Goal: Task Accomplishment & Management: Complete application form

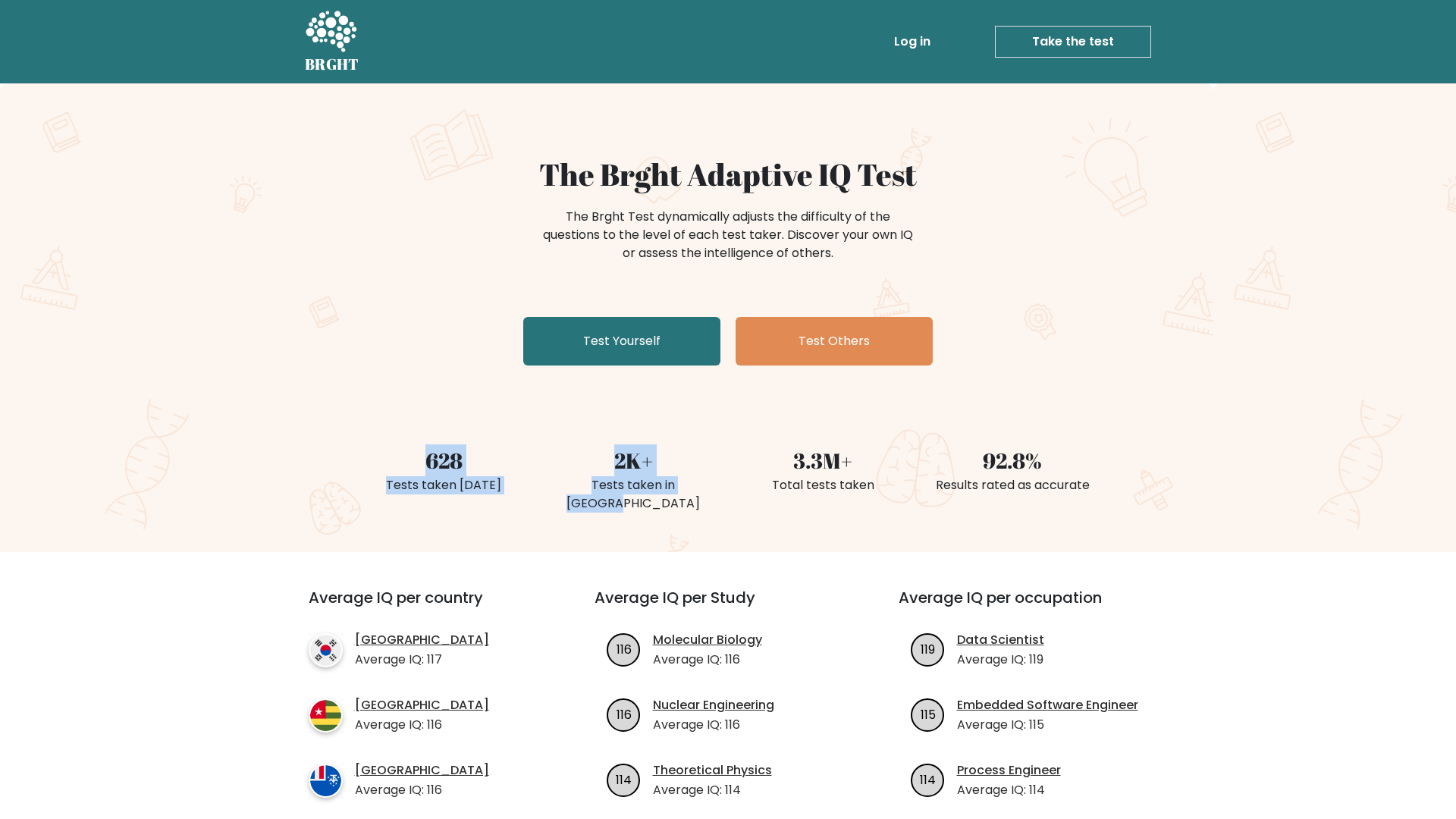
drag, startPoint x: 402, startPoint y: 451, endPoint x: 667, endPoint y: 511, distance: 271.7
click at [667, 511] on div "The Brght Adaptive IQ Test The Brght Test dynamically adjusts the difficulty of…" at bounding box center [728, 317] width 1456 height 469
click at [667, 511] on div "The Brght Adaptive IQ Test The Brght Test dynamically adjusts the difficulty of…" at bounding box center [728, 317] width 1456 height 469
drag, startPoint x: 396, startPoint y: 466, endPoint x: 590, endPoint y: 482, distance: 194.7
click at [590, 482] on div "628 Tests taken today 2K+ Tests taken in Moldova 3.3M+ Total tests taken 92.8% …" at bounding box center [728, 461] width 758 height 107
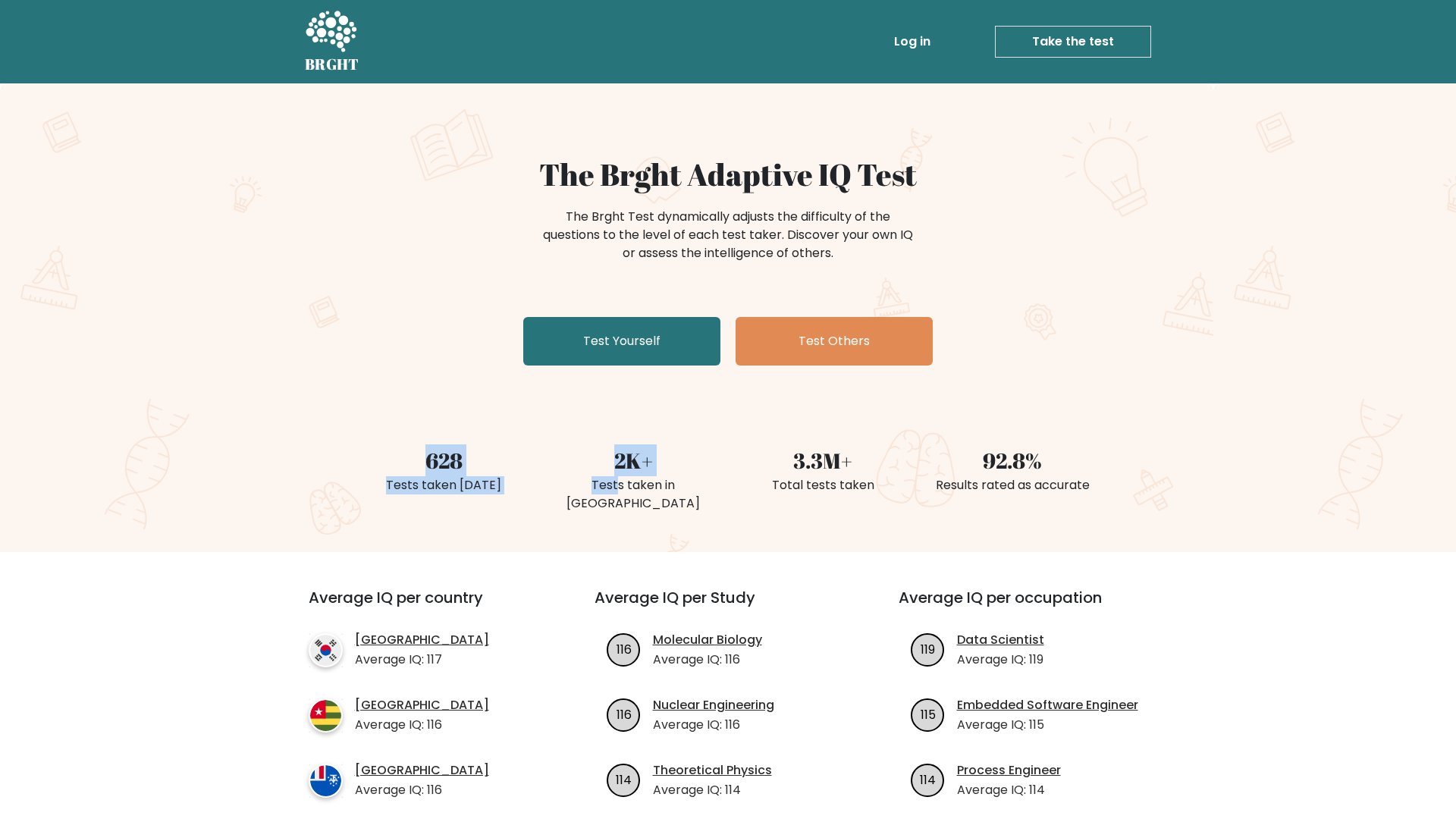
click at [590, 482] on div "Tests taken in Moldova" at bounding box center [633, 494] width 172 height 37
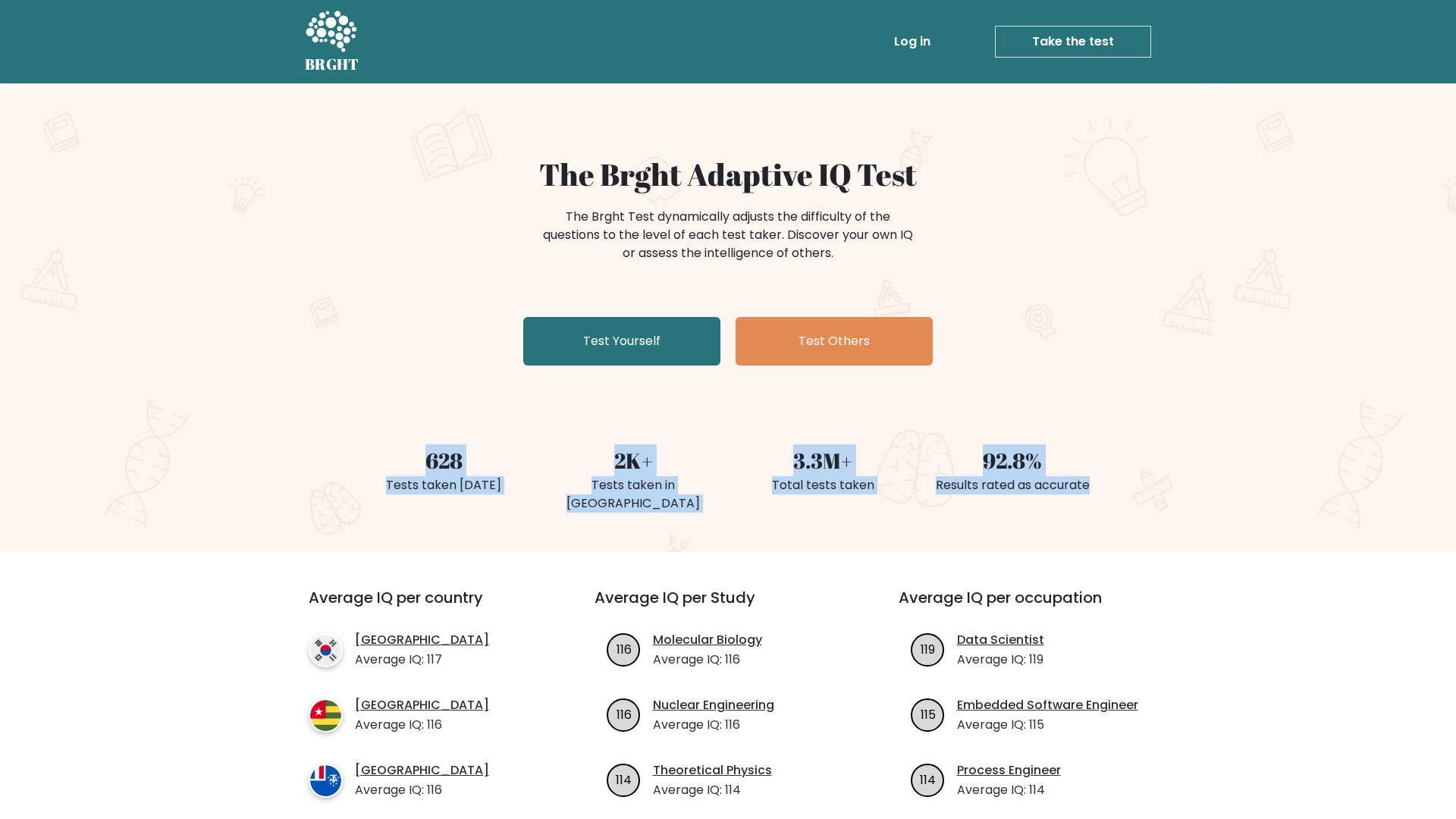
drag, startPoint x: 426, startPoint y: 466, endPoint x: 1019, endPoint y: 495, distance: 593.7
click at [1019, 495] on div "628 Tests taken today 2K+ Tests taken in Moldova 3.3M+ Total tests taken 92.8% …" at bounding box center [728, 461] width 758 height 107
click at [1020, 494] on div "92.8% Results rated as accurate" at bounding box center [1012, 461] width 190 height 107
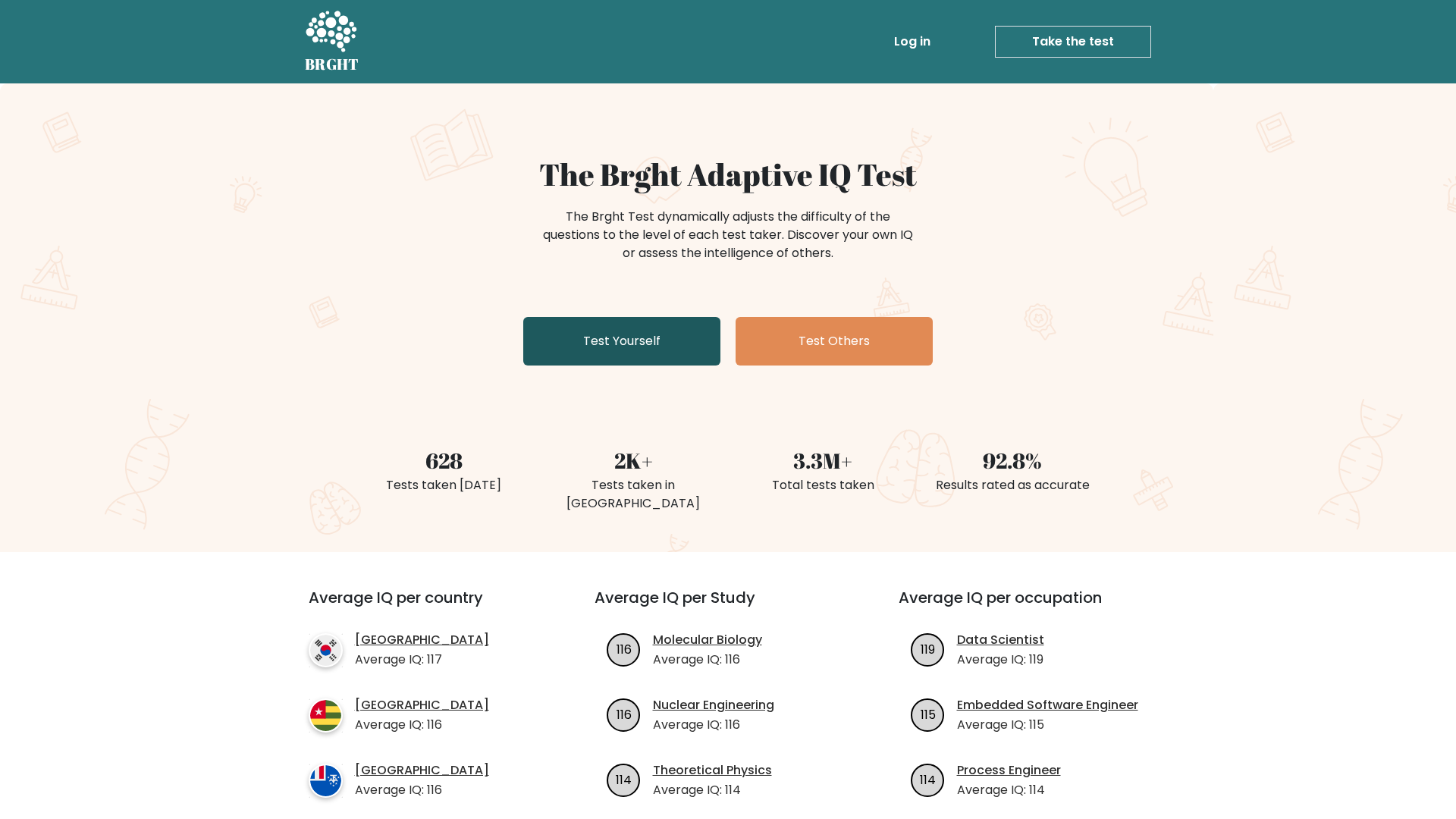
click at [635, 343] on link "Test Yourself" at bounding box center [622, 341] width 197 height 48
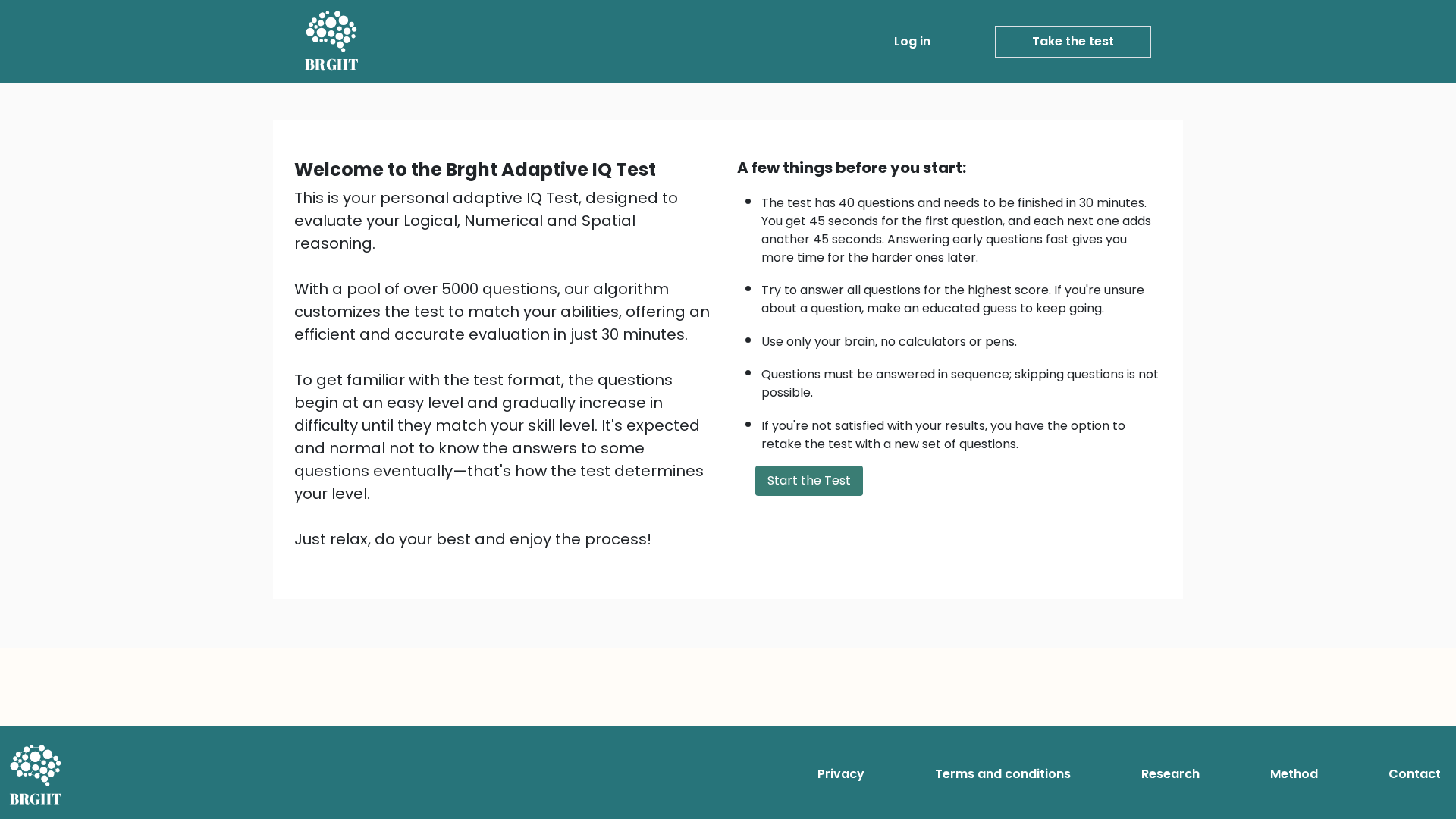
click at [831, 475] on button "Start the Test" at bounding box center [808, 481] width 107 height 30
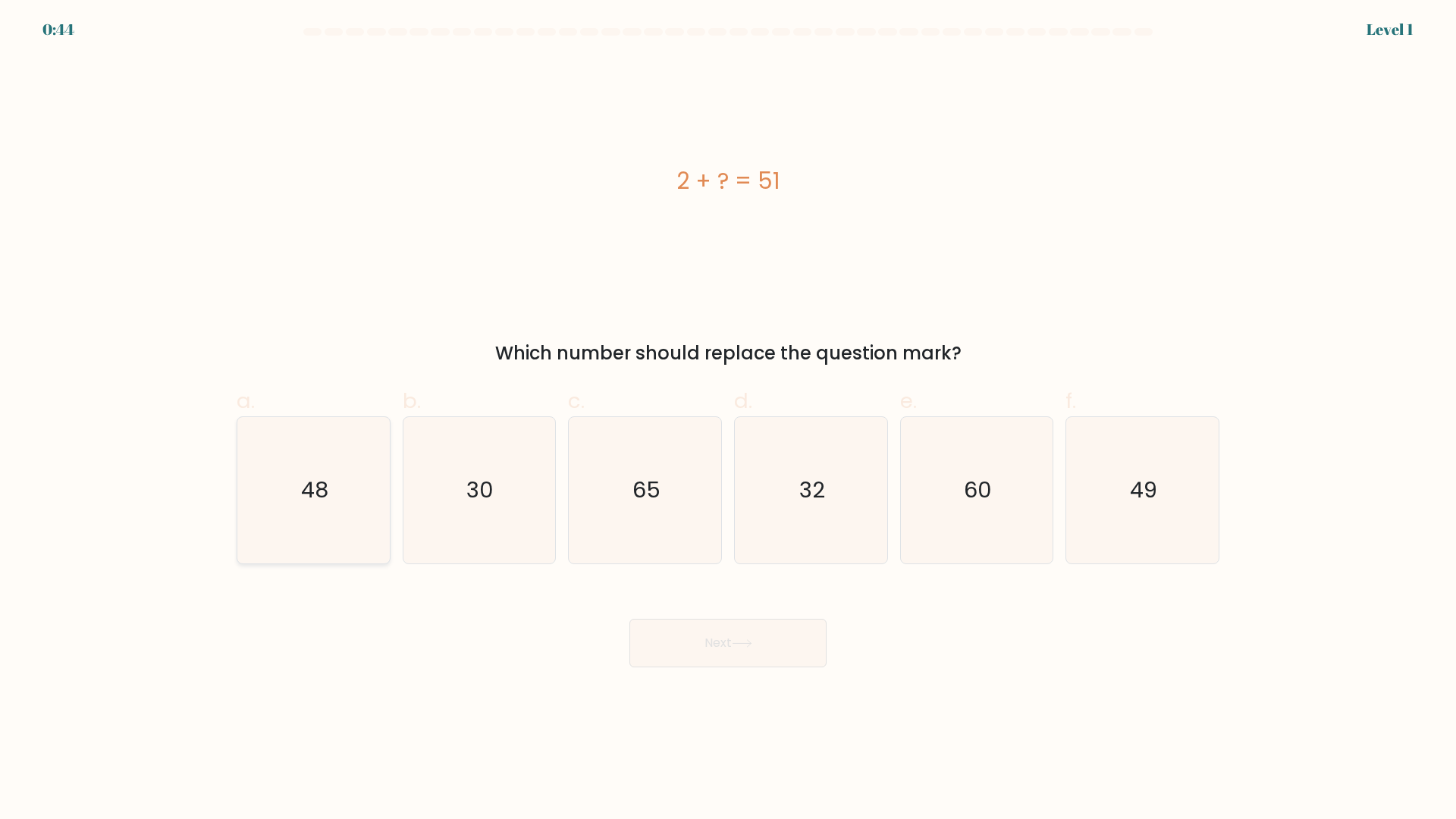
click at [360, 481] on icon "48" at bounding box center [314, 490] width 147 height 147
click at [728, 419] on input "a. 48" at bounding box center [728, 414] width 1 height 10
radio input "true"
click at [691, 629] on button "Next" at bounding box center [728, 643] width 197 height 48
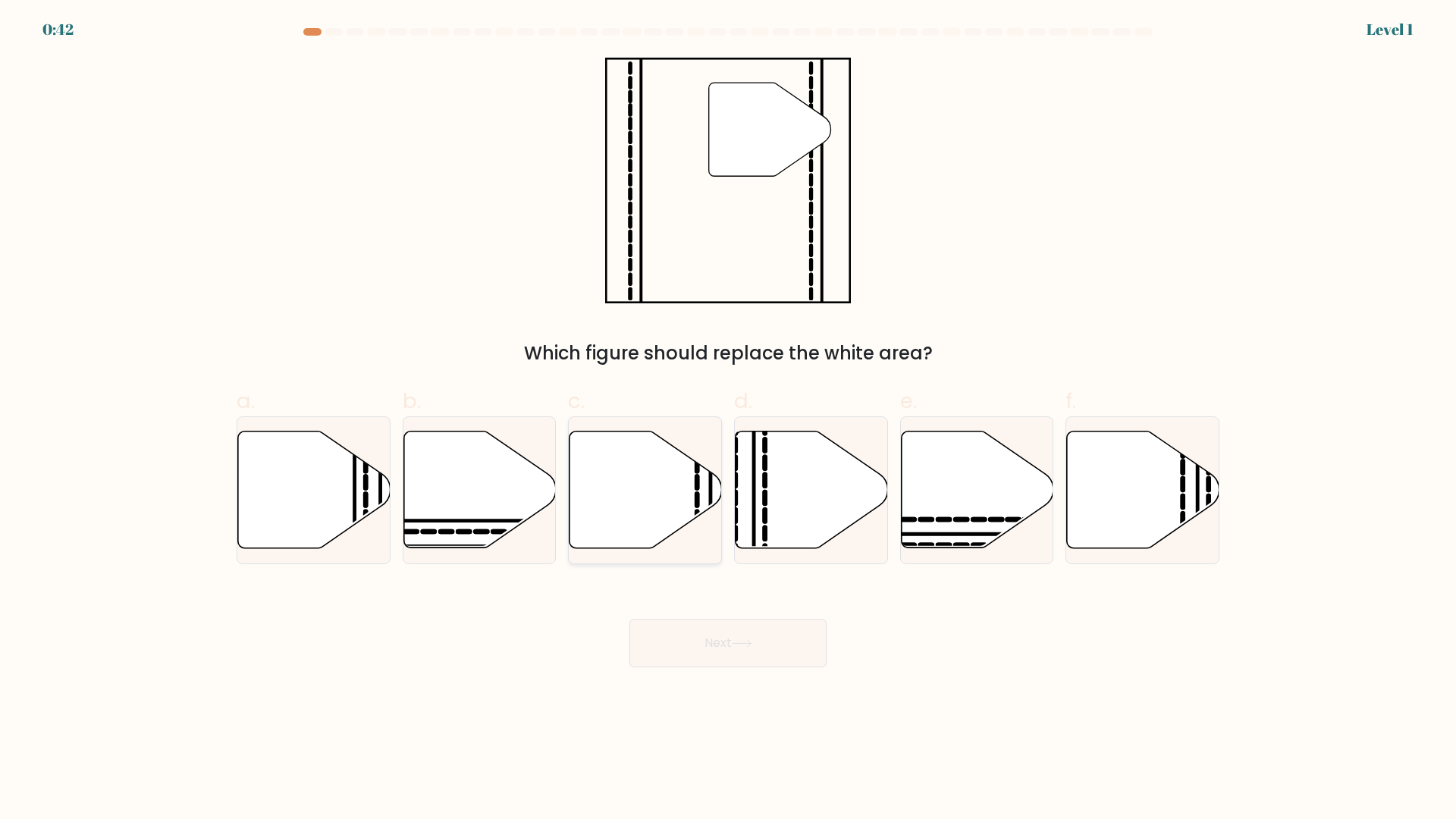
click at [641, 511] on icon at bounding box center [646, 489] width 152 height 117
click at [728, 419] on input "c." at bounding box center [728, 414] width 1 height 10
radio input "true"
click at [710, 665] on button "Next" at bounding box center [728, 643] width 197 height 48
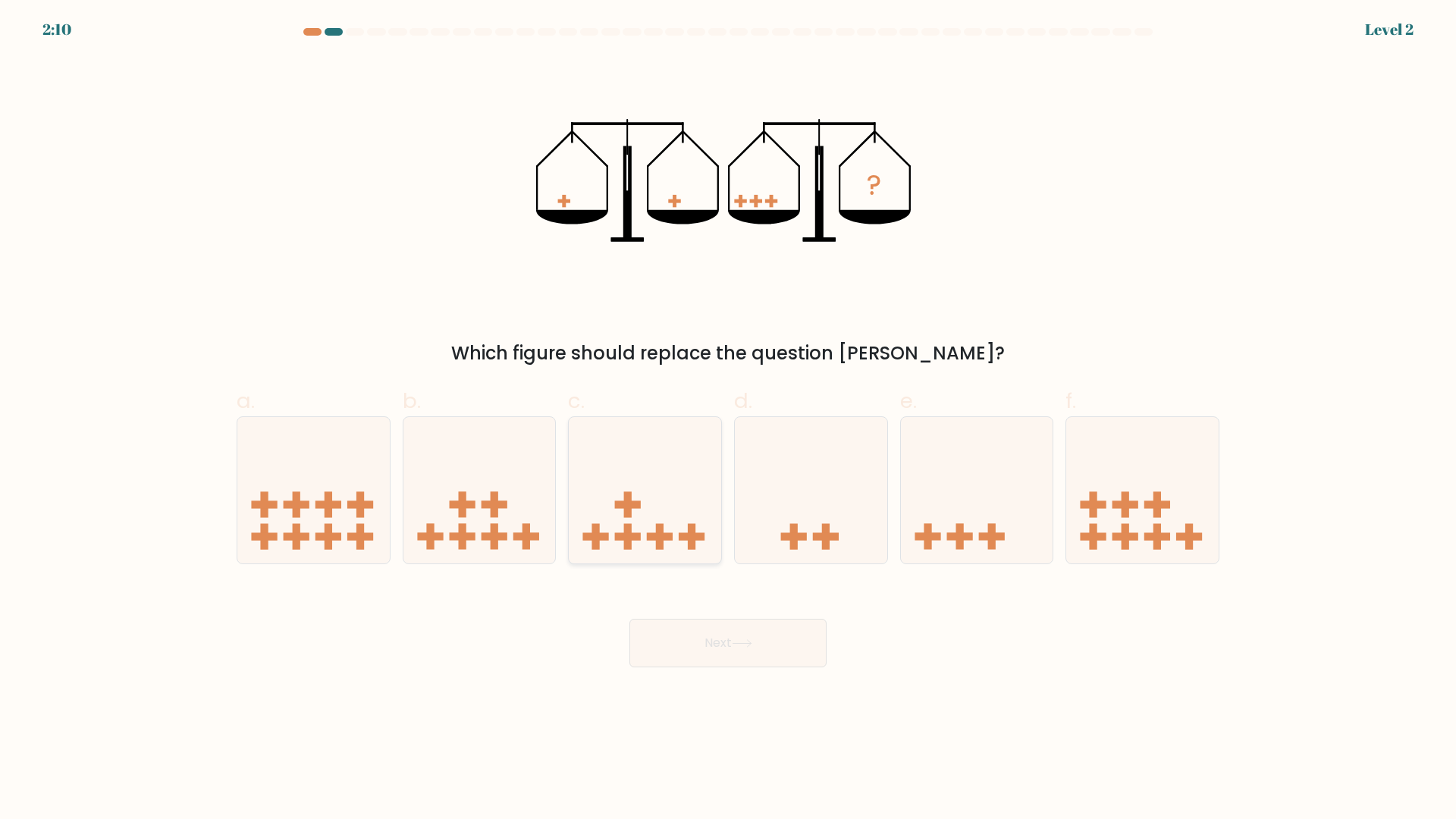
click at [650, 494] on icon at bounding box center [645, 490] width 152 height 126
click at [728, 419] on input "c." at bounding box center [728, 414] width 1 height 10
radio input "true"
click at [693, 658] on button "Next" at bounding box center [728, 643] width 197 height 48
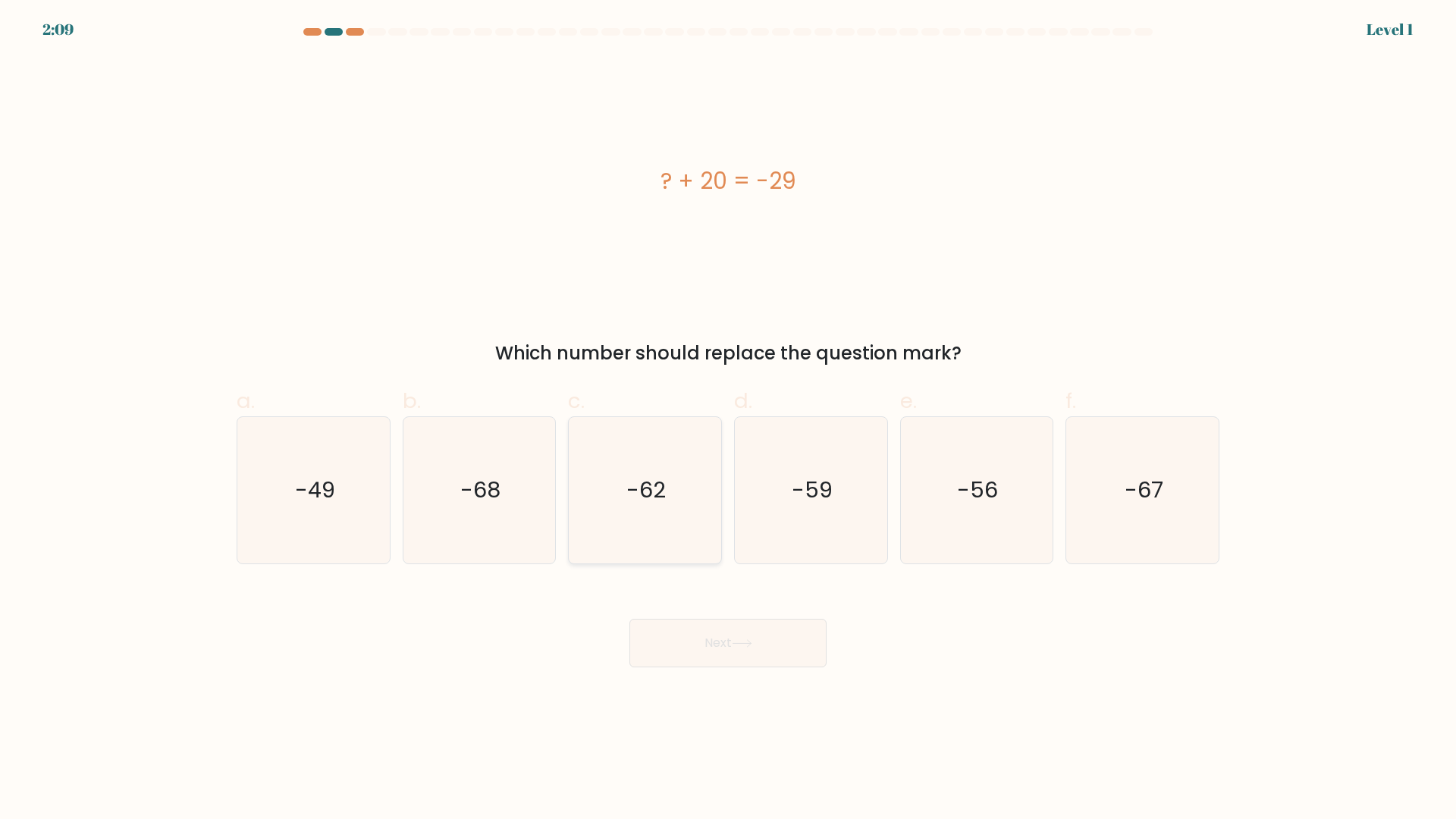
click at [646, 460] on icon "-62" at bounding box center [645, 490] width 147 height 147
click at [728, 419] on input "c. -62" at bounding box center [728, 414] width 1 height 10
radio input "true"
click at [704, 616] on div "Next" at bounding box center [727, 624] width 1001 height 85
click at [704, 632] on button "Next" at bounding box center [728, 643] width 197 height 48
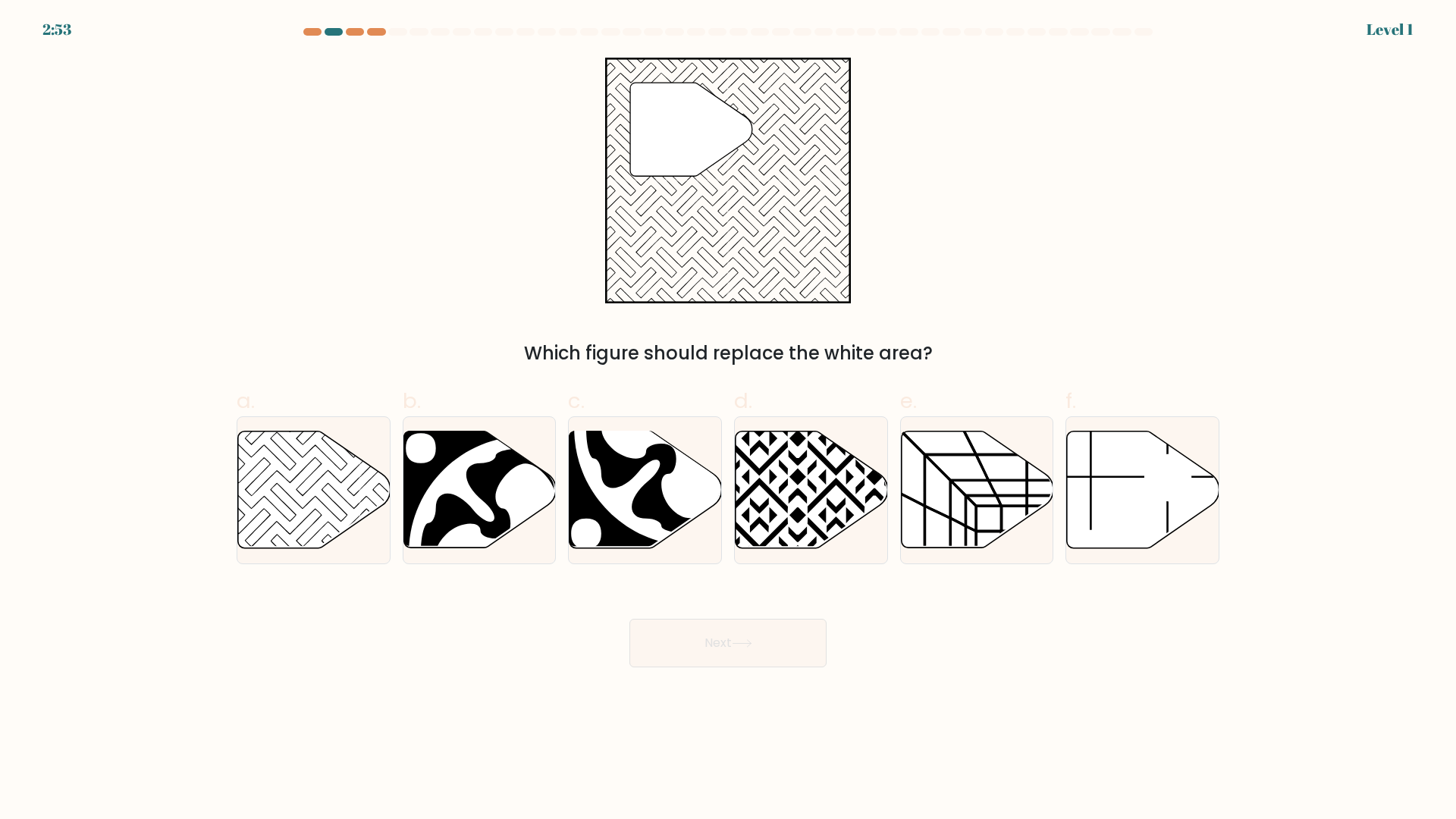
click at [645, 480] on icon at bounding box center [691, 428] width 234 height 234
click at [728, 419] on input "c." at bounding box center [728, 414] width 1 height 10
radio input "true"
click at [724, 643] on button "Next" at bounding box center [728, 643] width 197 height 48
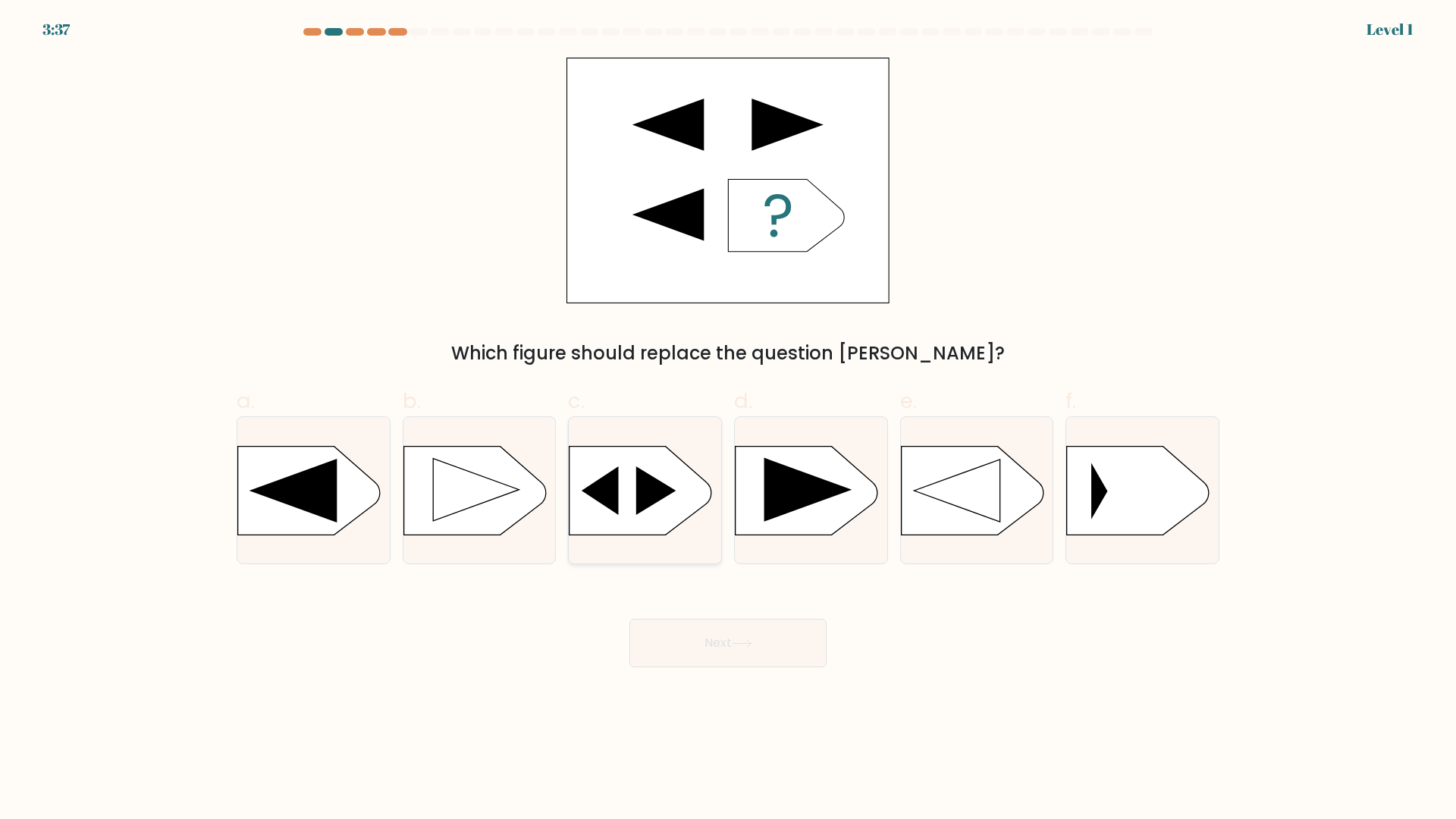
click at [690, 528] on icon at bounding box center [645, 491] width 152 height 90
click at [728, 419] on input "c." at bounding box center [728, 414] width 1 height 10
radio input "true"
click at [736, 660] on button "Next" at bounding box center [728, 643] width 197 height 48
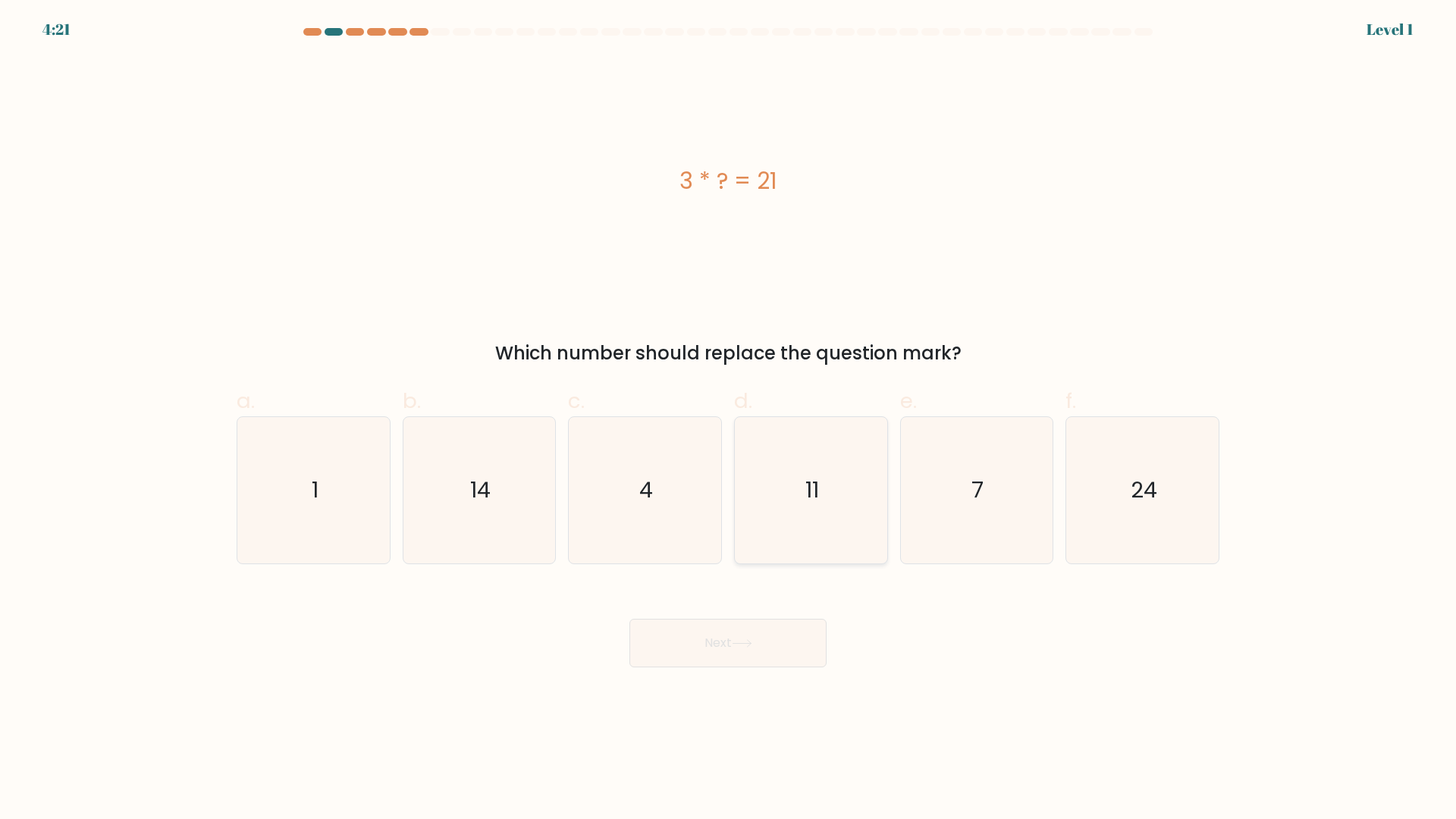
click at [763, 506] on icon "11" at bounding box center [811, 490] width 147 height 147
click at [729, 419] on input "d. 11" at bounding box center [728, 414] width 1 height 10
radio input "true"
click at [725, 635] on button "Next" at bounding box center [728, 643] width 197 height 48
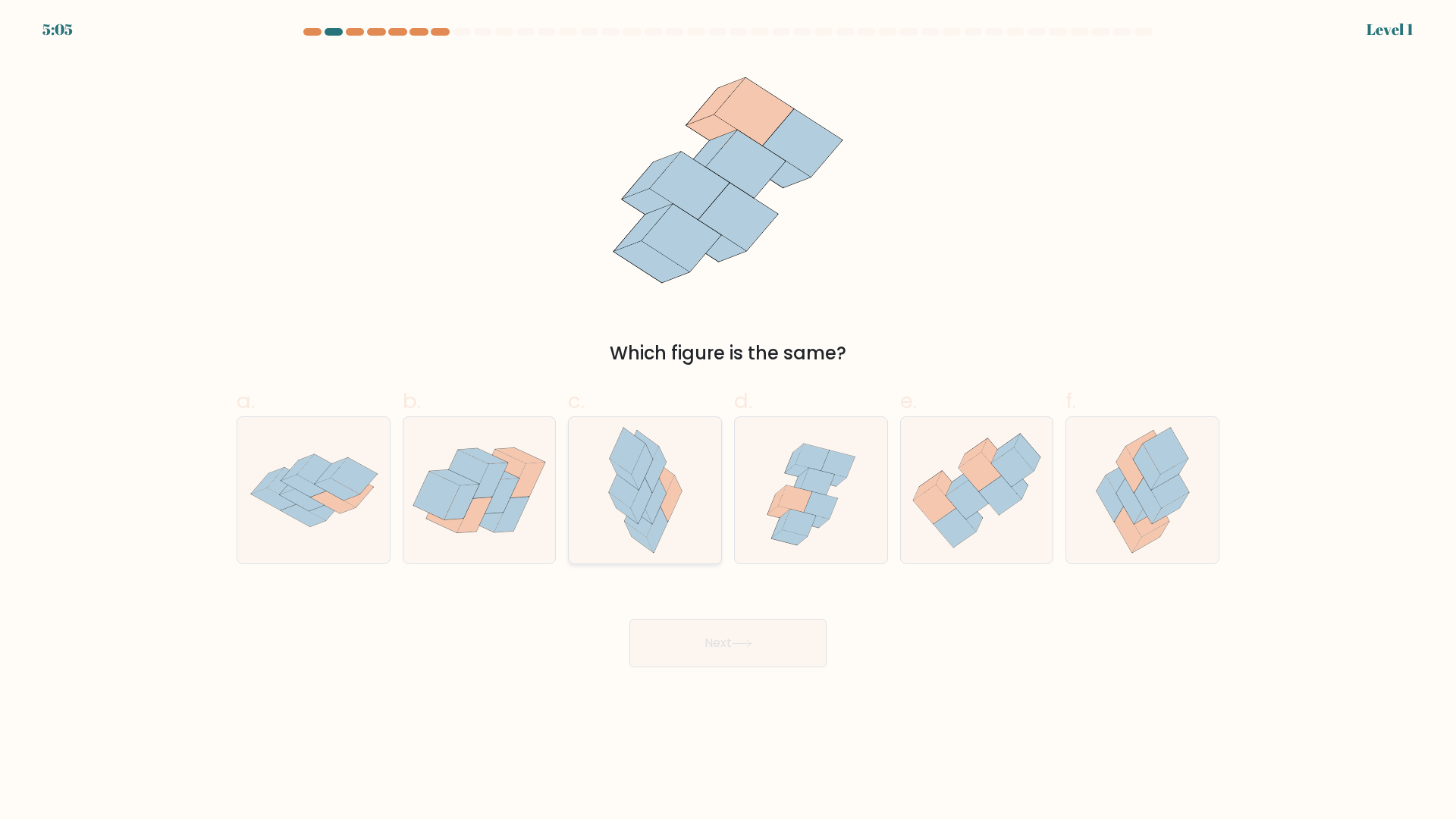
click at [689, 504] on icon at bounding box center [645, 490] width 96 height 147
click at [728, 419] on input "c." at bounding box center [728, 414] width 1 height 10
radio input "true"
click at [735, 650] on button "Next" at bounding box center [728, 643] width 197 height 48
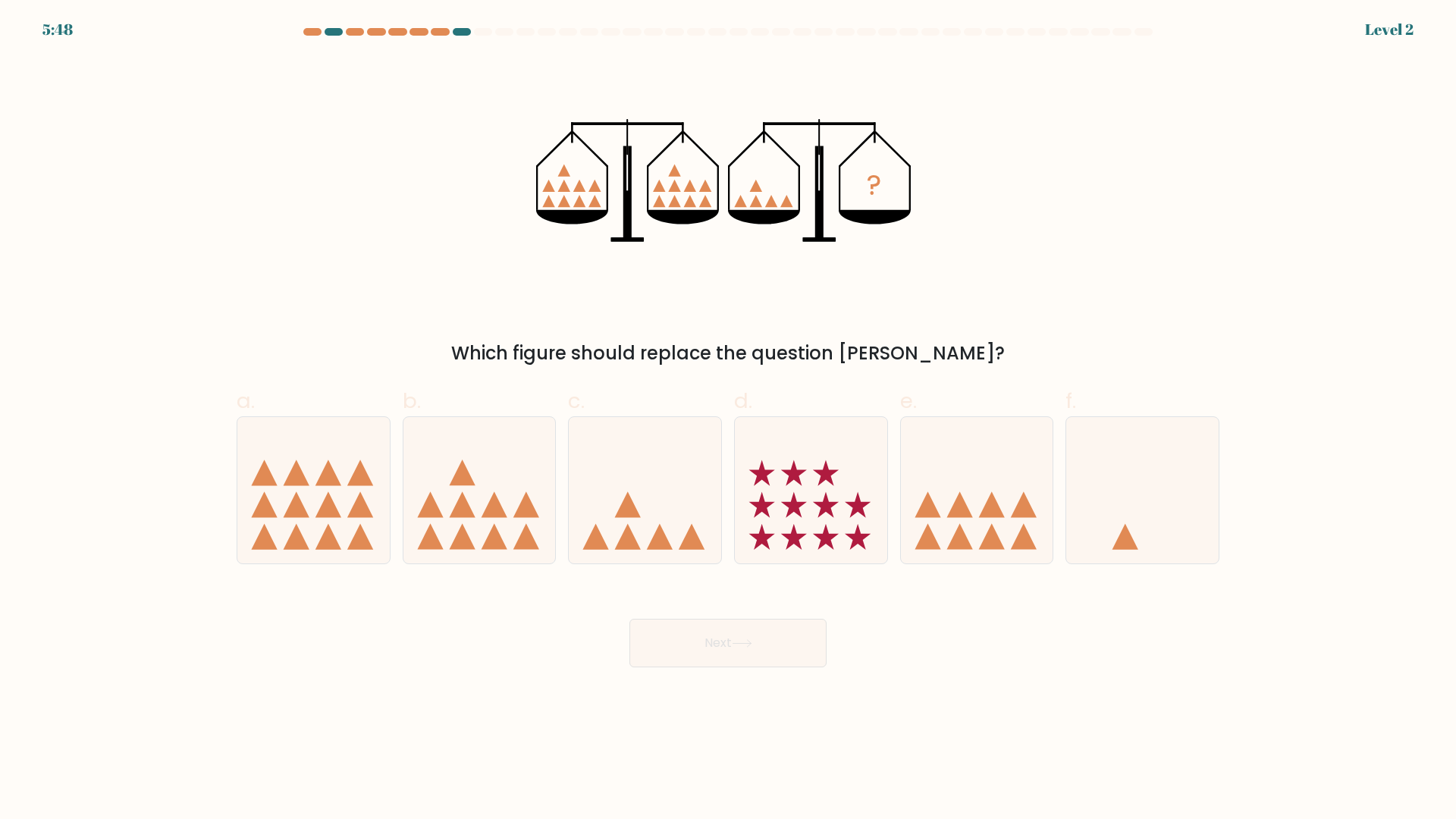
click at [798, 516] on icon at bounding box center [811, 490] width 152 height 126
click at [729, 419] on input "d." at bounding box center [728, 414] width 1 height 10
radio input "true"
click at [725, 638] on button "Next" at bounding box center [728, 643] width 197 height 48
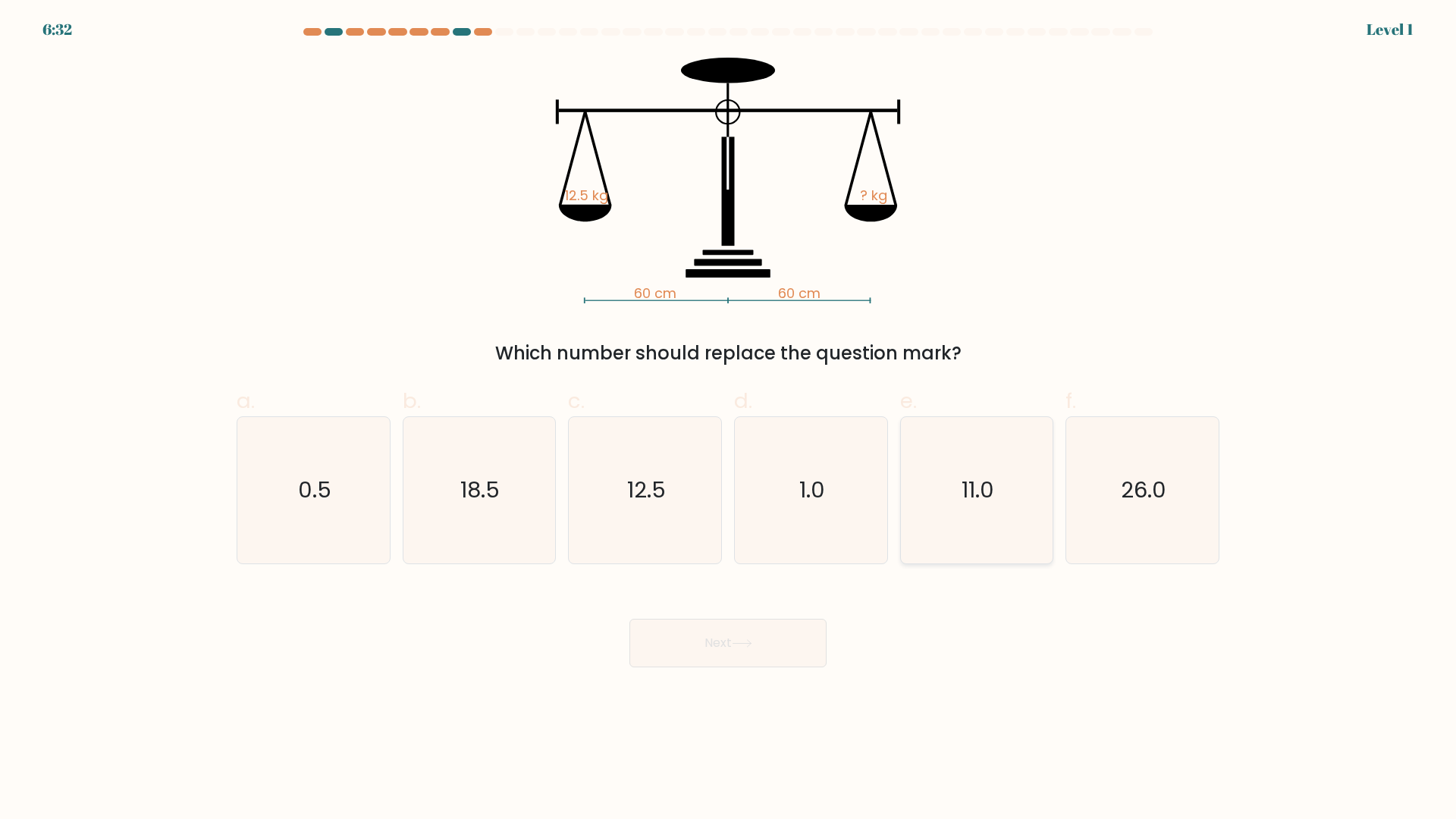
click at [965, 519] on icon "11.0" at bounding box center [977, 490] width 147 height 147
click at [729, 419] on input "e. 11.0" at bounding box center [728, 414] width 1 height 10
radio input "true"
click at [770, 666] on button "Next" at bounding box center [728, 643] width 197 height 48
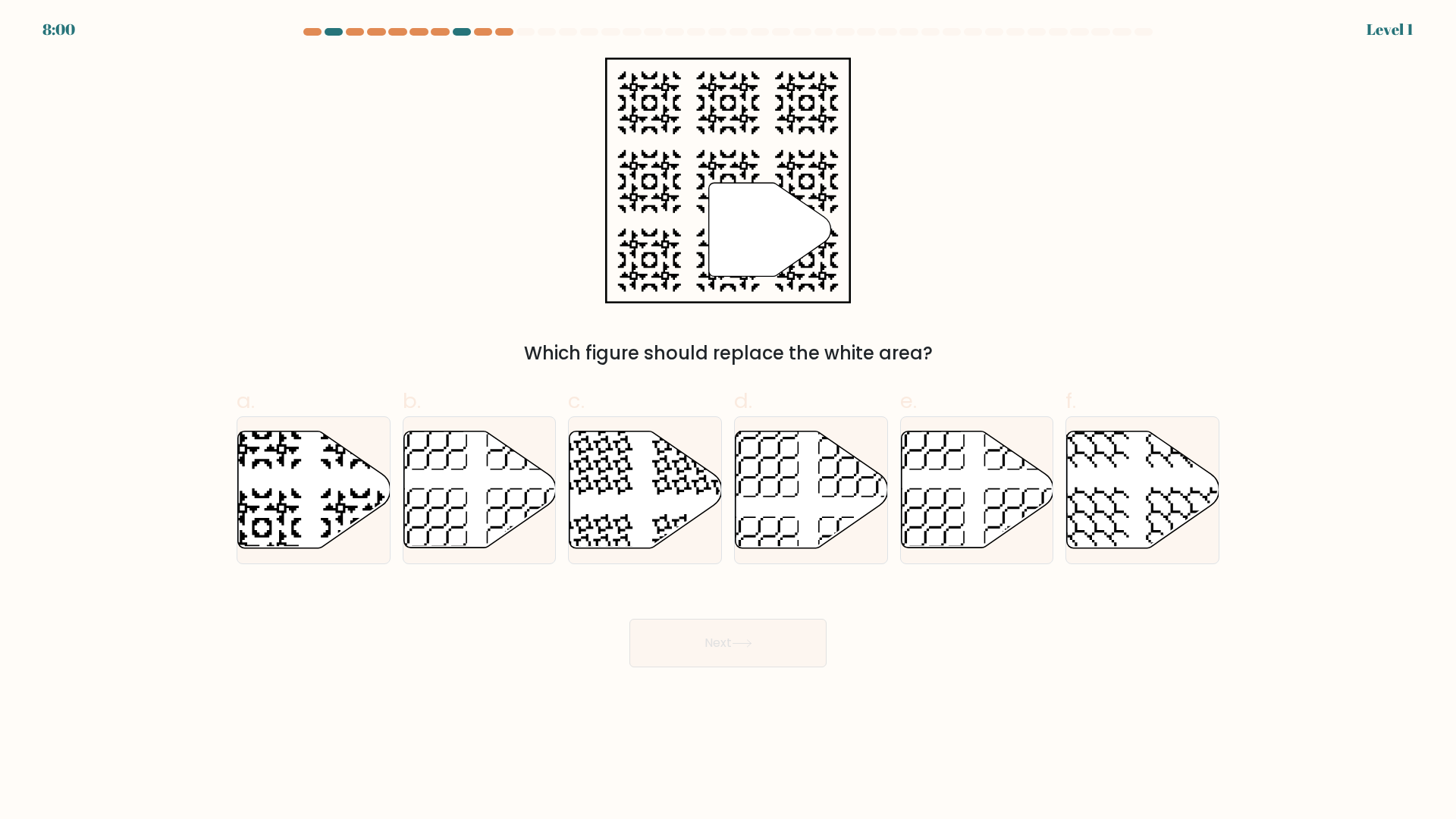
click at [1056, 529] on div "e." at bounding box center [978, 475] width 166 height 179
click at [936, 480] on icon at bounding box center [977, 489] width 152 height 117
click at [729, 419] on input "e." at bounding box center [728, 414] width 1 height 10
radio input "true"
click at [808, 625] on button "Next" at bounding box center [728, 643] width 197 height 48
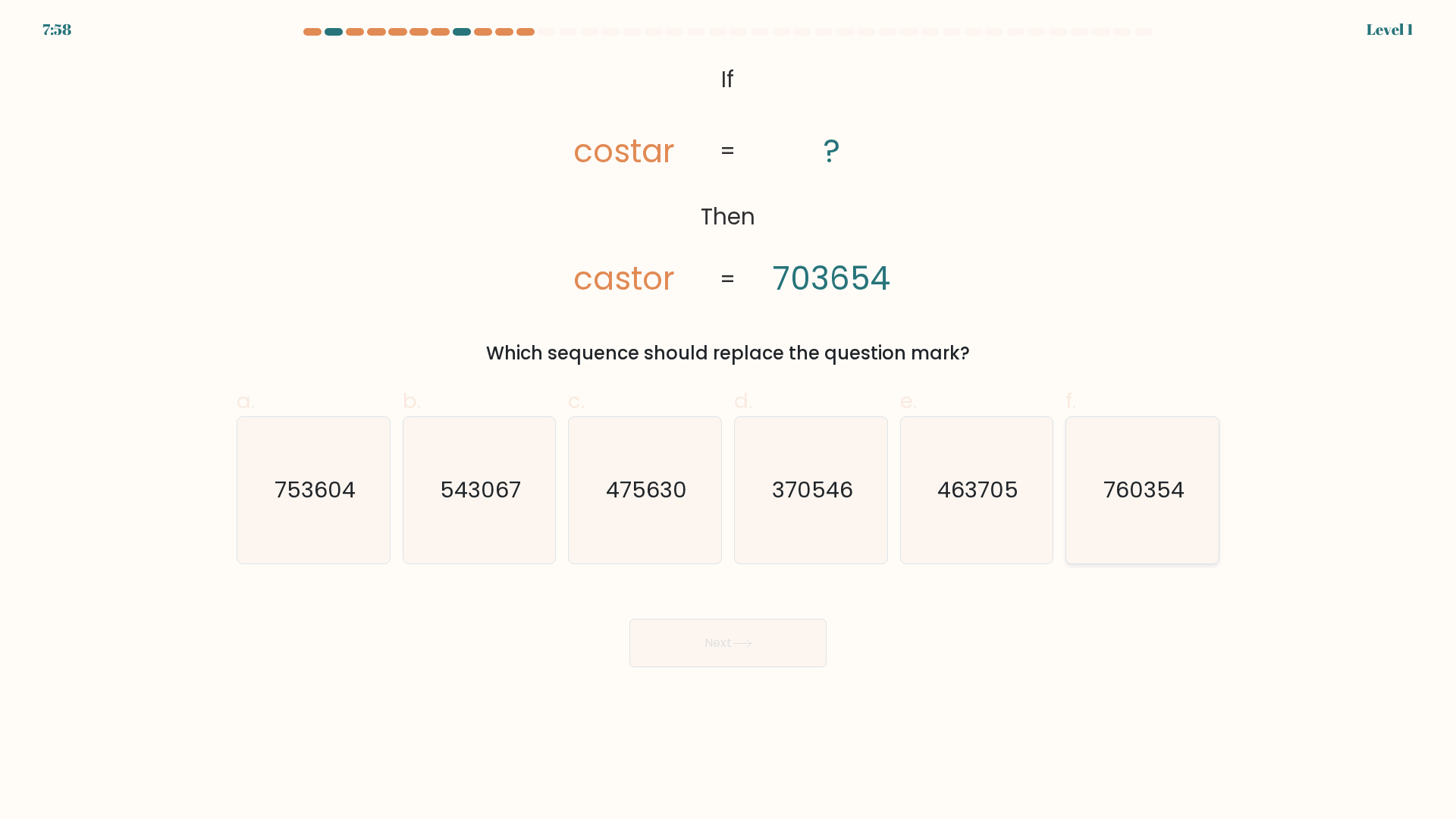
click at [1113, 513] on icon "760354" at bounding box center [1142, 490] width 147 height 147
click at [729, 419] on input "f. 760354" at bounding box center [728, 414] width 1 height 10
radio input "true"
click at [790, 646] on button "Next" at bounding box center [728, 643] width 197 height 48
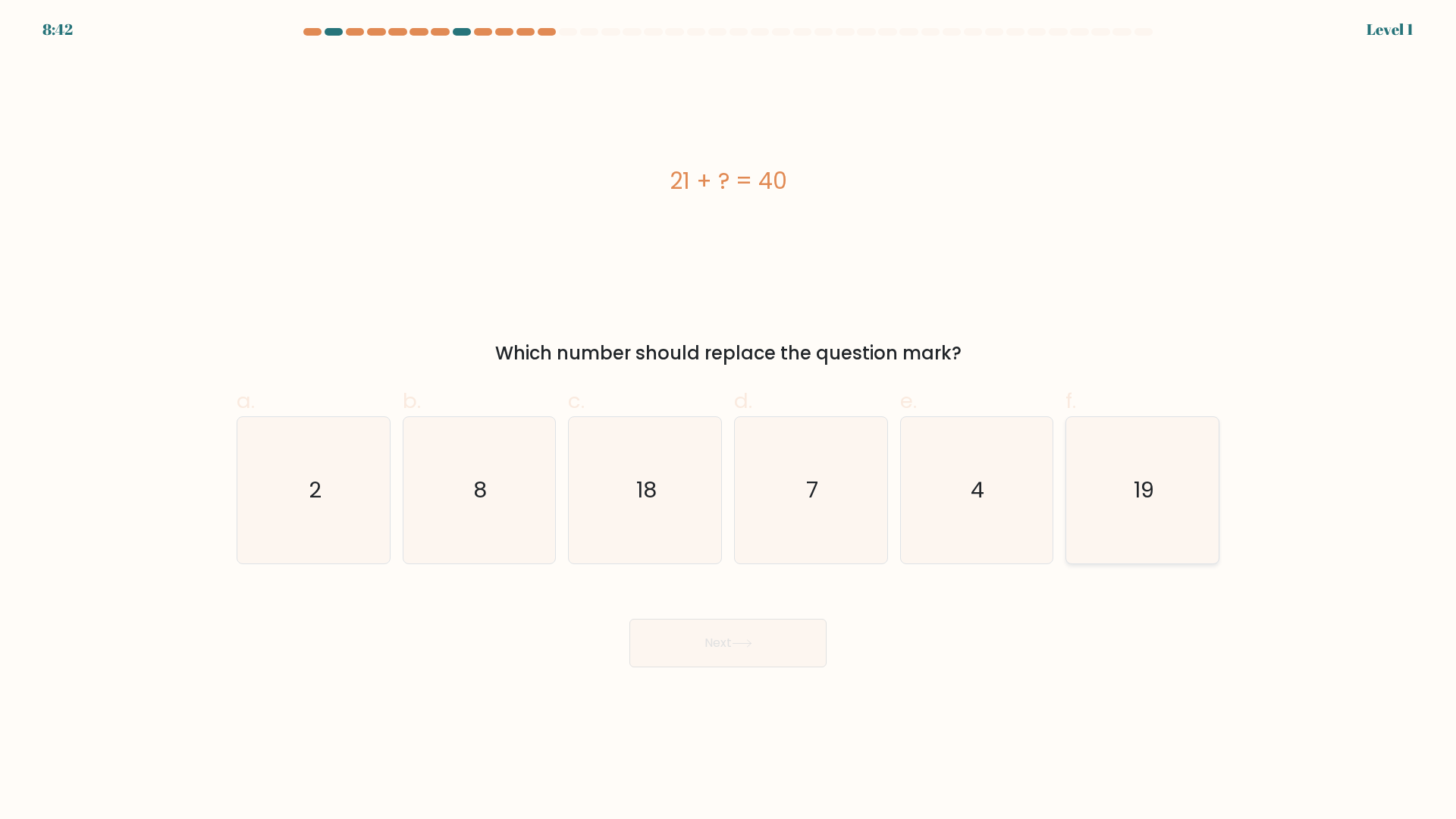
click at [1179, 516] on icon "19" at bounding box center [1142, 490] width 147 height 147
click at [729, 419] on input "f. 19" at bounding box center [728, 414] width 1 height 10
radio input "true"
click at [741, 665] on button "Next" at bounding box center [728, 643] width 197 height 48
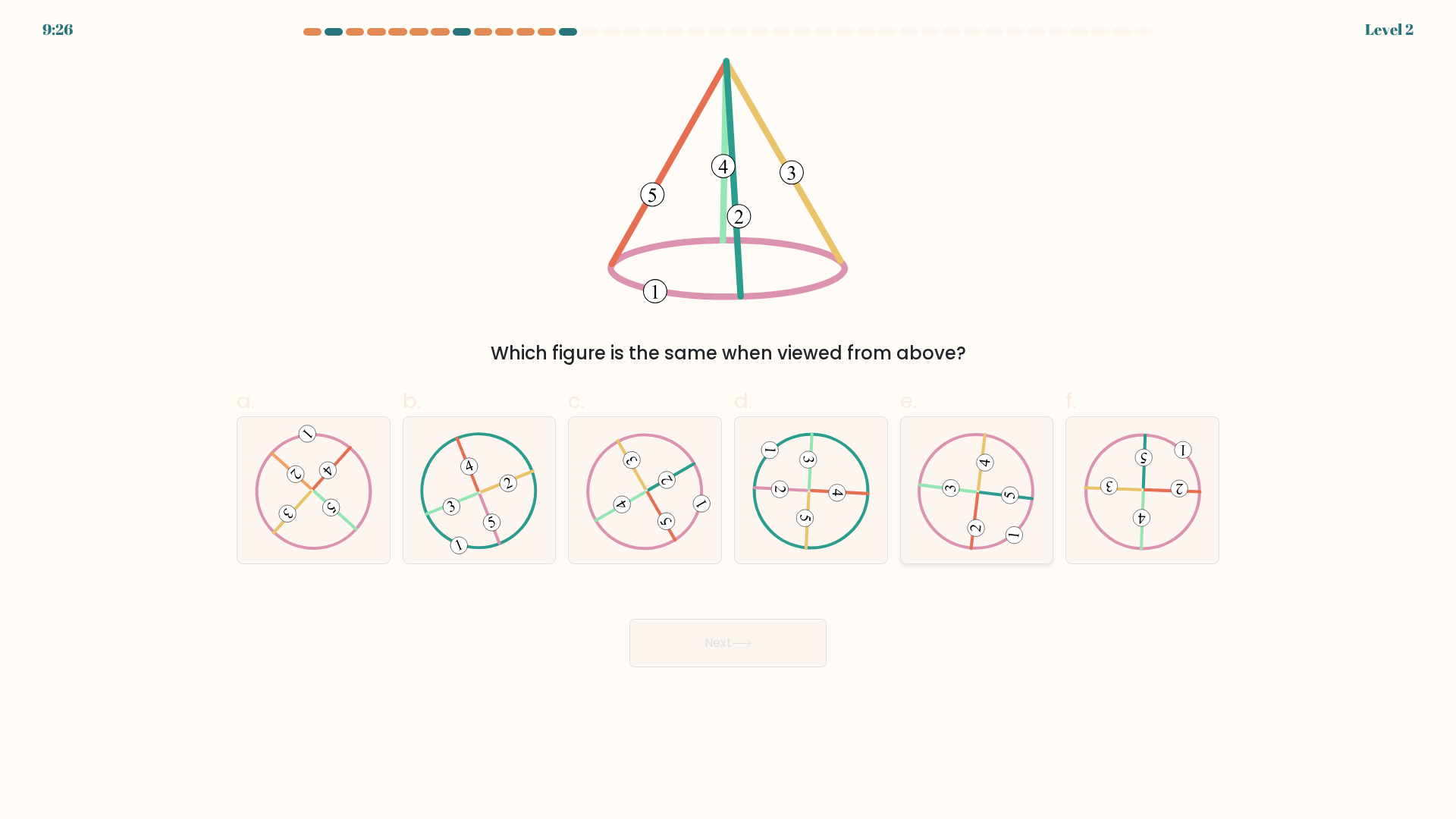
click at [1016, 536] on 493 at bounding box center [1013, 535] width 19 height 19
click at [729, 419] on input "e." at bounding box center [728, 414] width 1 height 10
radio input "true"
click at [752, 624] on button "Next" at bounding box center [728, 643] width 197 height 48
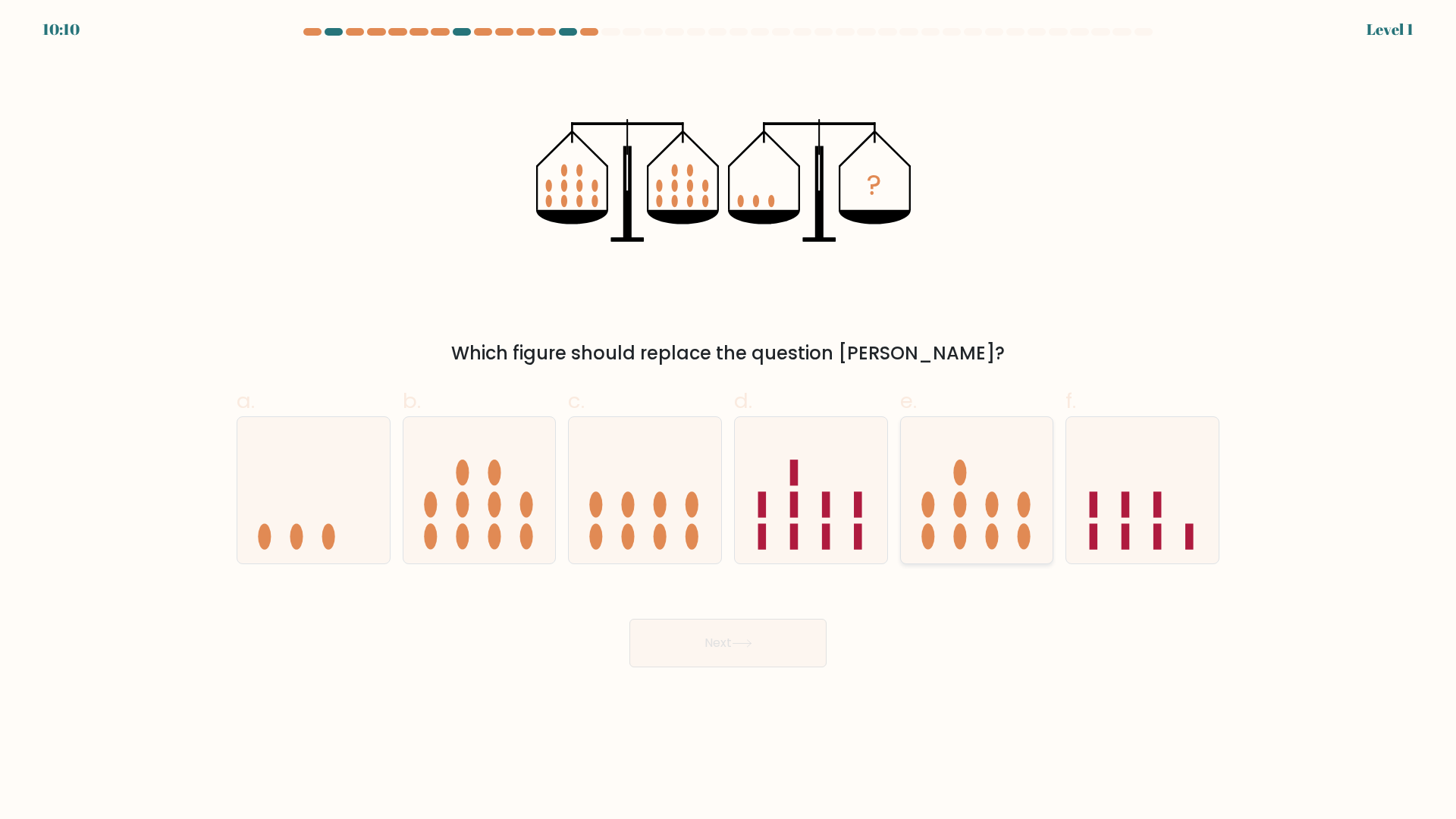
click at [1020, 511] on ellipse at bounding box center [1024, 503] width 13 height 26
click at [729, 419] on input "e." at bounding box center [728, 414] width 1 height 10
radio input "true"
click at [741, 639] on icon at bounding box center [741, 643] width 21 height 8
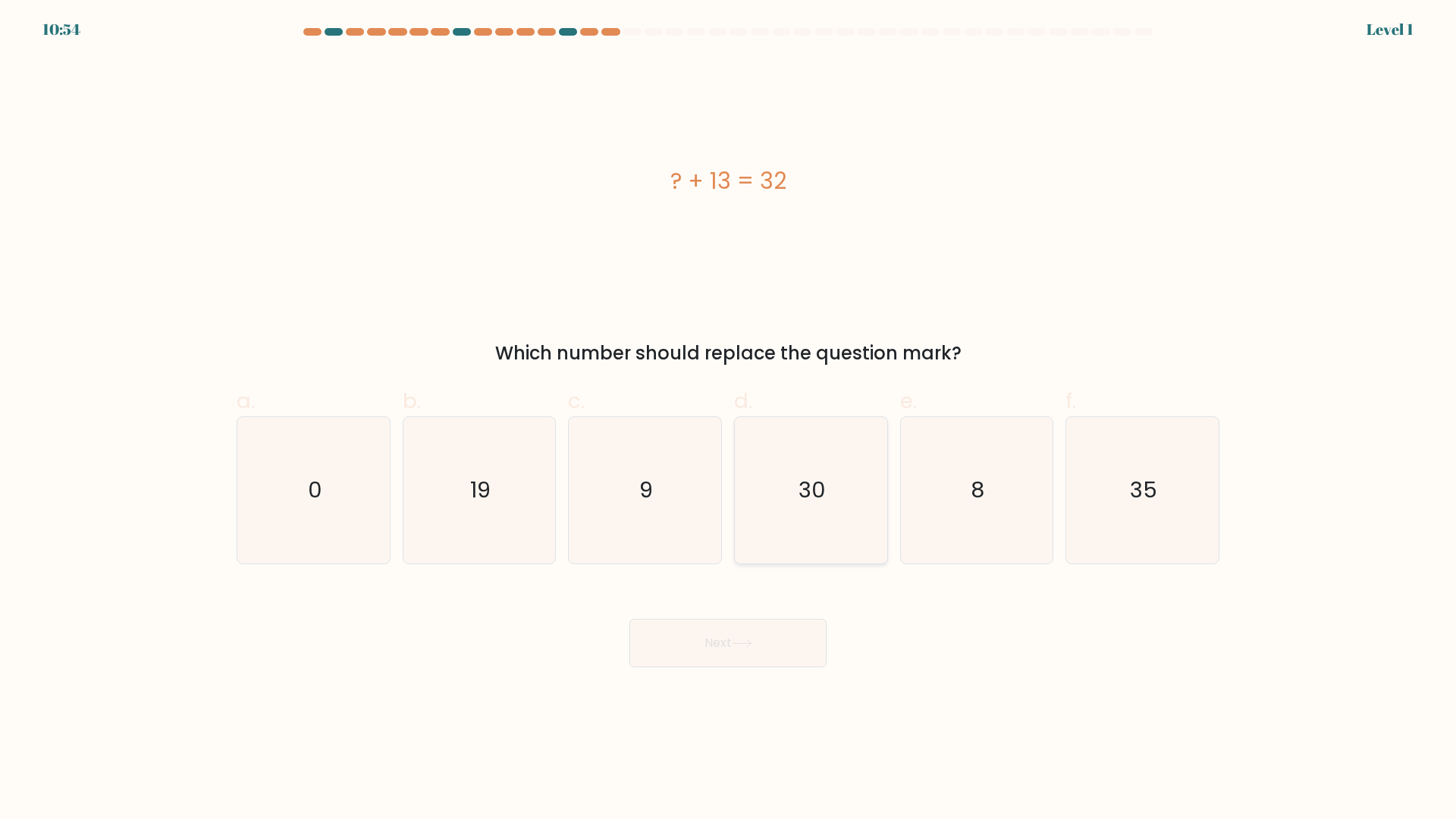
click at [812, 456] on icon "30" at bounding box center [811, 490] width 147 height 147
click at [729, 419] on input "d. 30" at bounding box center [728, 414] width 1 height 10
radio input "true"
click at [749, 646] on icon at bounding box center [741, 643] width 21 height 8
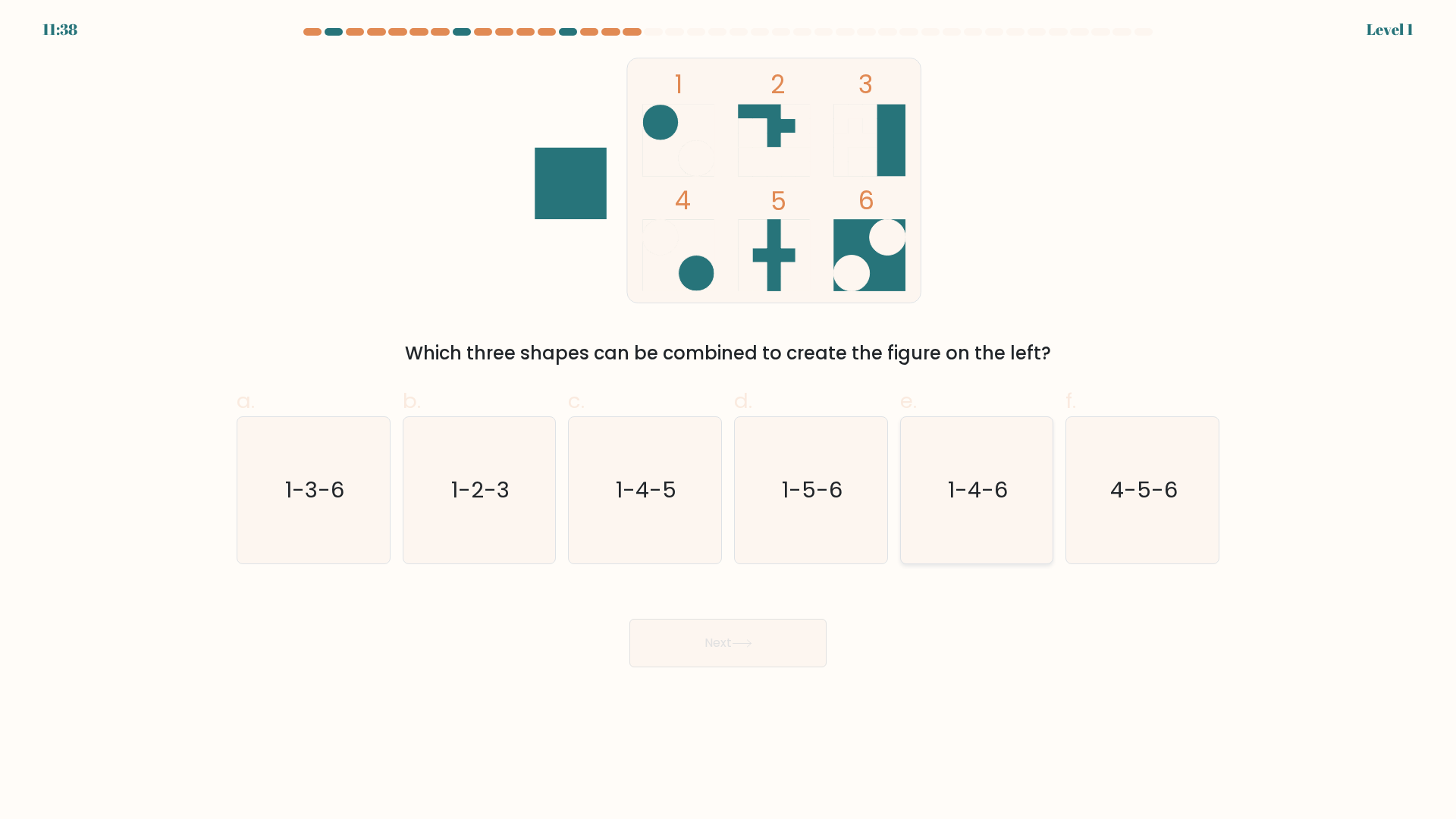
click at [926, 501] on icon "1-4-6" at bounding box center [977, 490] width 147 height 147
click at [729, 419] on input "e. 1-4-6" at bounding box center [728, 414] width 1 height 10
radio input "true"
click at [655, 674] on body "12:22 Level 1" at bounding box center [728, 410] width 1456 height 819
click at [670, 660] on button "Next" at bounding box center [728, 643] width 197 height 48
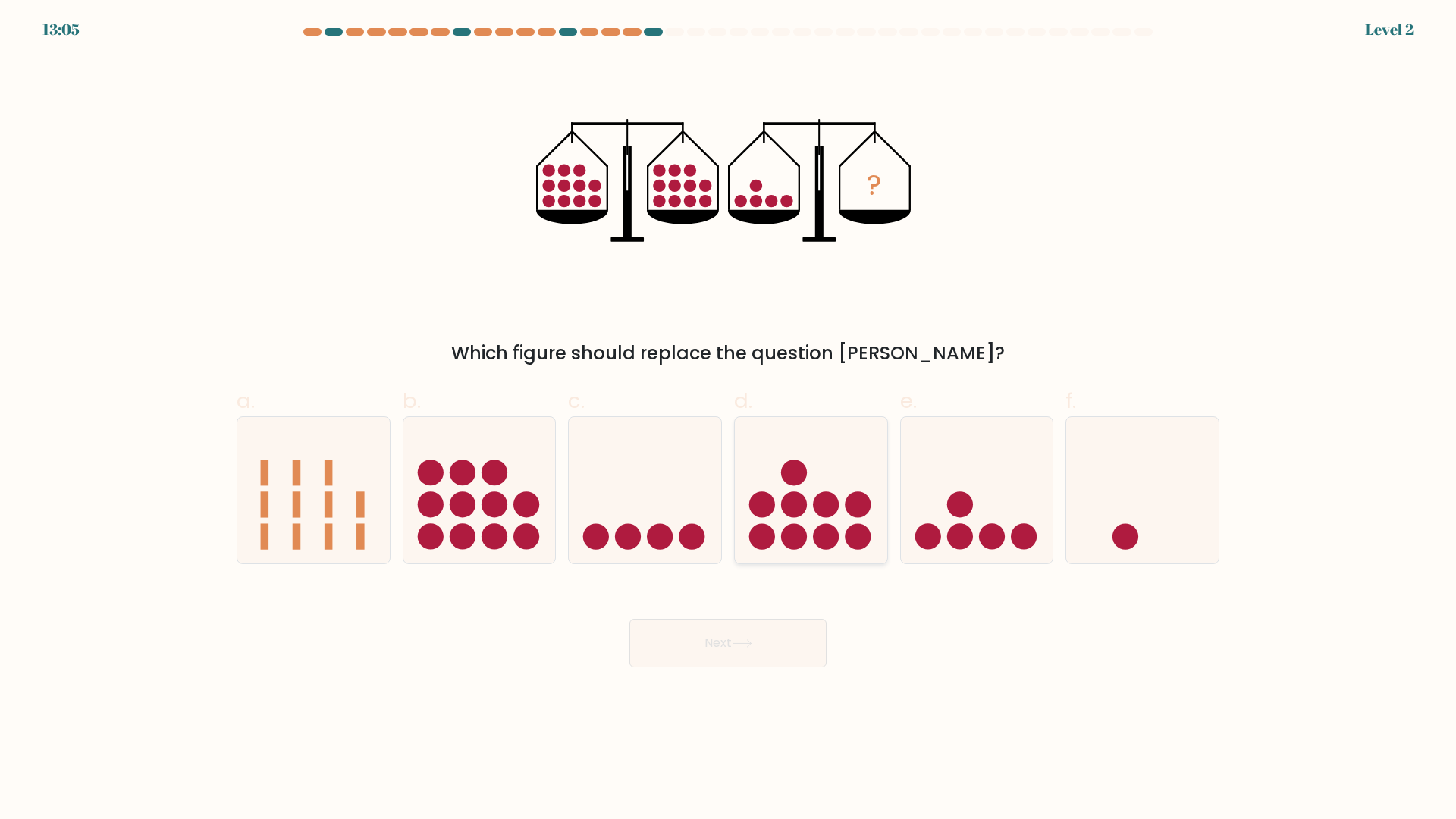
click at [861, 528] on circle at bounding box center [857, 536] width 26 height 26
click at [729, 419] on input "d." at bounding box center [728, 414] width 1 height 10
radio input "true"
click at [751, 683] on body "13:05 Level 2" at bounding box center [728, 410] width 1456 height 819
click at [751, 666] on button "Next" at bounding box center [728, 643] width 197 height 48
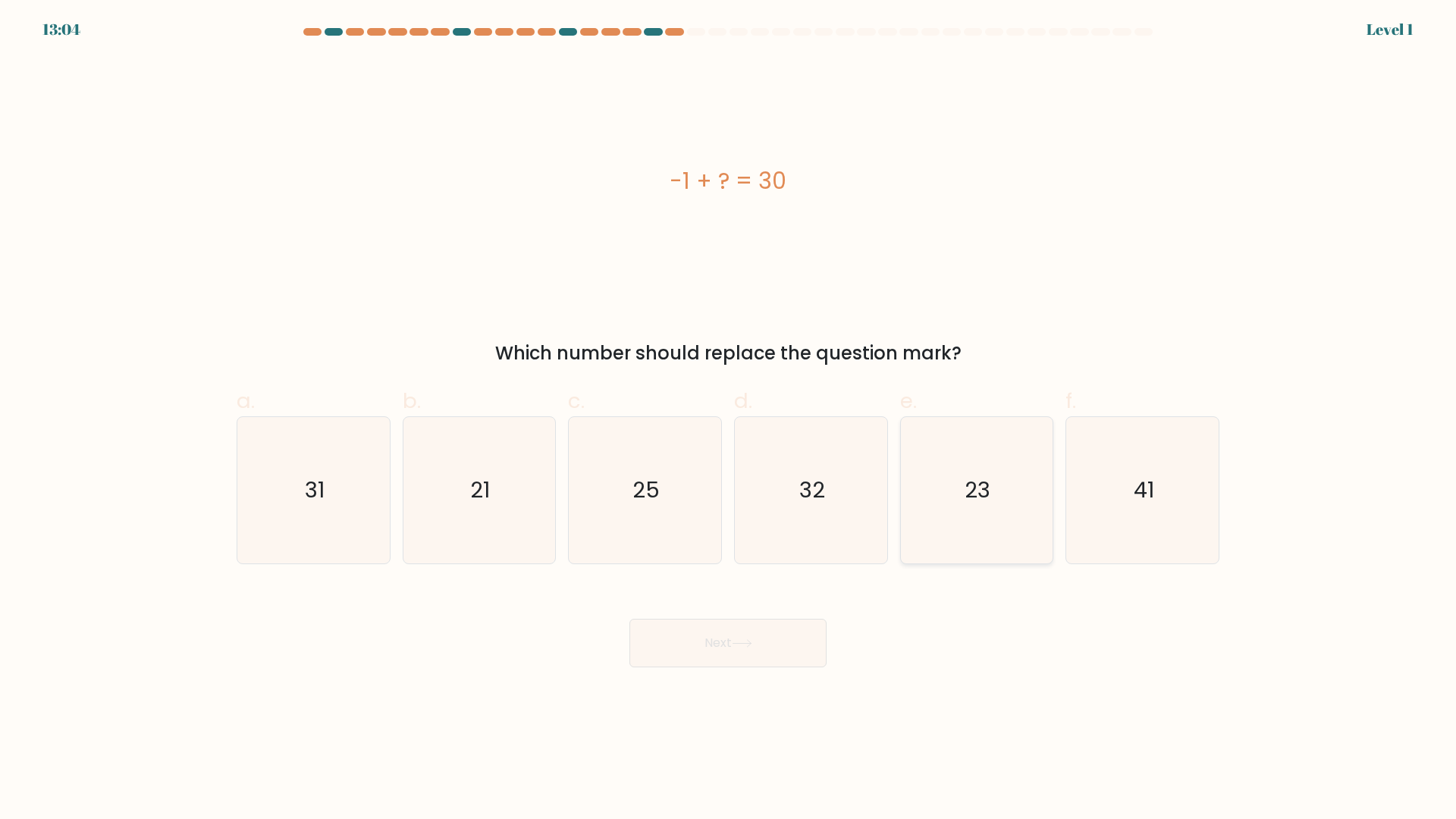
click at [990, 519] on icon "23" at bounding box center [977, 490] width 147 height 147
click at [729, 419] on input "e. 23" at bounding box center [728, 414] width 1 height 10
radio input "true"
click at [790, 621] on button "Next" at bounding box center [728, 643] width 197 height 48
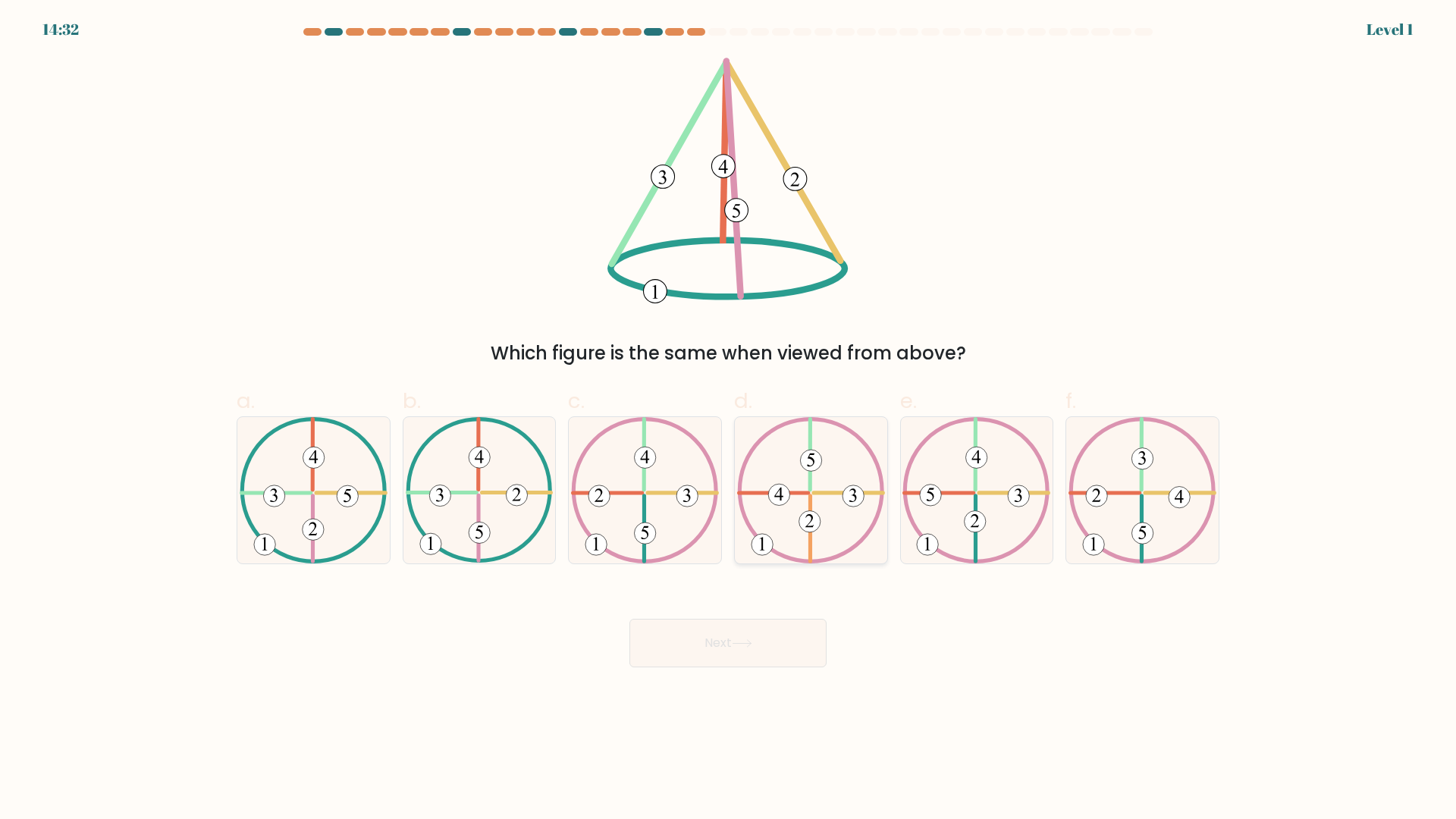
click at [834, 534] on icon at bounding box center [810, 490] width 148 height 147
click at [729, 419] on input "d." at bounding box center [728, 414] width 1 height 10
radio input "true"
click at [767, 631] on button "Next" at bounding box center [728, 643] width 197 height 48
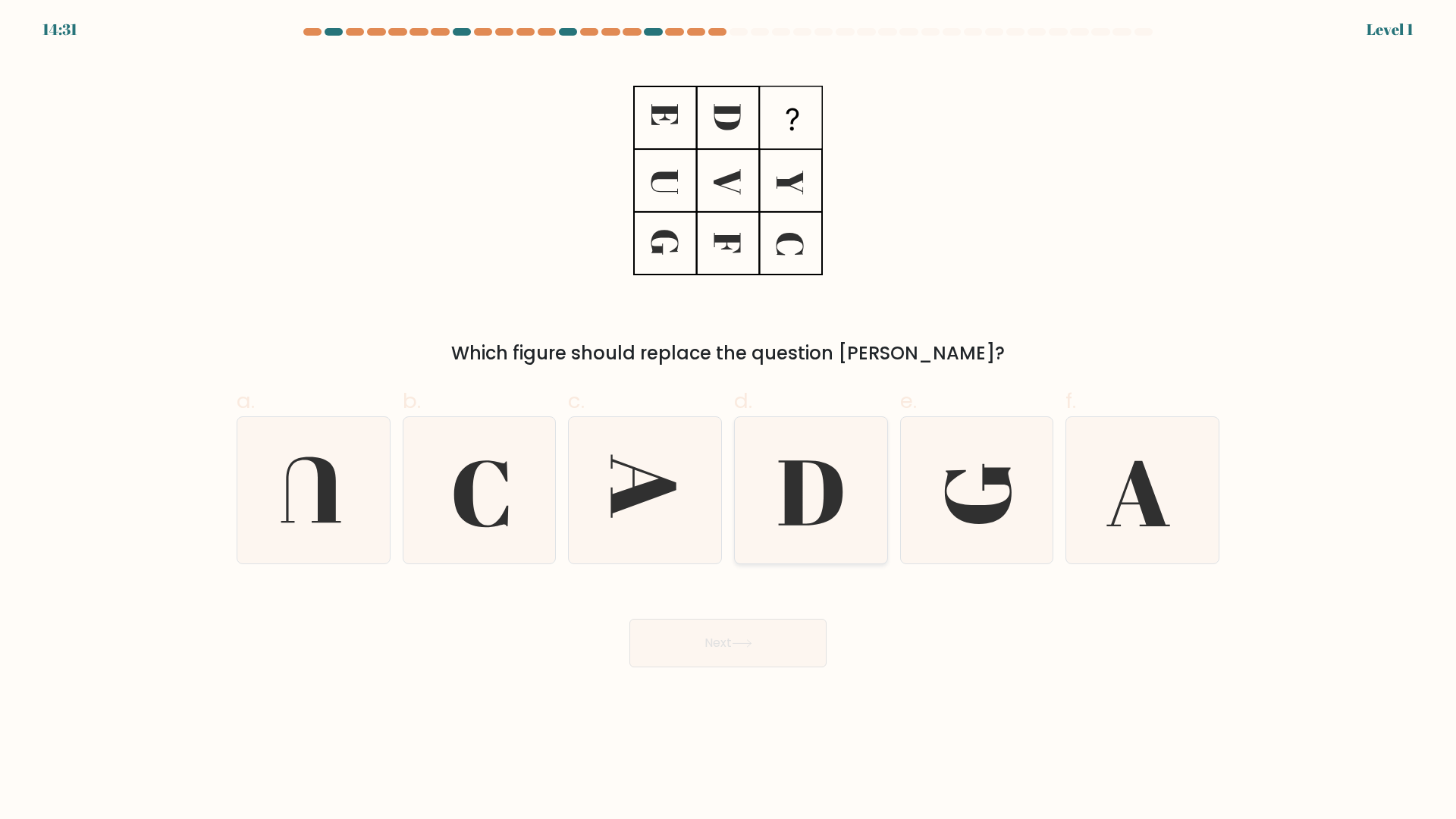
click at [800, 495] on icon at bounding box center [810, 493] width 64 height 65
click at [729, 419] on input "d." at bounding box center [728, 414] width 1 height 10
radio input "true"
click at [749, 614] on div "Next" at bounding box center [727, 624] width 1001 height 85
click at [744, 635] on button "Next" at bounding box center [728, 643] width 197 height 48
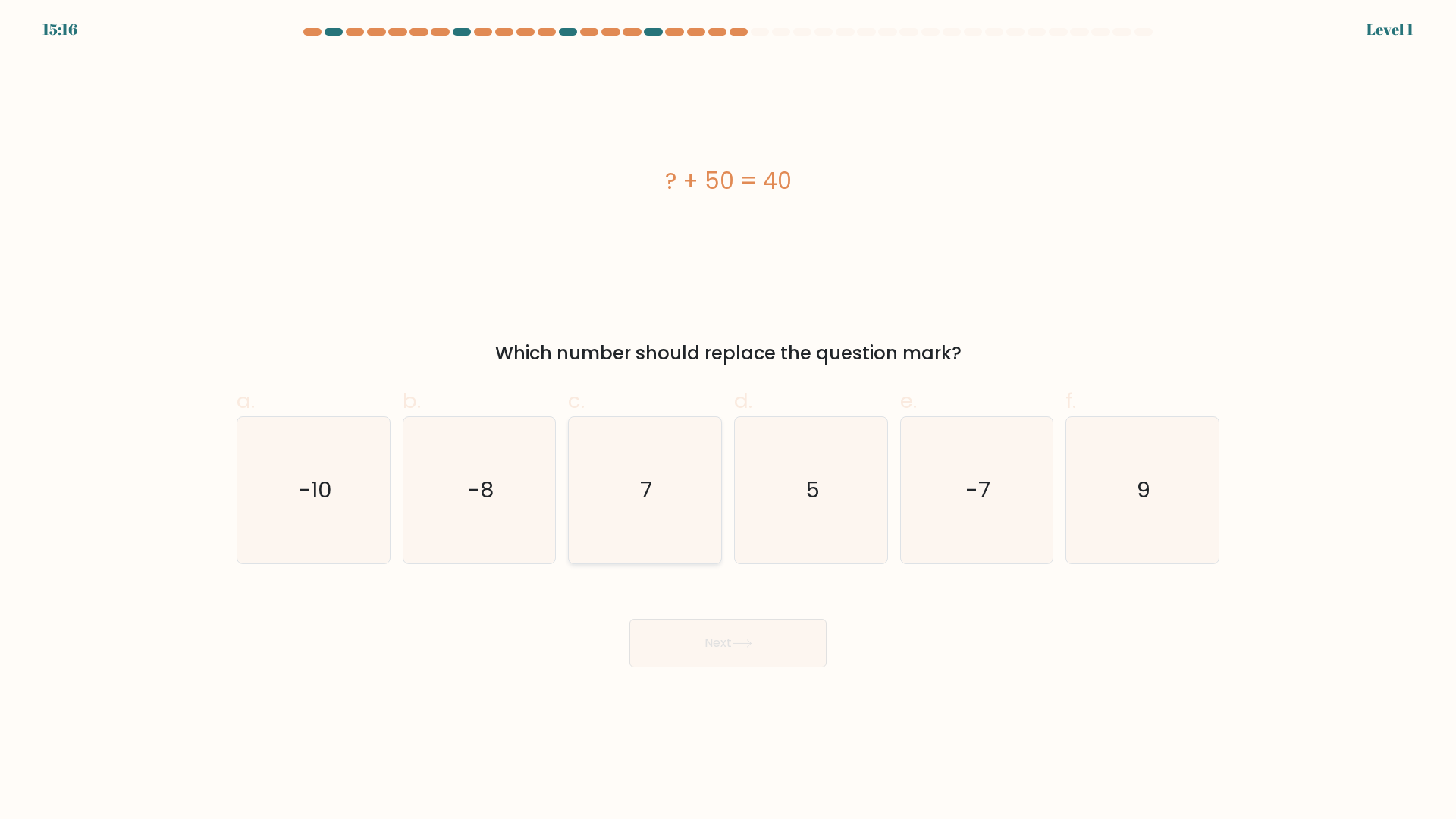
click at [656, 501] on icon "7" at bounding box center [645, 490] width 147 height 147
click at [728, 419] on input "c. 7" at bounding box center [728, 414] width 1 height 10
radio input "true"
click at [711, 632] on button "Next" at bounding box center [728, 643] width 197 height 48
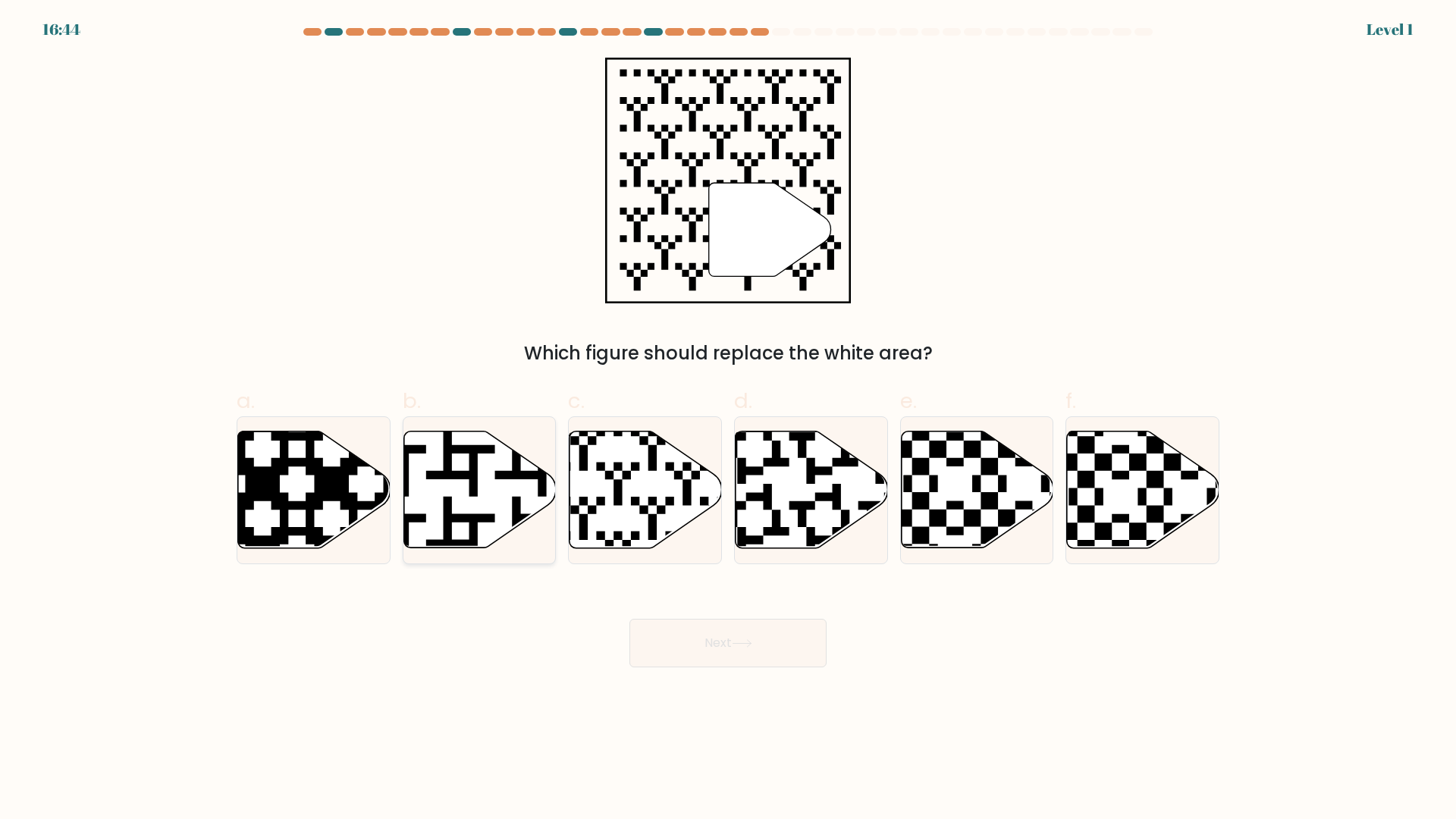
click at [516, 484] on icon at bounding box center [479, 489] width 152 height 117
click at [728, 419] on input "b." at bounding box center [728, 414] width 1 height 10
radio input "true"
click at [690, 630] on button "Next" at bounding box center [728, 643] width 197 height 48
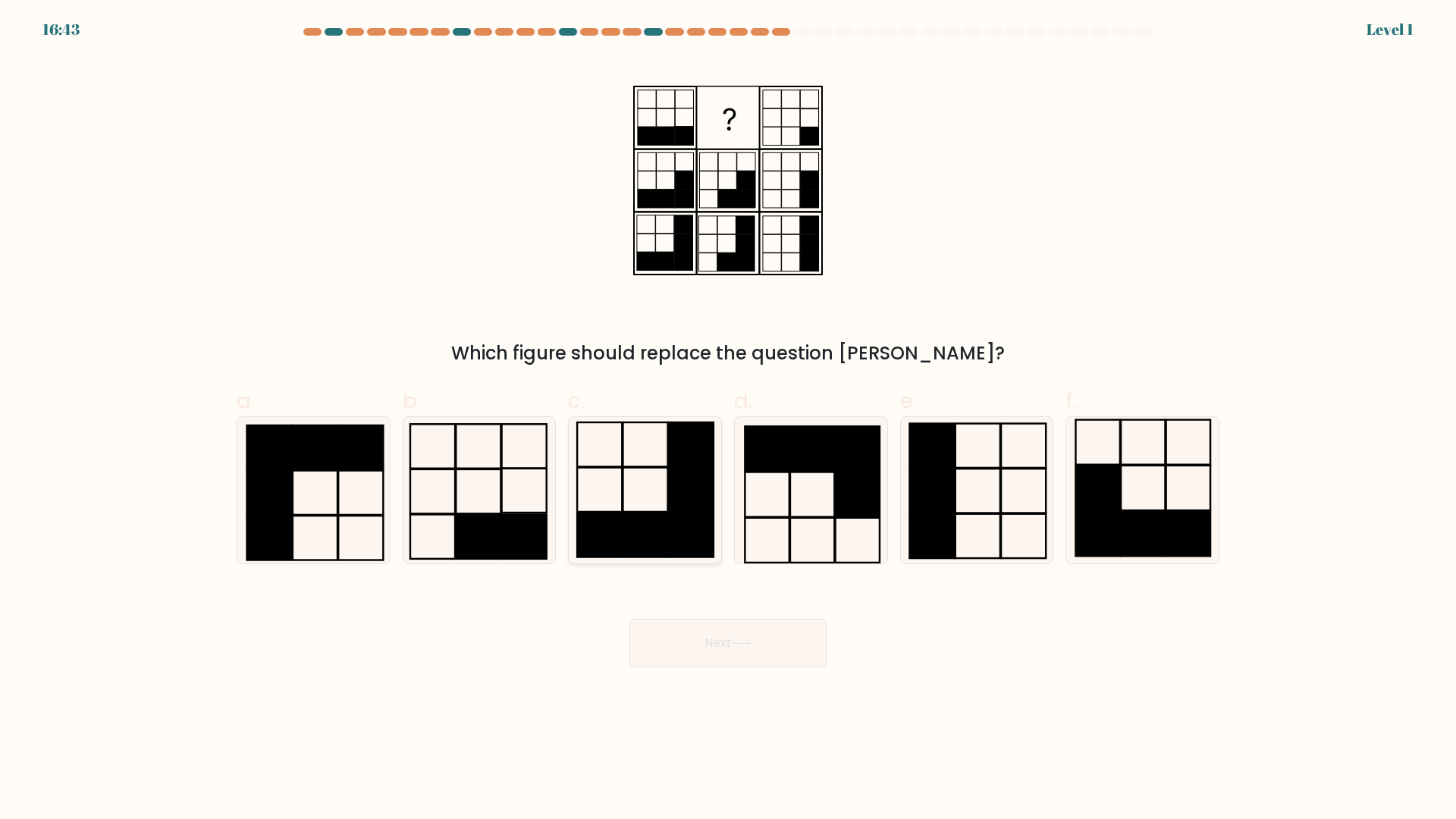
click at [680, 497] on rect at bounding box center [691, 489] width 45 height 44
click at [728, 419] on input "c." at bounding box center [728, 414] width 1 height 10
radio input "true"
click at [734, 646] on button "Next" at bounding box center [728, 643] width 197 height 48
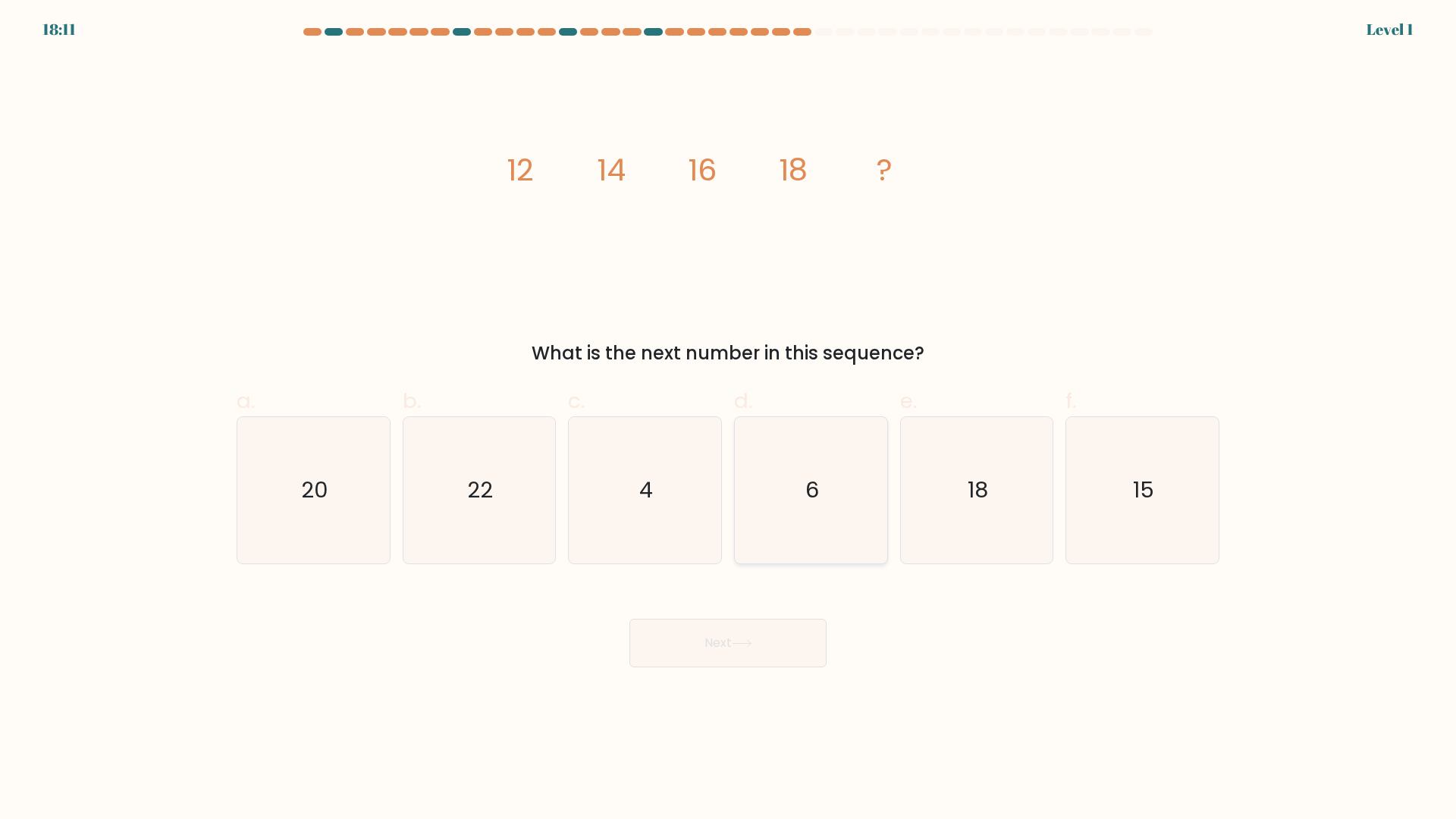
click at [746, 508] on icon "6" at bounding box center [811, 490] width 147 height 147
click at [729, 419] on input "d. 6" at bounding box center [728, 414] width 1 height 10
radio input "true"
click at [742, 637] on button "Next" at bounding box center [728, 643] width 197 height 48
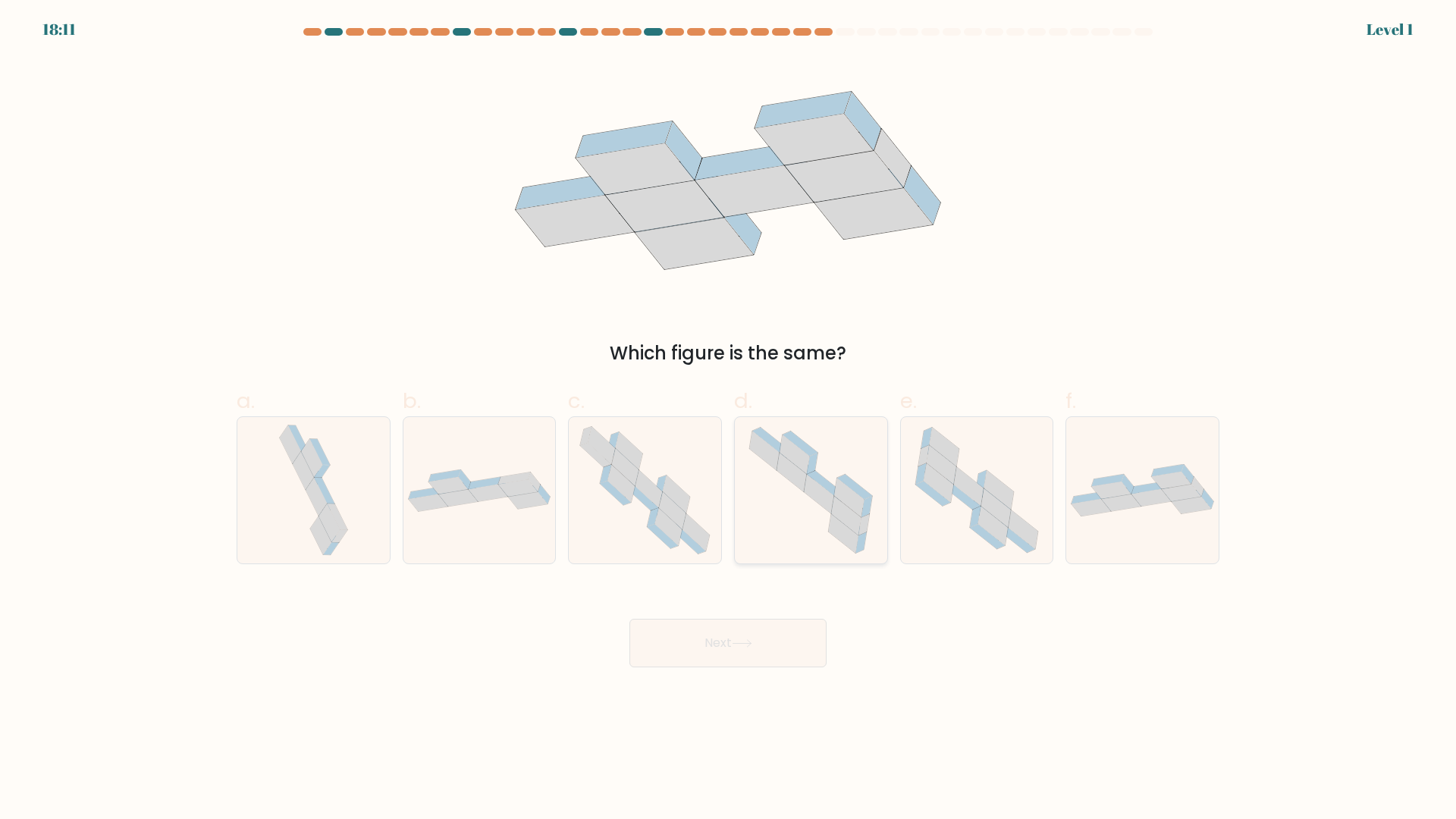
click at [808, 494] on icon at bounding box center [818, 494] width 30 height 38
click at [729, 419] on input "d." at bounding box center [728, 414] width 1 height 10
radio input "true"
click at [730, 642] on button "Next" at bounding box center [728, 643] width 197 height 48
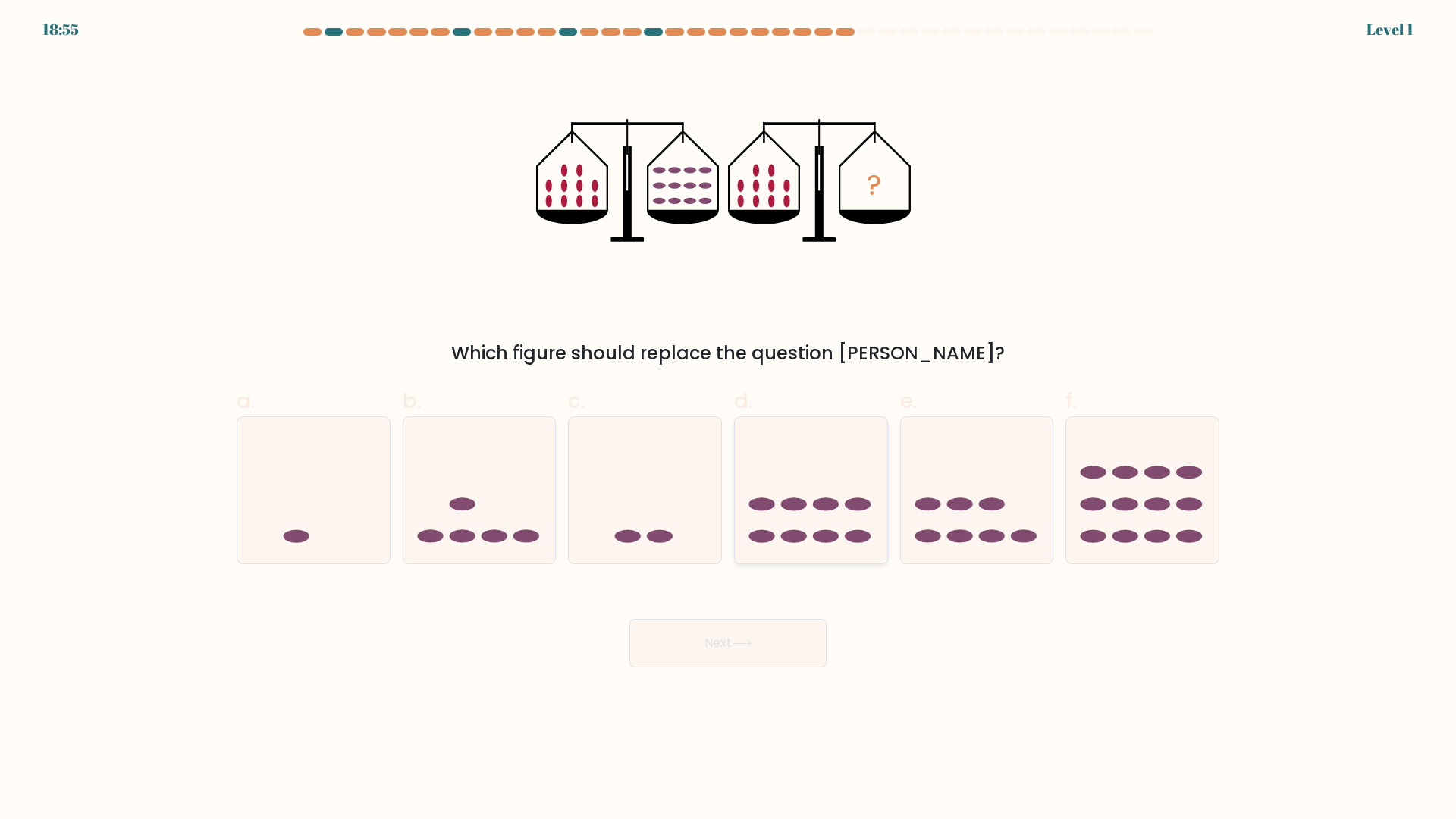
click at [808, 518] on icon at bounding box center [811, 490] width 152 height 126
click at [729, 419] on input "d." at bounding box center [728, 414] width 1 height 10
radio input "true"
click at [725, 645] on button "Next" at bounding box center [728, 643] width 197 height 48
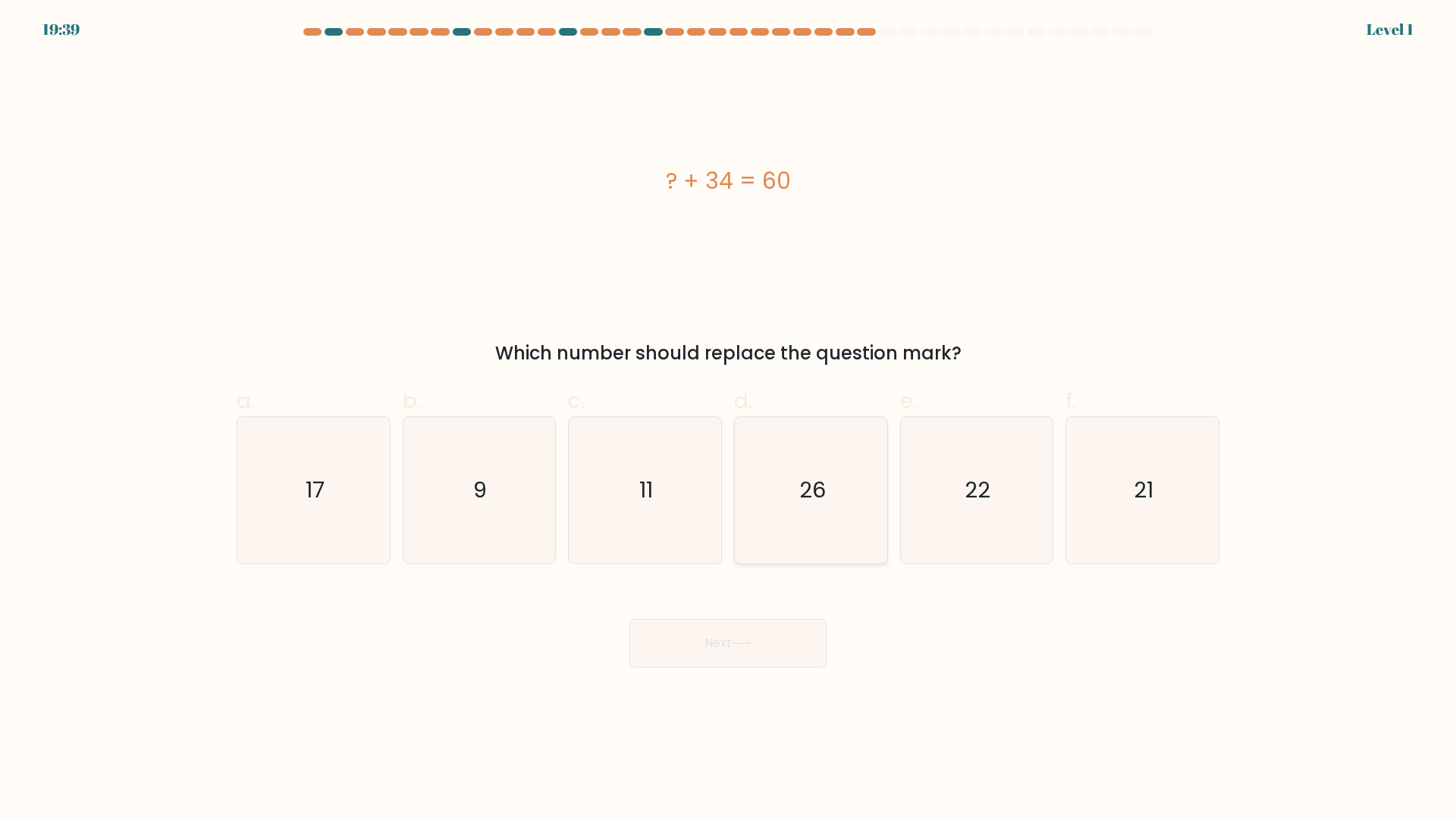
click at [860, 506] on icon "26" at bounding box center [811, 490] width 147 height 147
click at [729, 419] on input "d. 26" at bounding box center [728, 414] width 1 height 10
radio input "true"
click at [715, 666] on button "Next" at bounding box center [728, 643] width 197 height 48
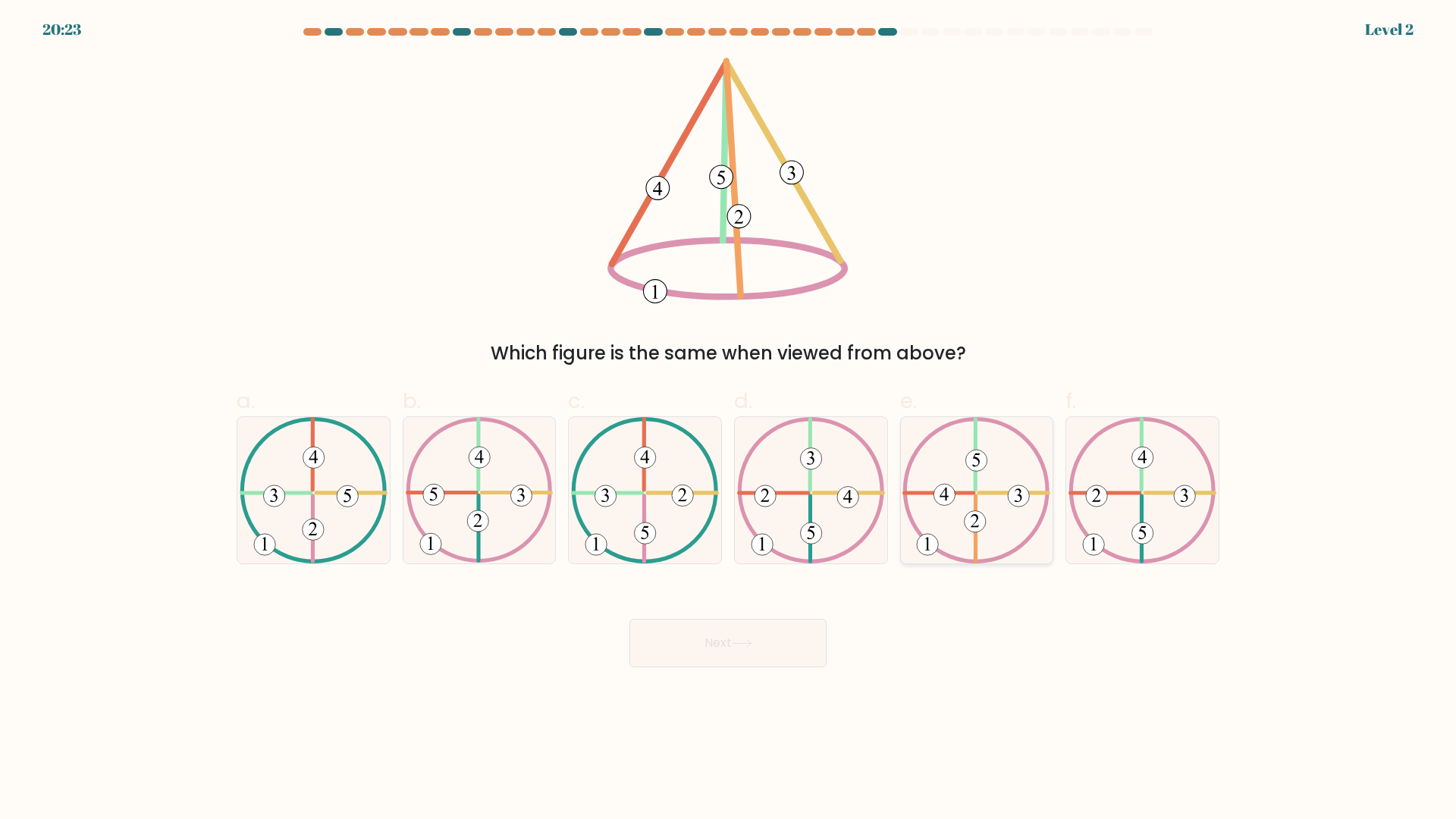
click at [928, 466] on icon at bounding box center [976, 490] width 148 height 147
click at [729, 419] on input "e." at bounding box center [728, 414] width 1 height 10
radio input "true"
click at [722, 637] on button "Next" at bounding box center [728, 643] width 197 height 48
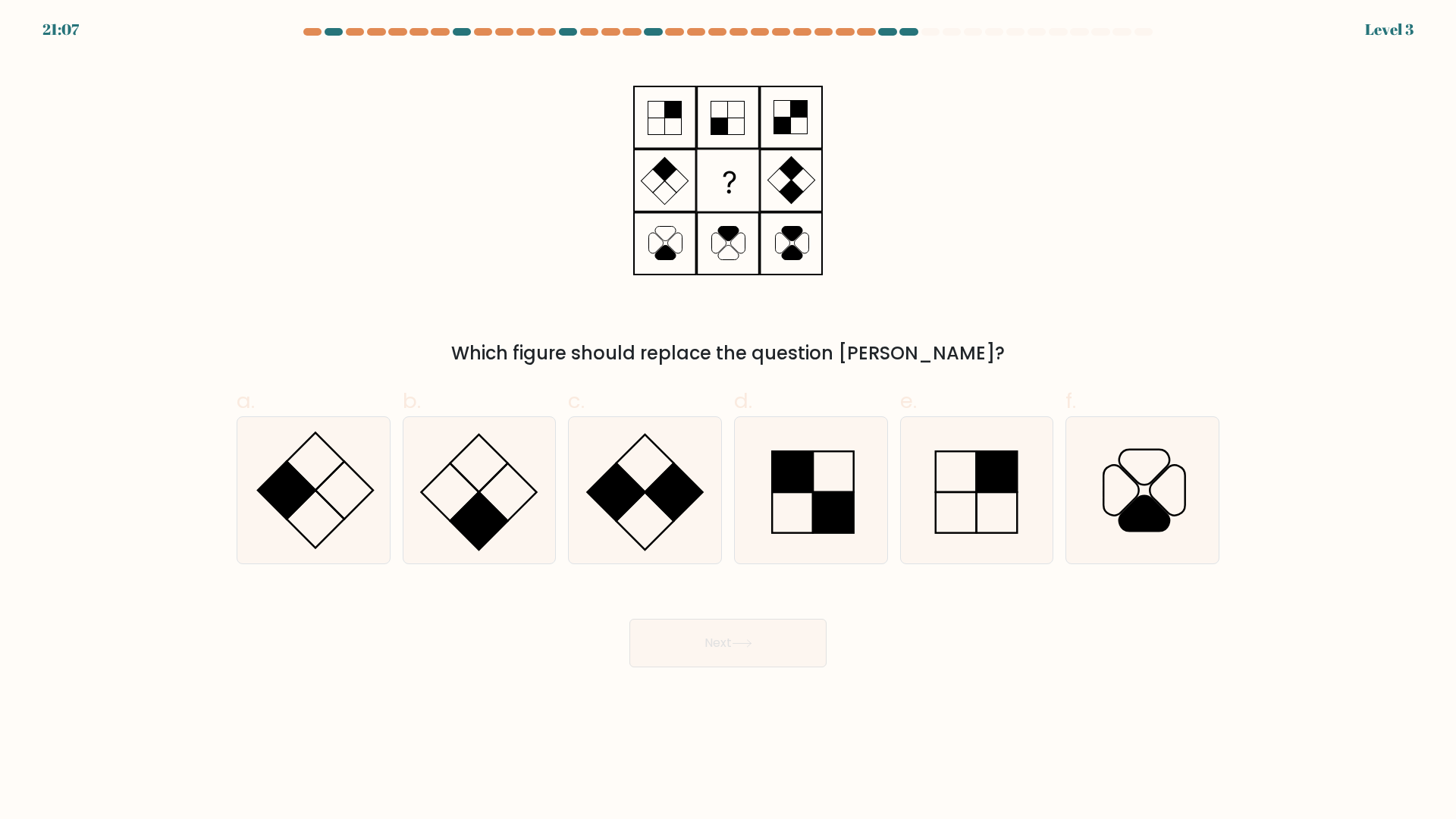
click at [971, 486] on icon at bounding box center [977, 490] width 147 height 147
click at [729, 419] on input "e." at bounding box center [728, 414] width 1 height 10
radio input "true"
drag, startPoint x: 782, startPoint y: 636, endPoint x: 789, endPoint y: 629, distance: 9.9
click at [782, 637] on button "Next" at bounding box center [728, 643] width 197 height 48
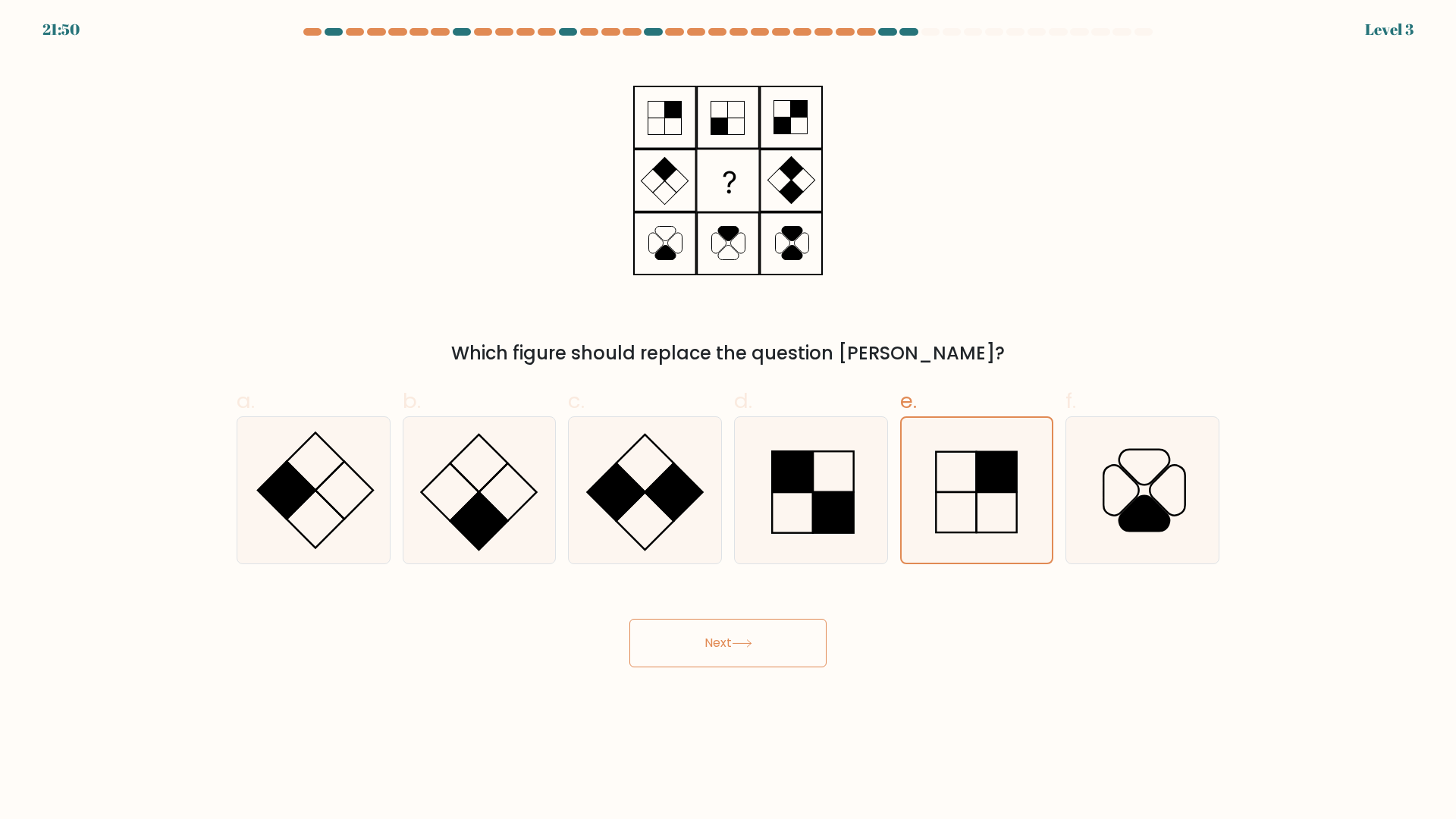
click at [725, 619] on button "Next" at bounding box center [728, 643] width 197 height 48
click at [830, 510] on rect at bounding box center [834, 512] width 41 height 41
click at [729, 419] on input "d." at bounding box center [728, 414] width 1 height 10
radio input "true"
click at [740, 646] on icon at bounding box center [741, 643] width 21 height 8
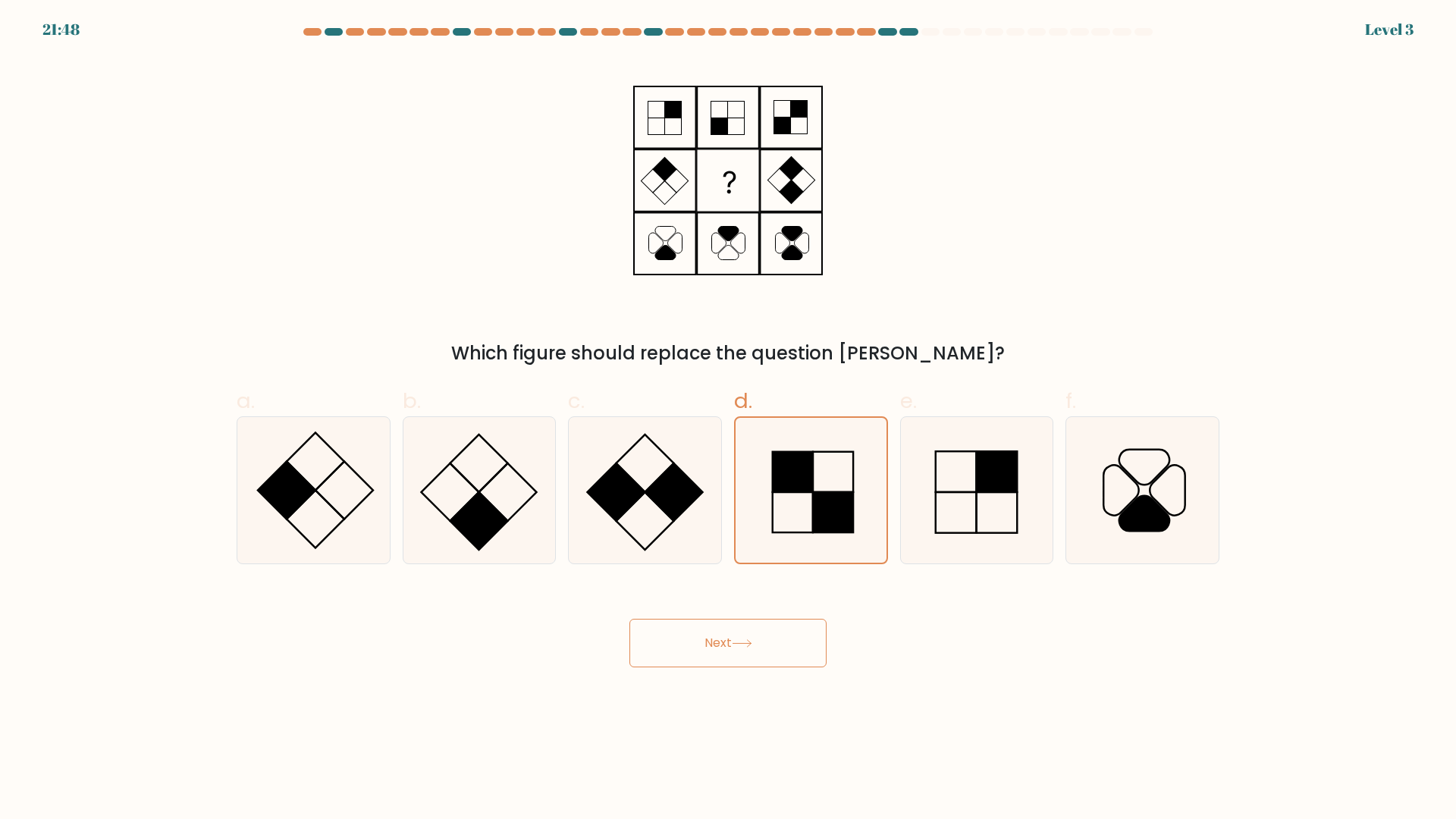
click at [727, 638] on button "Next" at bounding box center [728, 643] width 197 height 48
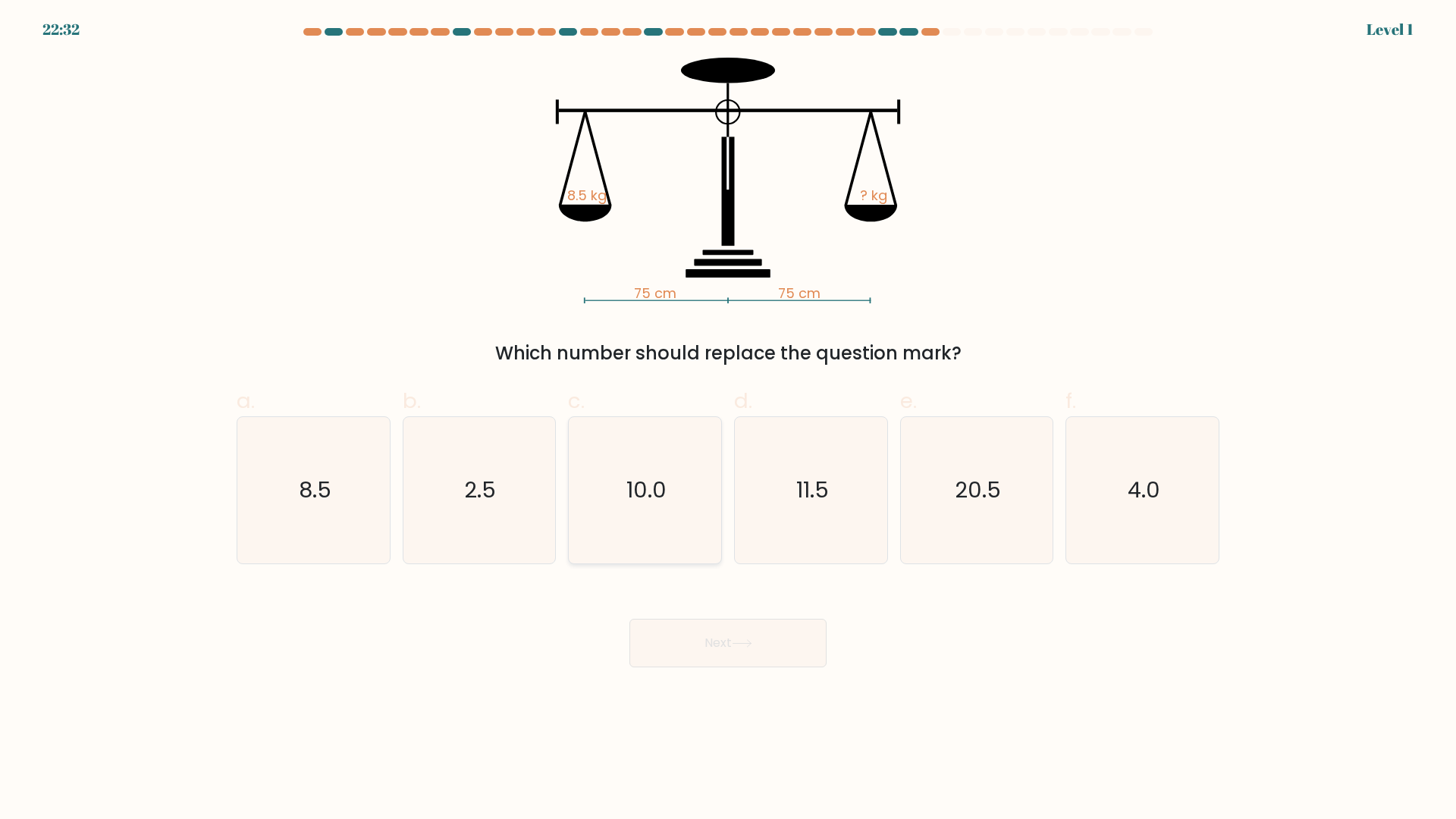
click at [670, 526] on icon "10.0" at bounding box center [645, 490] width 147 height 147
click at [728, 419] on input "c. 10.0" at bounding box center [728, 414] width 1 height 10
radio input "true"
click at [695, 637] on button "Next" at bounding box center [728, 643] width 197 height 48
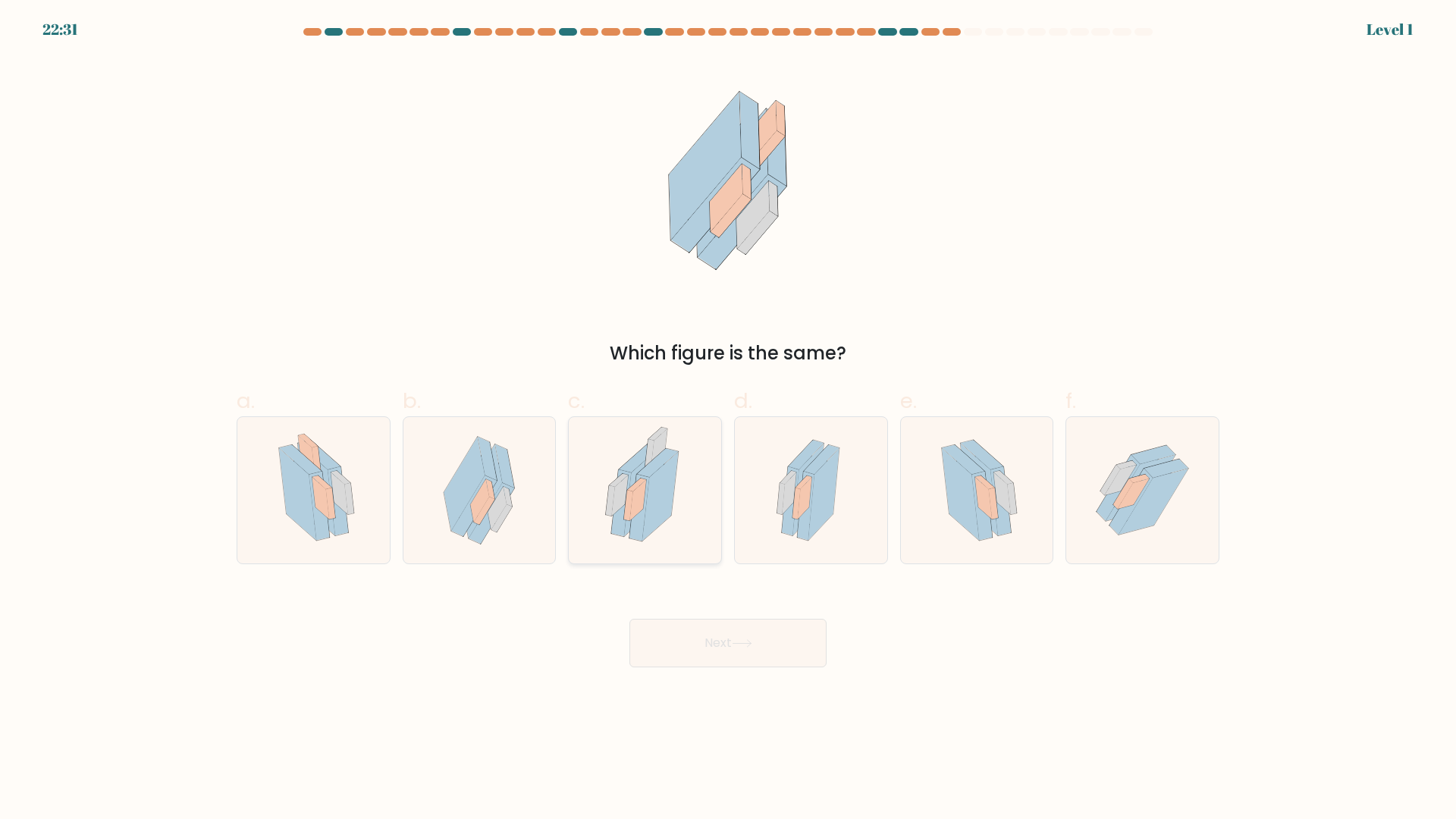
click at [646, 418] on icon at bounding box center [645, 490] width 101 height 147
click at [728, 418] on input "c." at bounding box center [728, 414] width 1 height 10
radio input "true"
click at [703, 612] on div "Next" at bounding box center [727, 624] width 1001 height 85
click at [703, 630] on button "Next" at bounding box center [728, 643] width 197 height 48
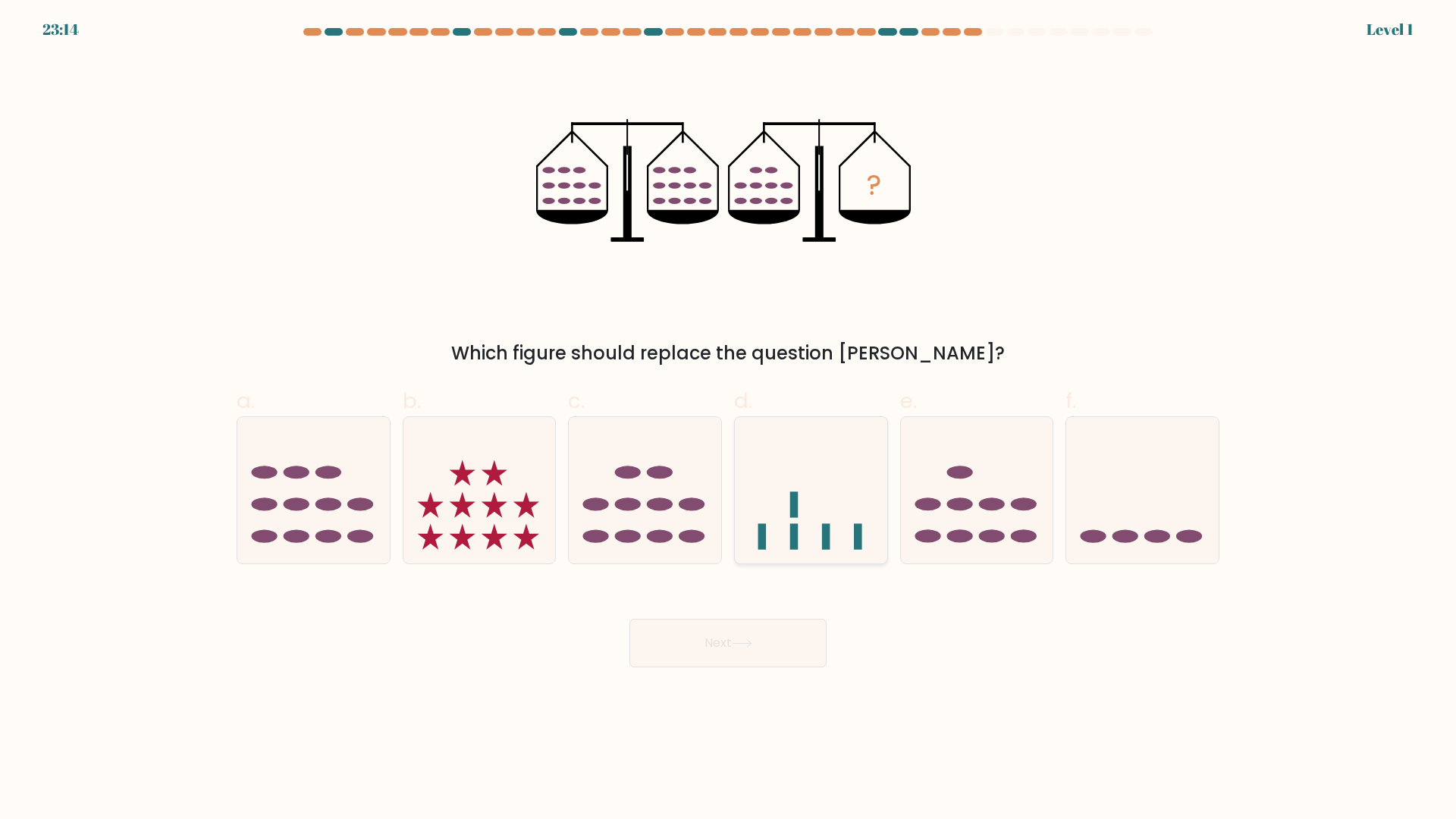
click at [764, 525] on rect at bounding box center [762, 536] width 8 height 26
click at [729, 419] on input "d." at bounding box center [728, 414] width 1 height 10
radio input "true"
click at [747, 654] on button "Next" at bounding box center [728, 643] width 197 height 48
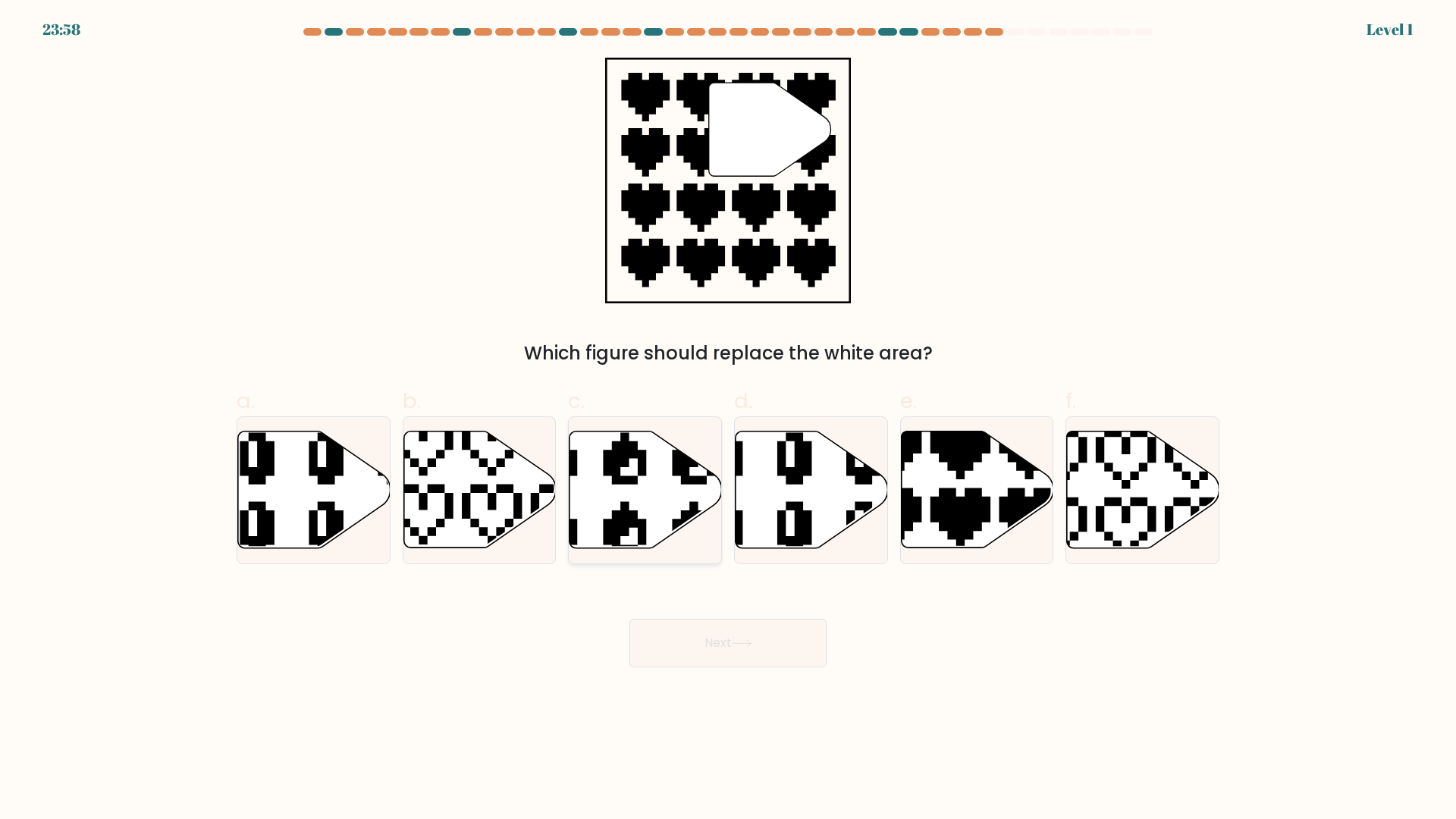
click at [665, 518] on icon at bounding box center [646, 489] width 152 height 117
click at [728, 419] on input "c." at bounding box center [728, 414] width 1 height 10
radio input "true"
click at [690, 612] on div "Next" at bounding box center [727, 624] width 1001 height 85
click at [720, 633] on button "Next" at bounding box center [728, 643] width 197 height 48
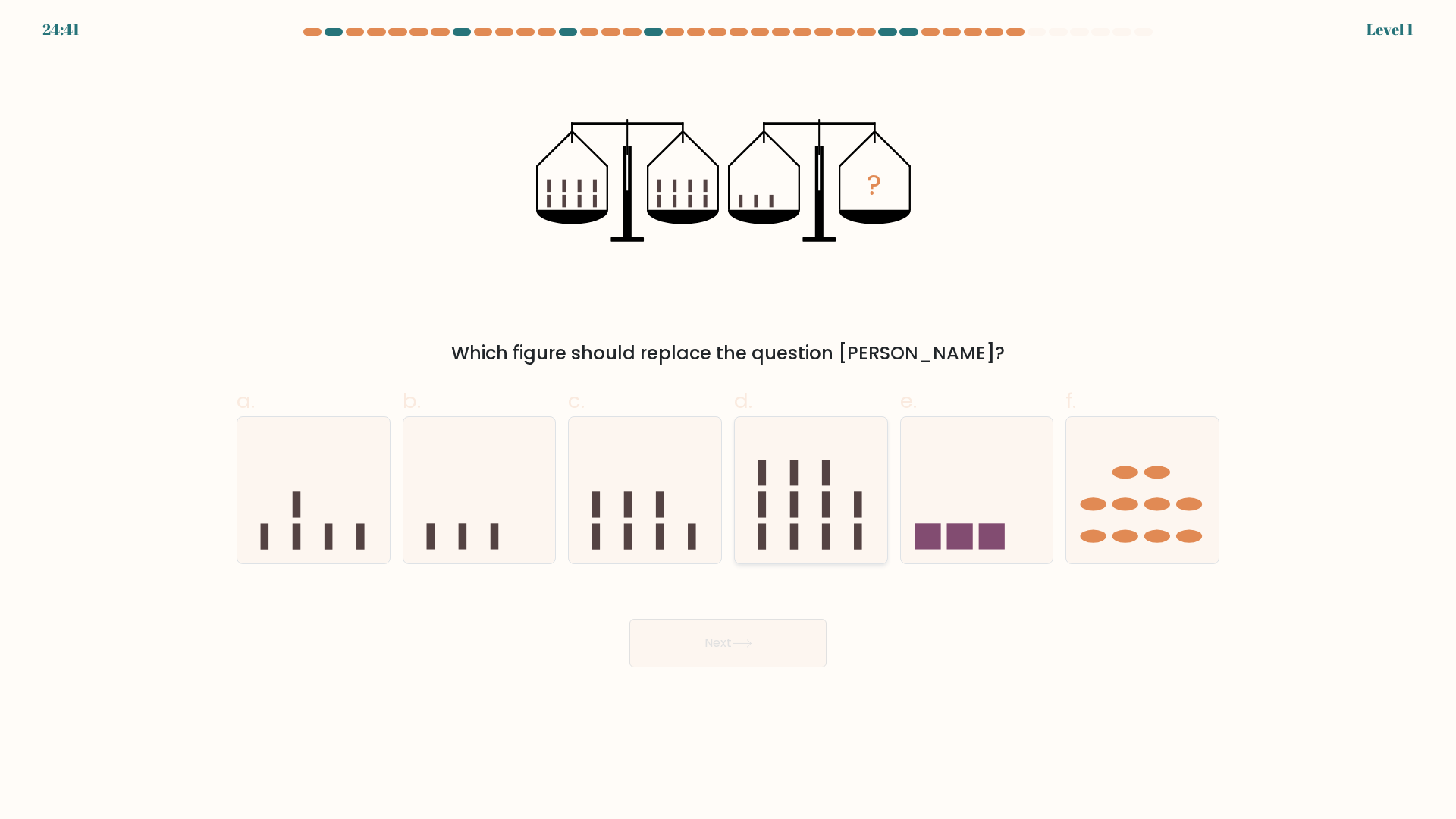
click at [741, 528] on icon at bounding box center [811, 490] width 152 height 126
click at [729, 419] on input "d." at bounding box center [728, 414] width 1 height 10
radio input "true"
click at [702, 536] on icon at bounding box center [645, 490] width 152 height 126
click at [728, 419] on input "c." at bounding box center [728, 414] width 1 height 10
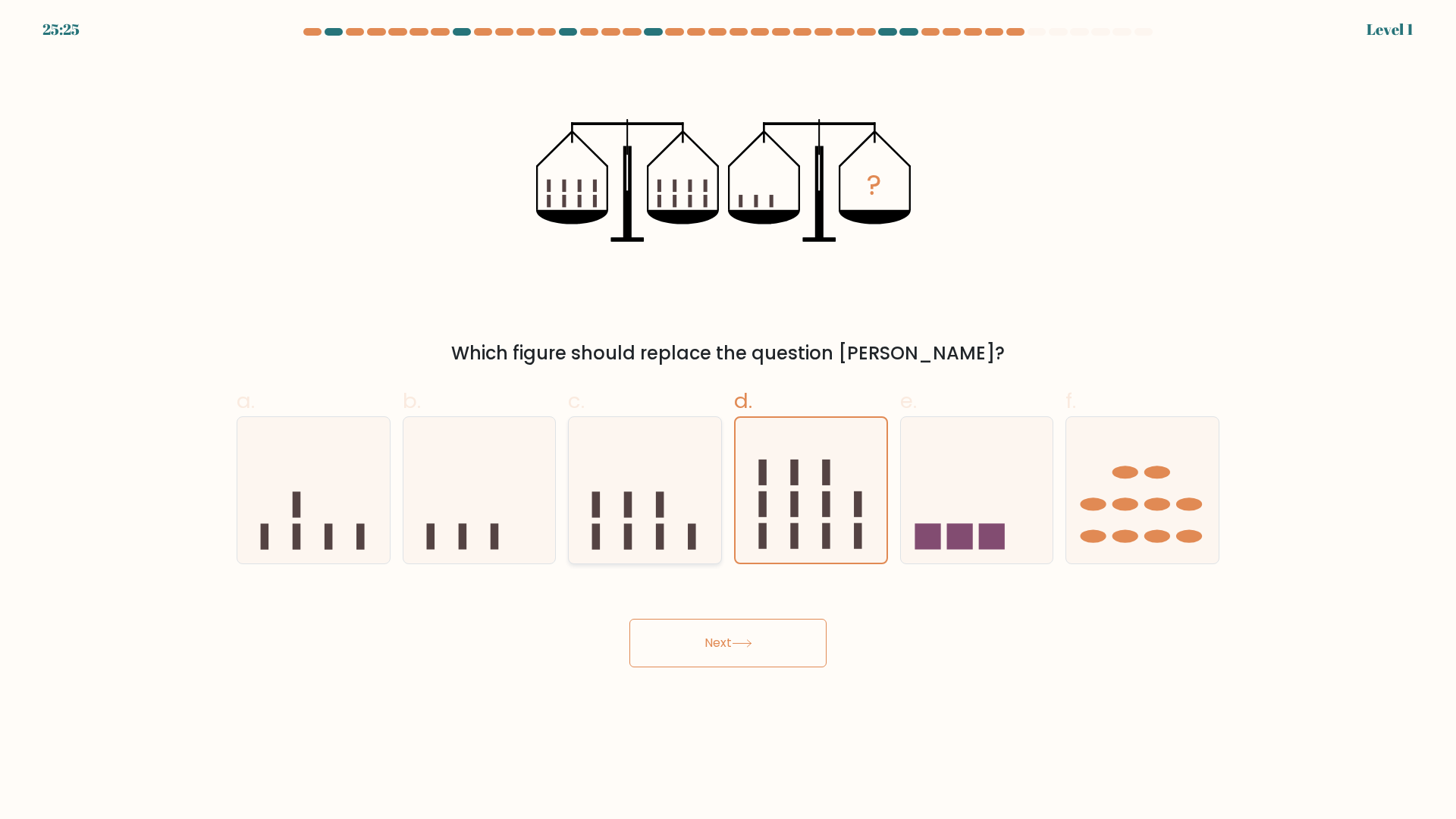
radio input "true"
click at [745, 518] on icon at bounding box center [811, 490] width 152 height 126
click at [729, 419] on input "d." at bounding box center [728, 414] width 1 height 10
radio input "true"
click at [749, 636] on button "Next" at bounding box center [728, 643] width 197 height 48
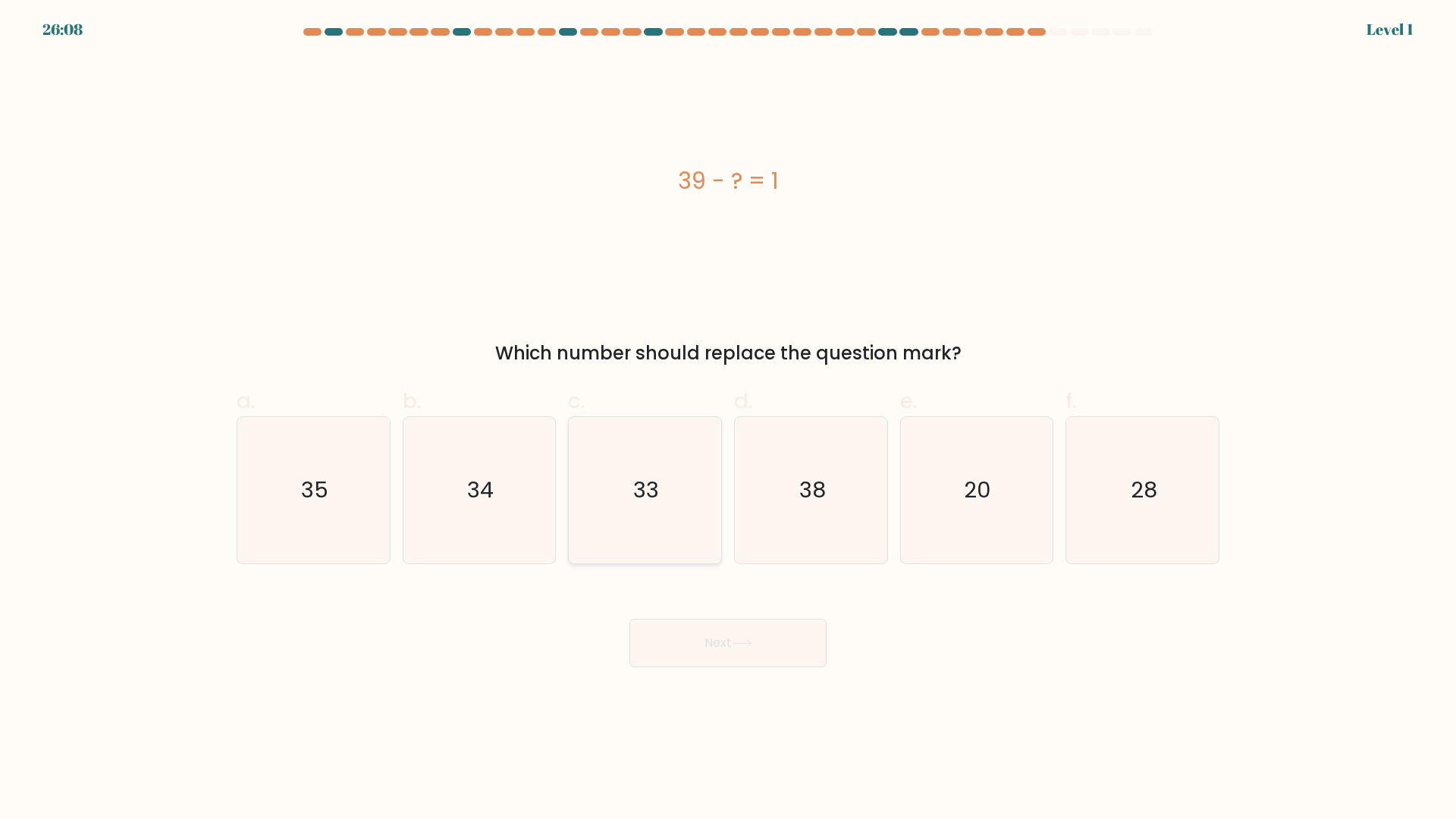
click at [640, 510] on icon "33" at bounding box center [645, 490] width 147 height 147
click at [728, 419] on input "c. 33" at bounding box center [728, 414] width 1 height 10
radio input "true"
click at [681, 632] on button "Next" at bounding box center [728, 643] width 197 height 48
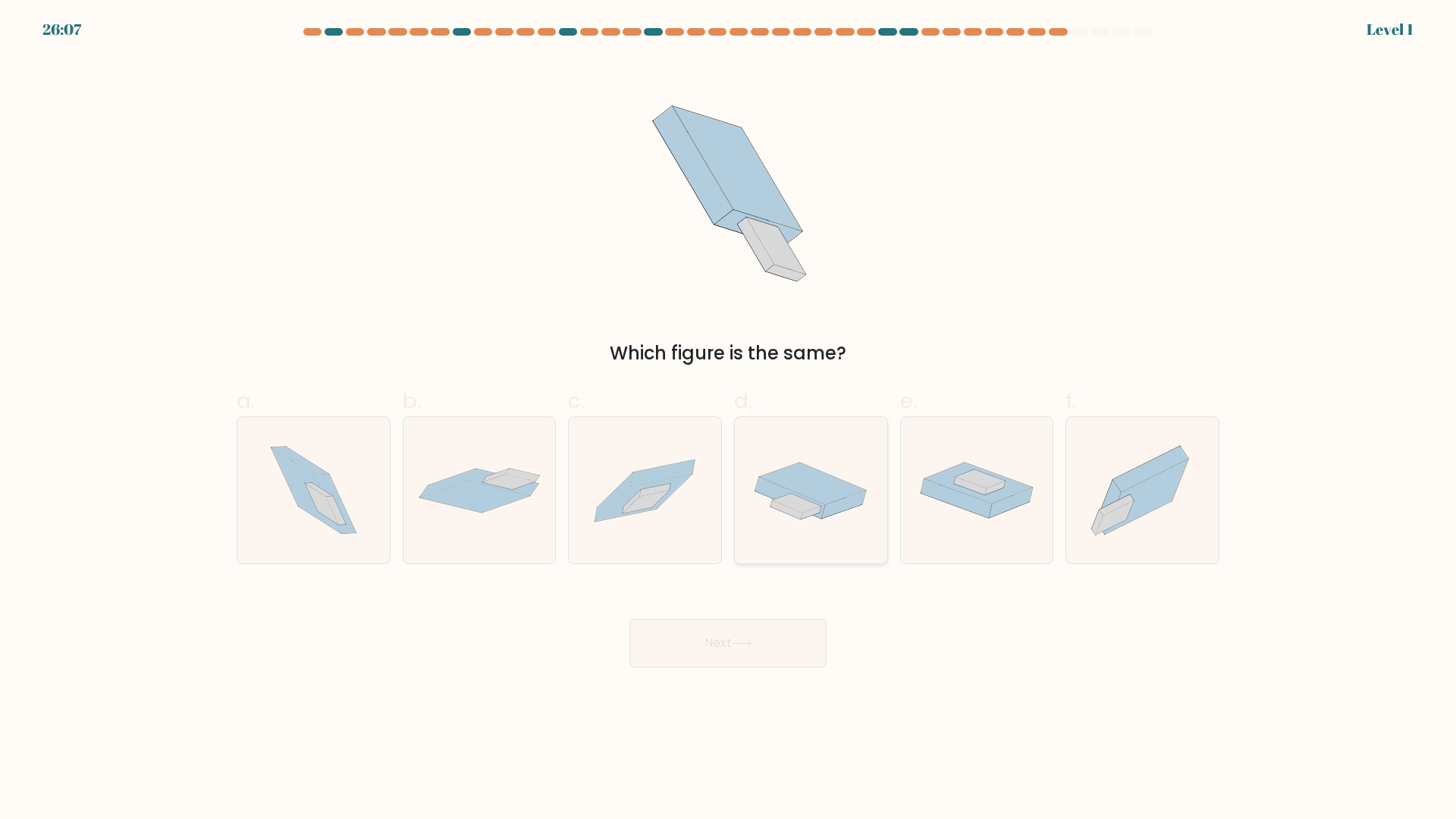
click at [787, 497] on icon at bounding box center [797, 502] width 48 height 19
click at [729, 419] on input "d." at bounding box center [728, 414] width 1 height 10
radio input "true"
click at [770, 621] on button "Next" at bounding box center [728, 643] width 197 height 48
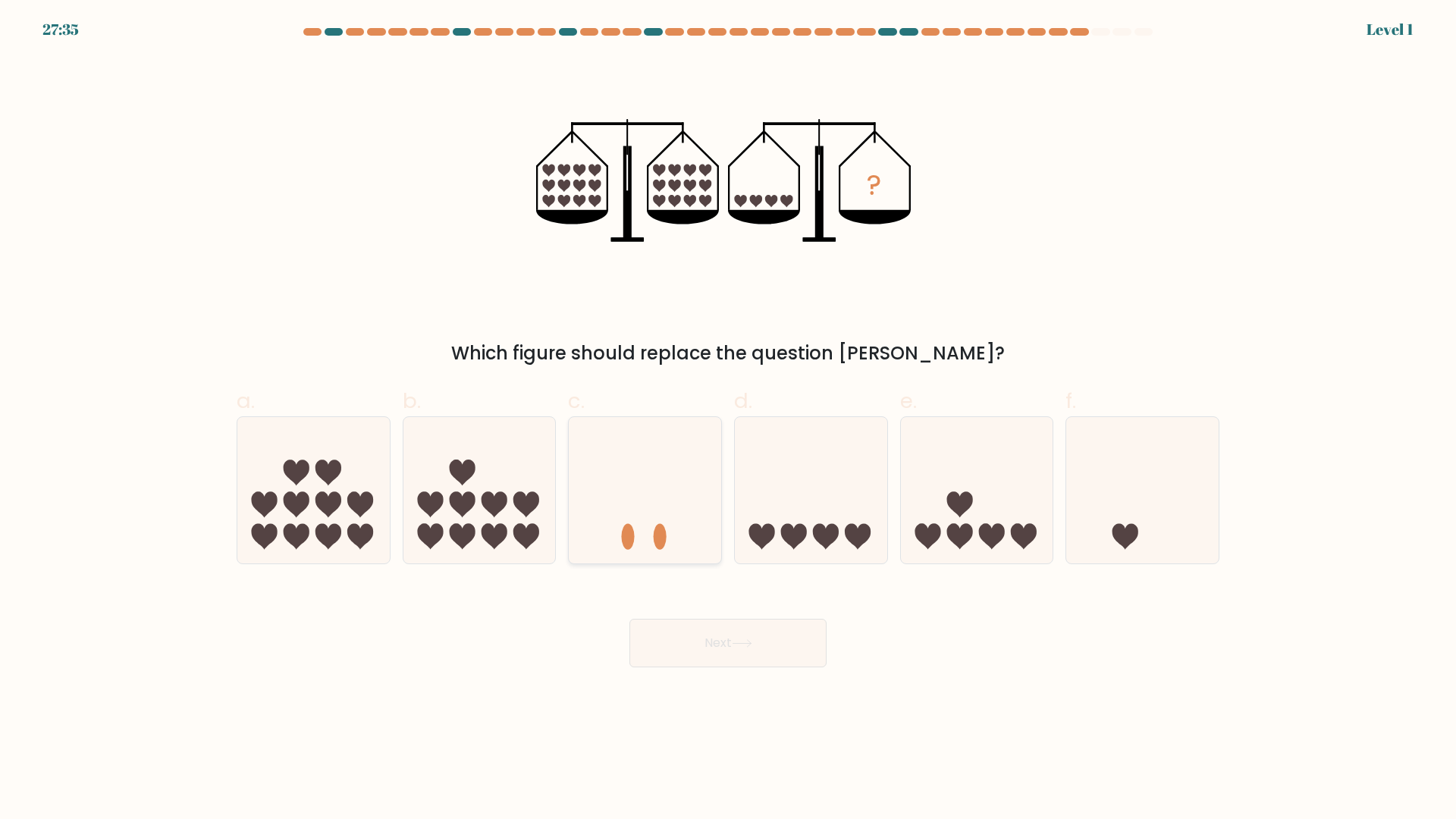
click at [715, 506] on icon at bounding box center [645, 490] width 152 height 126
click at [728, 419] on input "c." at bounding box center [728, 414] width 1 height 10
radio input "true"
click at [734, 637] on button "Next" at bounding box center [728, 643] width 197 height 48
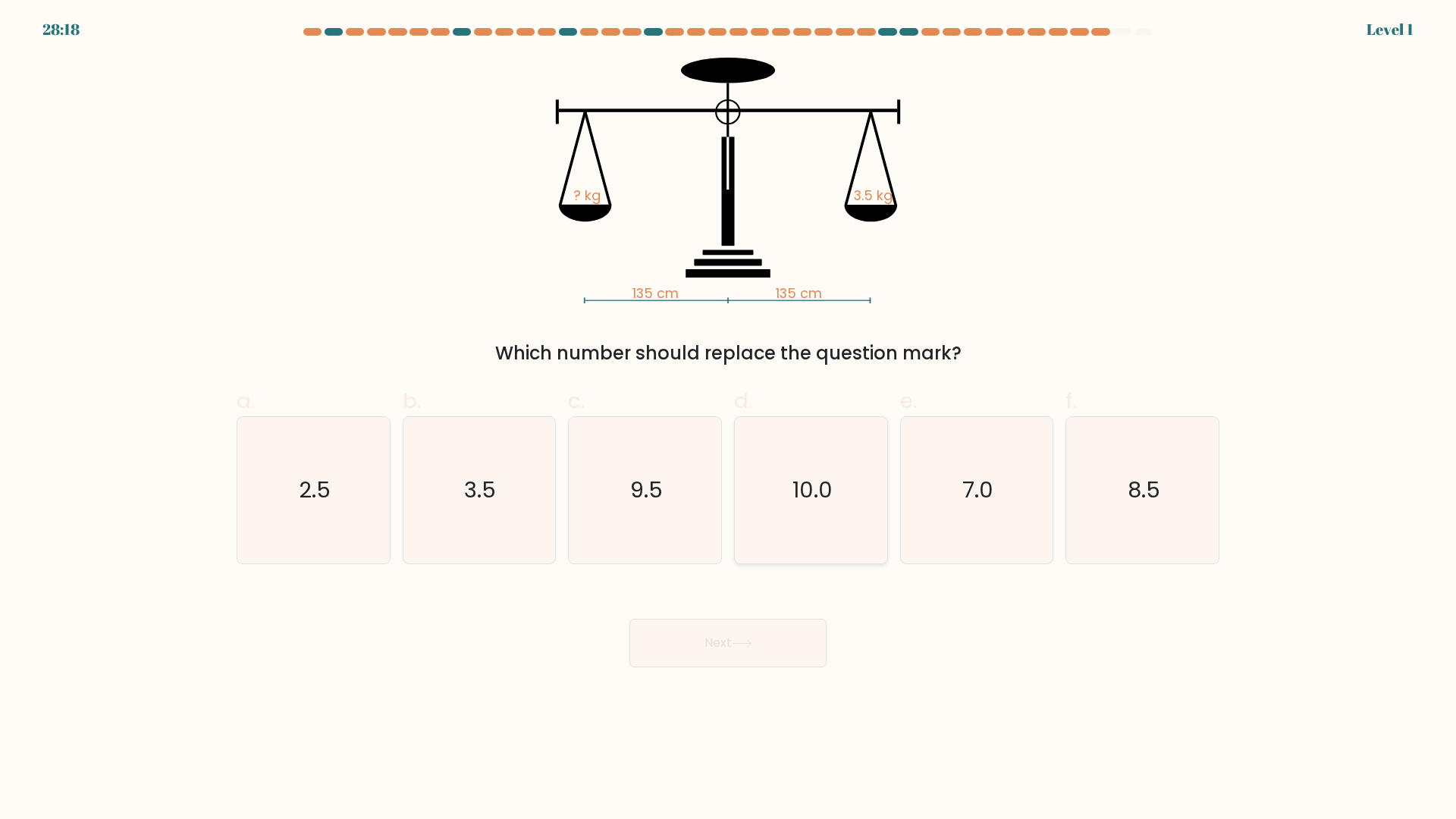
click at [783, 537] on icon "10.0" at bounding box center [811, 490] width 147 height 147
click at [729, 419] on input "d. 10.0" at bounding box center [728, 414] width 1 height 10
radio input "true"
click at [753, 649] on button "Next" at bounding box center [728, 643] width 197 height 48
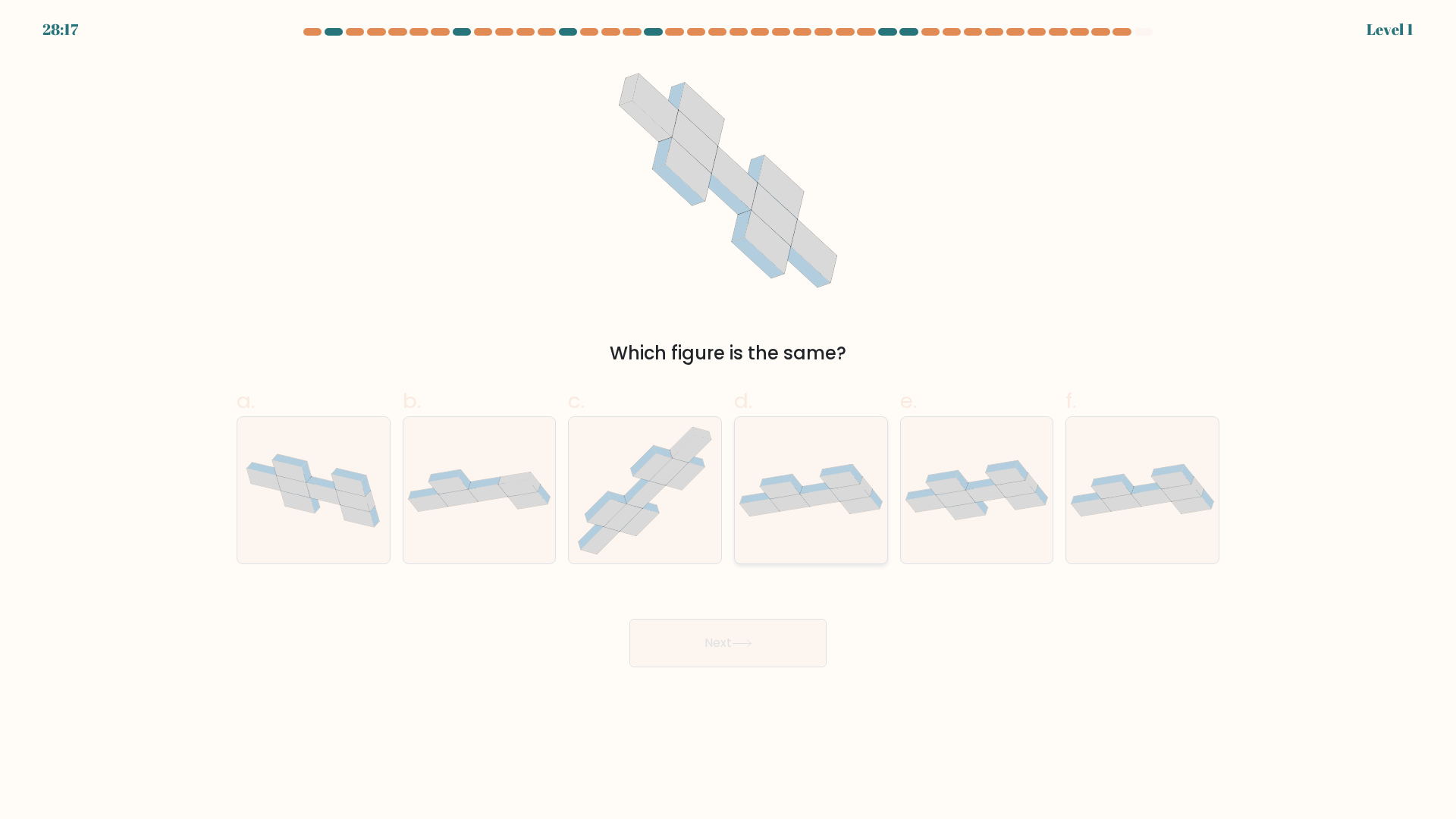
click at [838, 496] on icon at bounding box center [850, 494] width 39 height 18
click at [729, 419] on input "d." at bounding box center [728, 414] width 1 height 10
radio input "true"
click at [741, 656] on button "Next" at bounding box center [728, 643] width 197 height 48
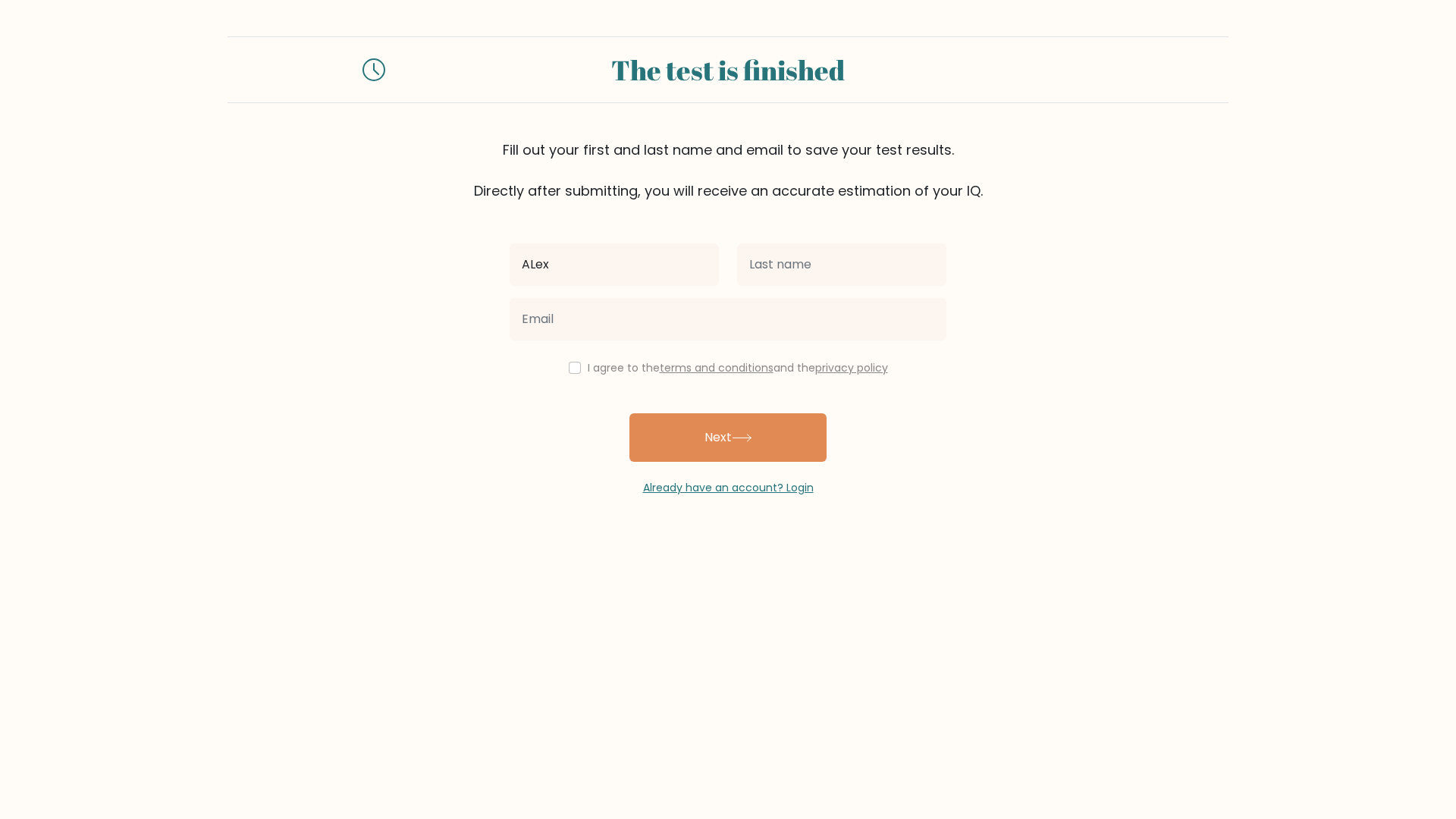
type input "ALex"
click at [785, 263] on input "text" at bounding box center [842, 264] width 209 height 42
type input "dem"
click at [663, 306] on input "email" at bounding box center [728, 318] width 436 height 42
type input "demchenko.allin@gmail.com"
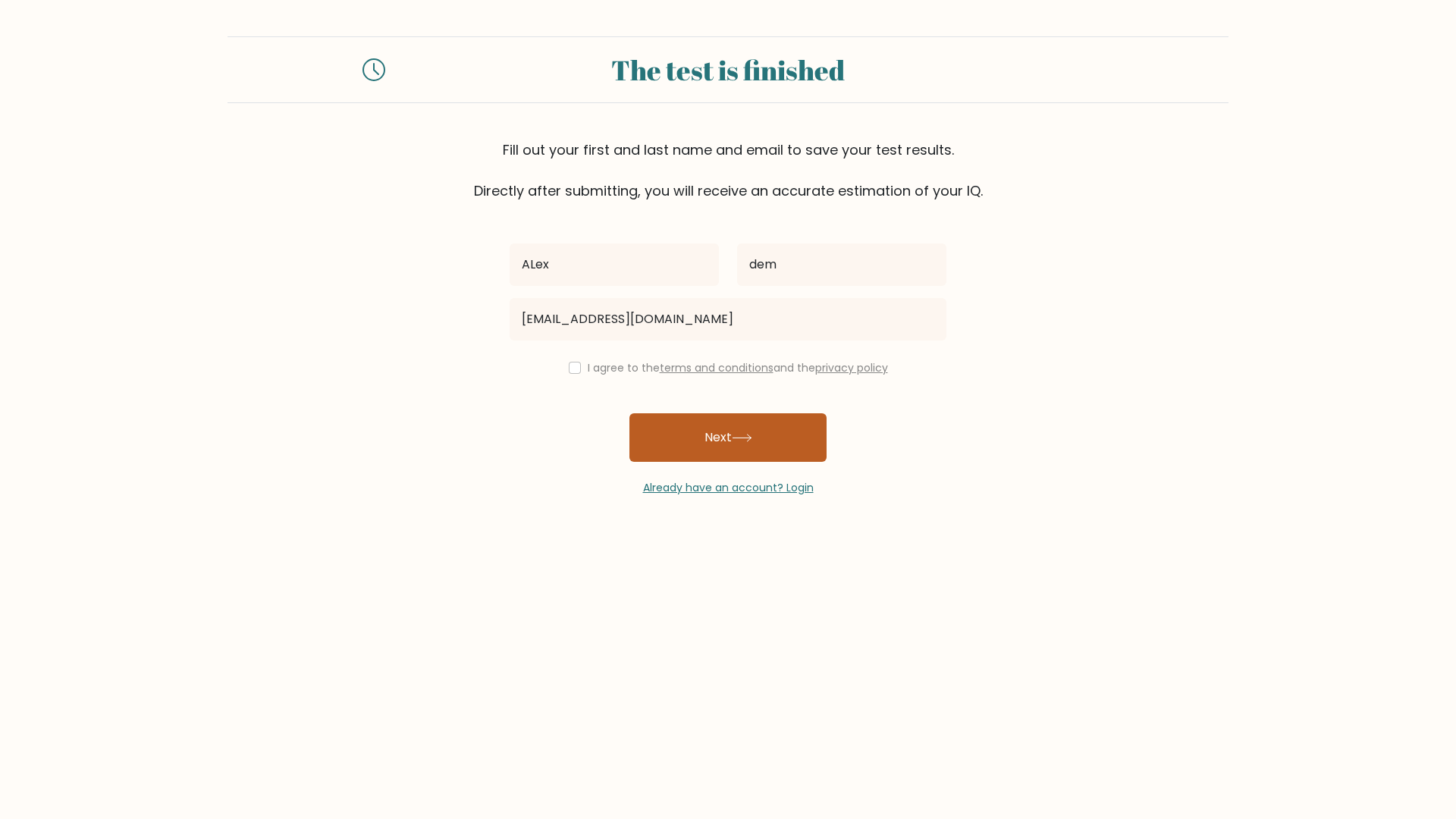
click at [723, 427] on button "Next" at bounding box center [728, 437] width 197 height 48
click at [597, 367] on label "I agree to the terms and conditions and the privacy policy" at bounding box center [738, 367] width 301 height 15
click at [563, 370] on div "I agree to the terms and conditions and the privacy policy" at bounding box center [728, 367] width 455 height 18
click at [571, 362] on input "checkbox" at bounding box center [575, 367] width 13 height 13
checkbox input "true"
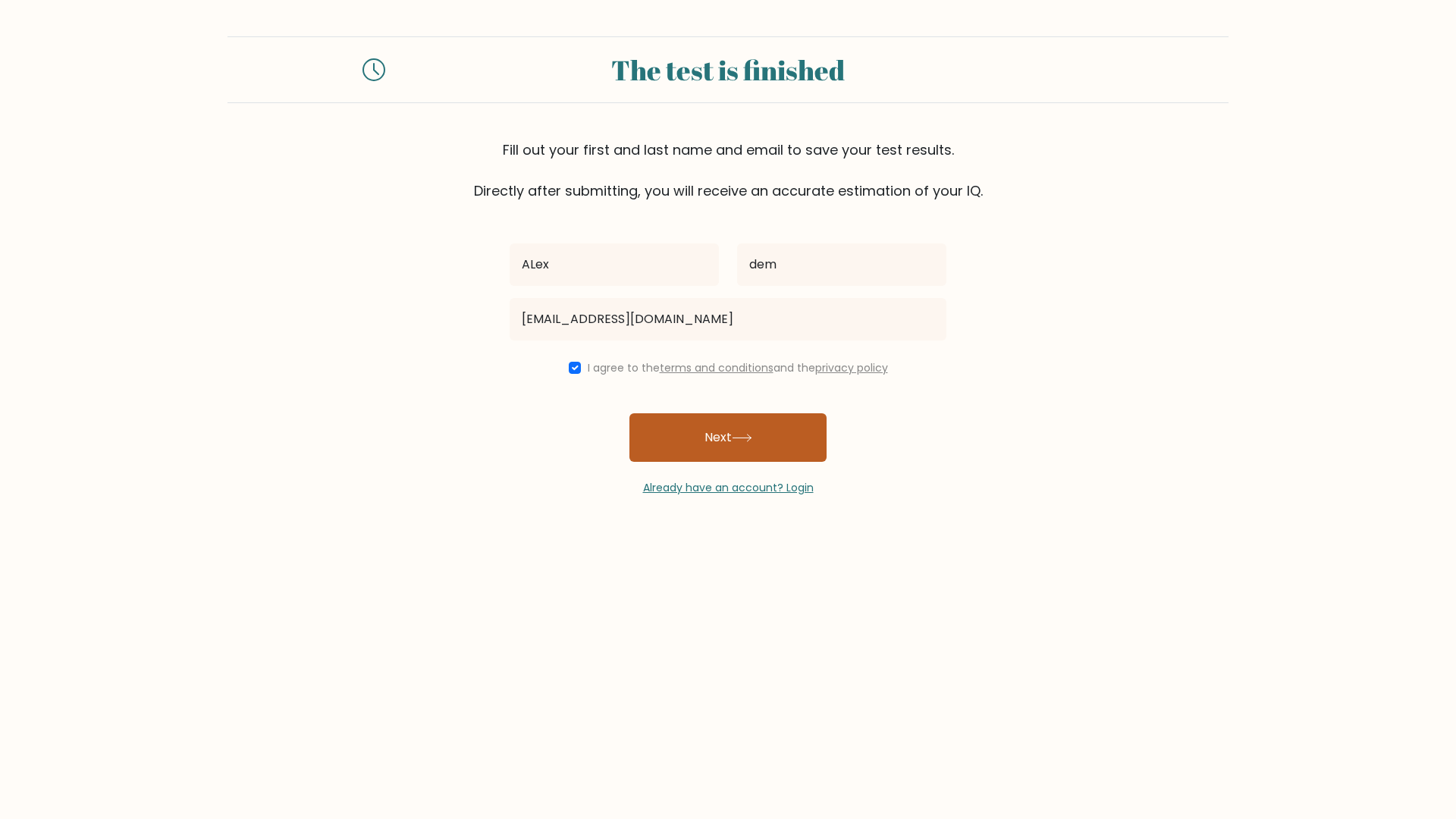
click at [669, 416] on button "Next" at bounding box center [728, 437] width 197 height 48
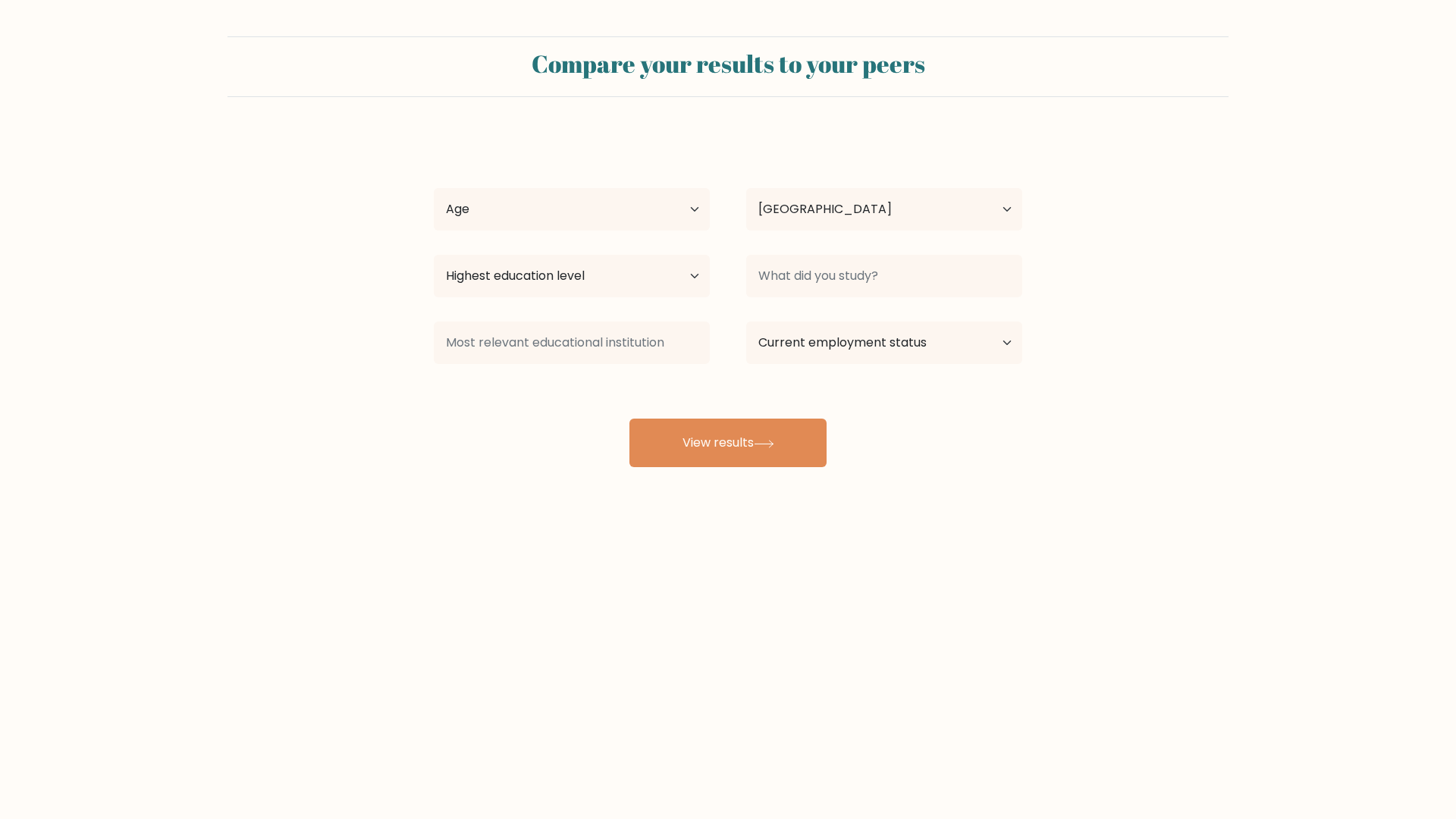
select select "MD"
click at [533, 207] on select "Age Under [DEMOGRAPHIC_DATA] [DEMOGRAPHIC_DATA] [DEMOGRAPHIC_DATA] [DEMOGRAPHIC…" at bounding box center [571, 208] width 276 height 42
select select "25_34"
click at [434, 188] on select "Age Under [DEMOGRAPHIC_DATA] [DEMOGRAPHIC_DATA] [DEMOGRAPHIC_DATA] [DEMOGRAPHIC…" at bounding box center [571, 208] width 276 height 42
click at [775, 196] on select "Country [GEOGRAPHIC_DATA] [GEOGRAPHIC_DATA] [GEOGRAPHIC_DATA] [US_STATE] [GEOGR…" at bounding box center [884, 208] width 276 height 42
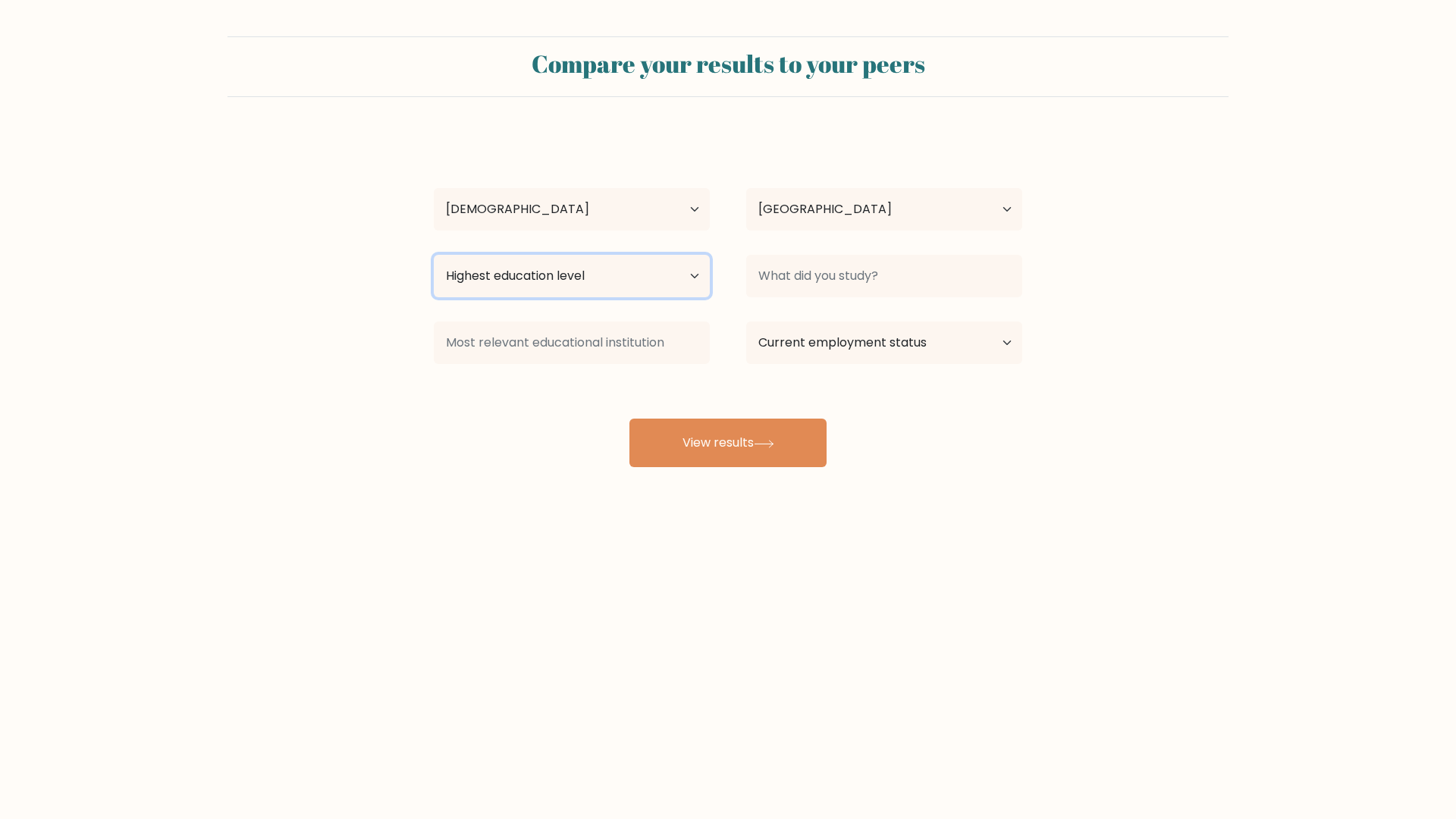
click at [614, 278] on select "Highest education level No schooling Primary Lower Secondary Upper Secondary Oc…" at bounding box center [571, 275] width 276 height 42
select select "lower_secondary"
click at [434, 255] on select "Highest education level No schooling Primary Lower Secondary Upper Secondary Oc…" at bounding box center [571, 275] width 276 height 42
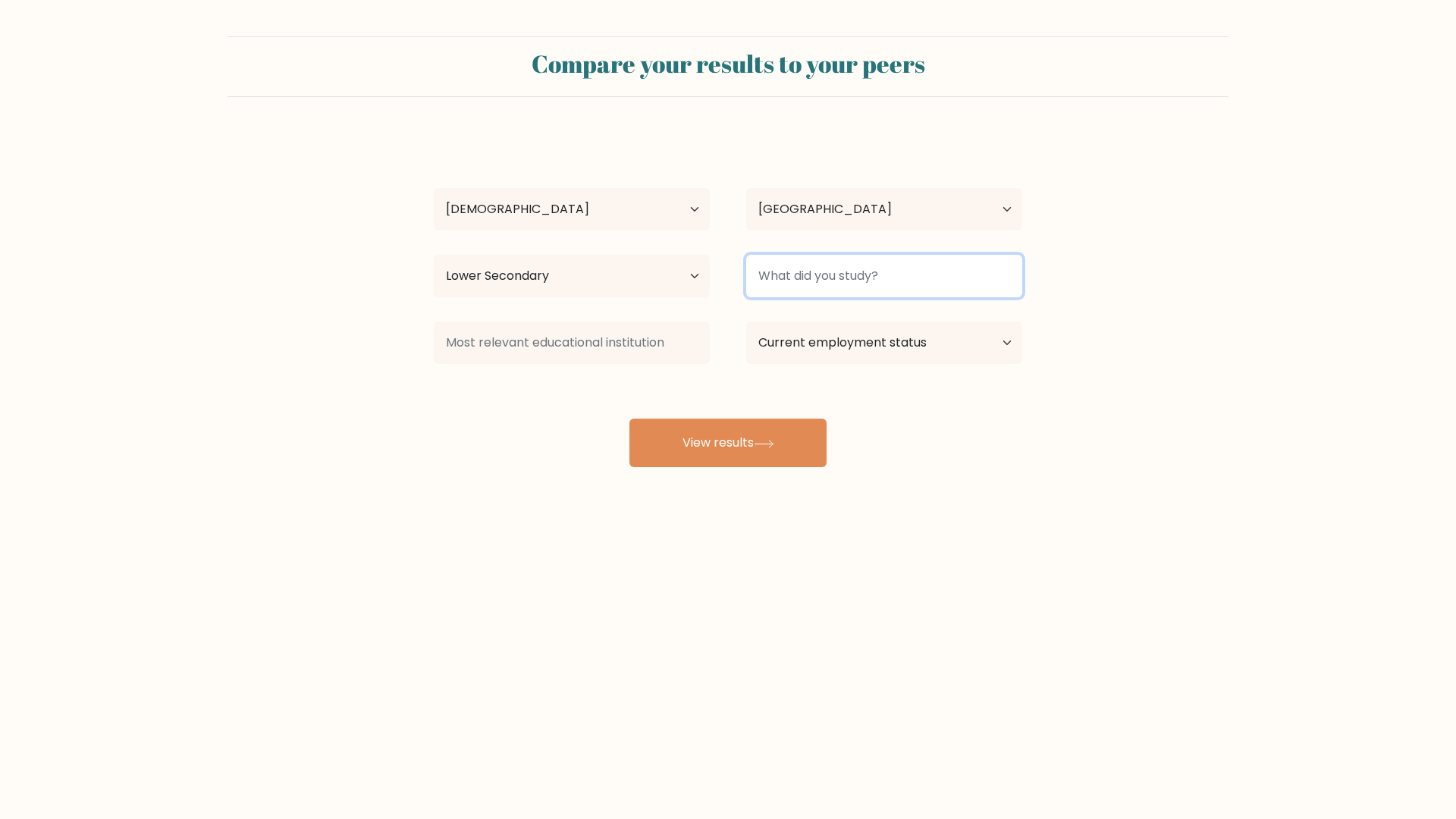
click at [783, 291] on input at bounding box center [884, 275] width 276 height 42
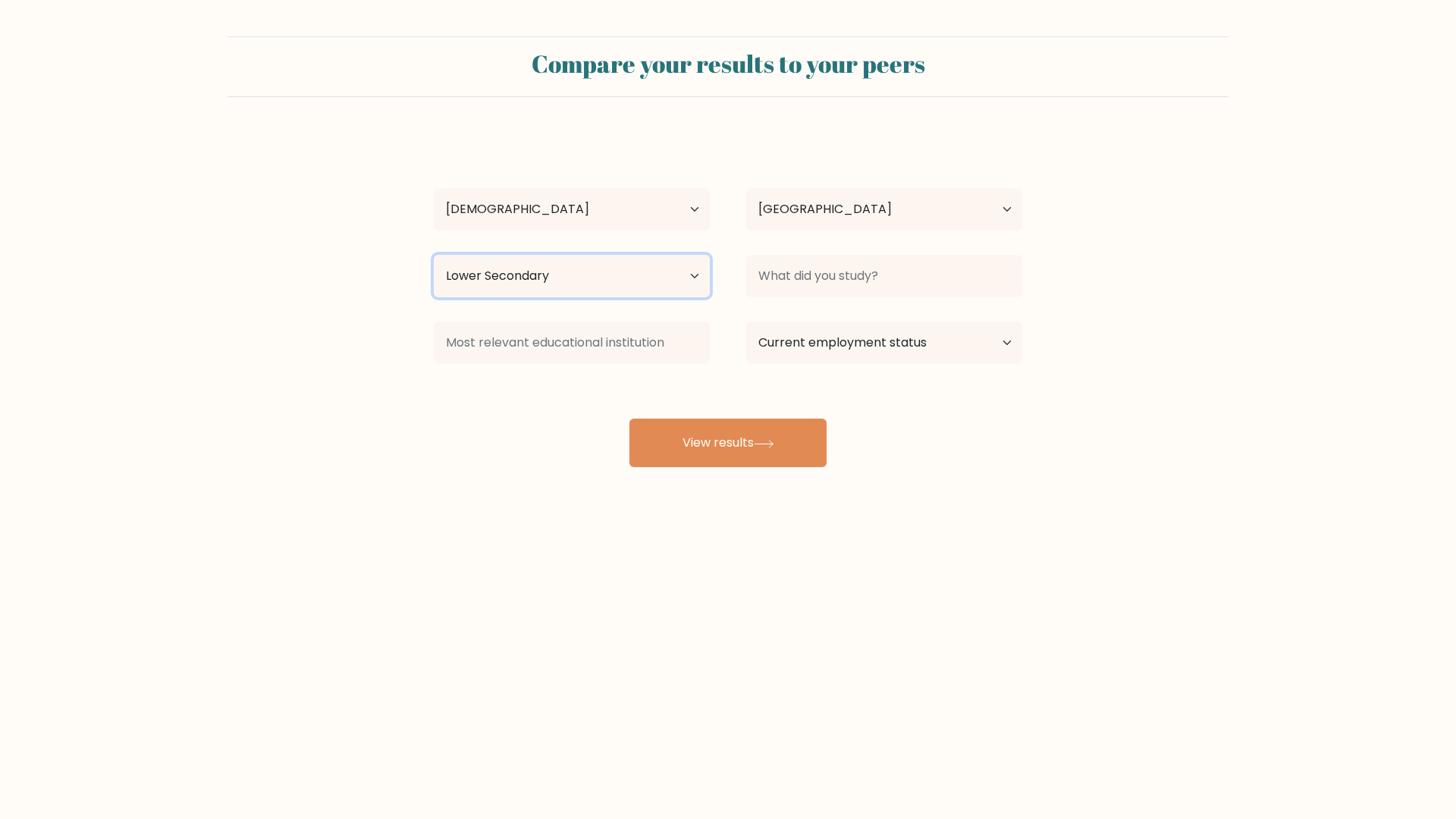
click at [629, 272] on select "Highest education level No schooling Primary Lower Secondary Upper Secondary Oc…" at bounding box center [571, 275] width 276 height 42
click at [434, 255] on select "Highest education level No schooling Primary Lower Secondary Upper Secondary Oc…" at bounding box center [571, 275] width 276 height 42
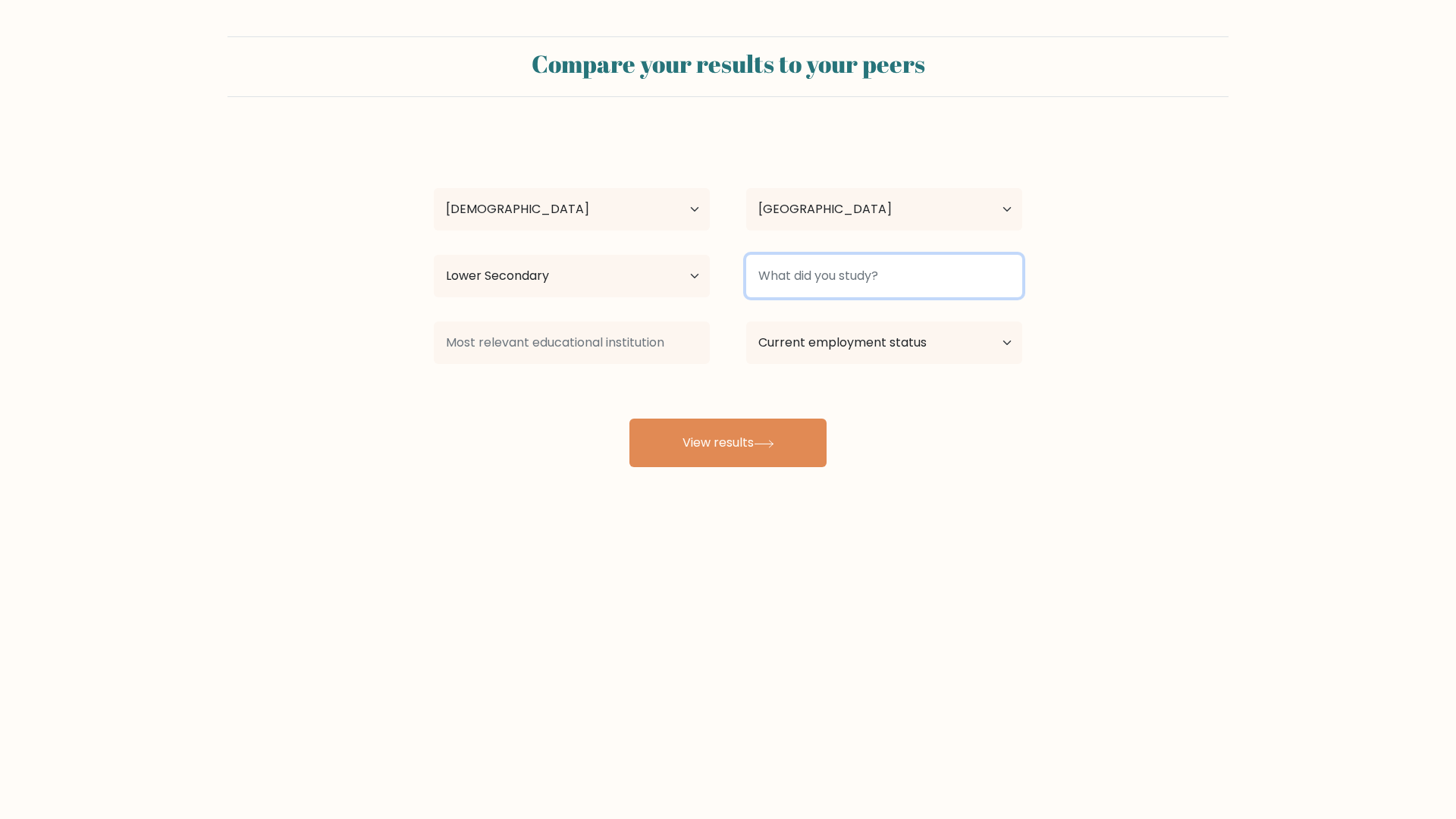
click at [811, 266] on input at bounding box center [884, 275] width 276 height 42
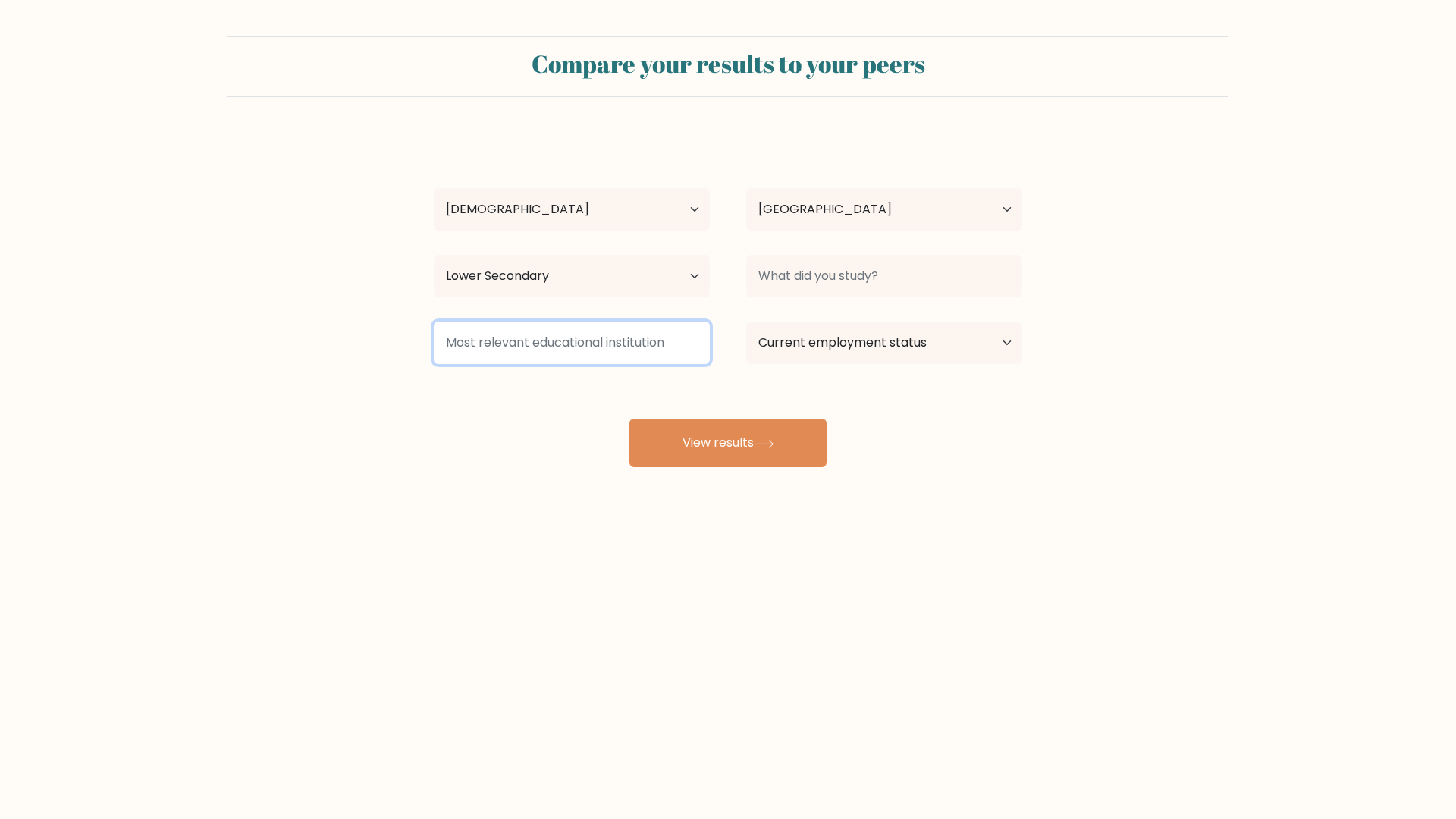
click at [614, 336] on input at bounding box center [571, 342] width 276 height 42
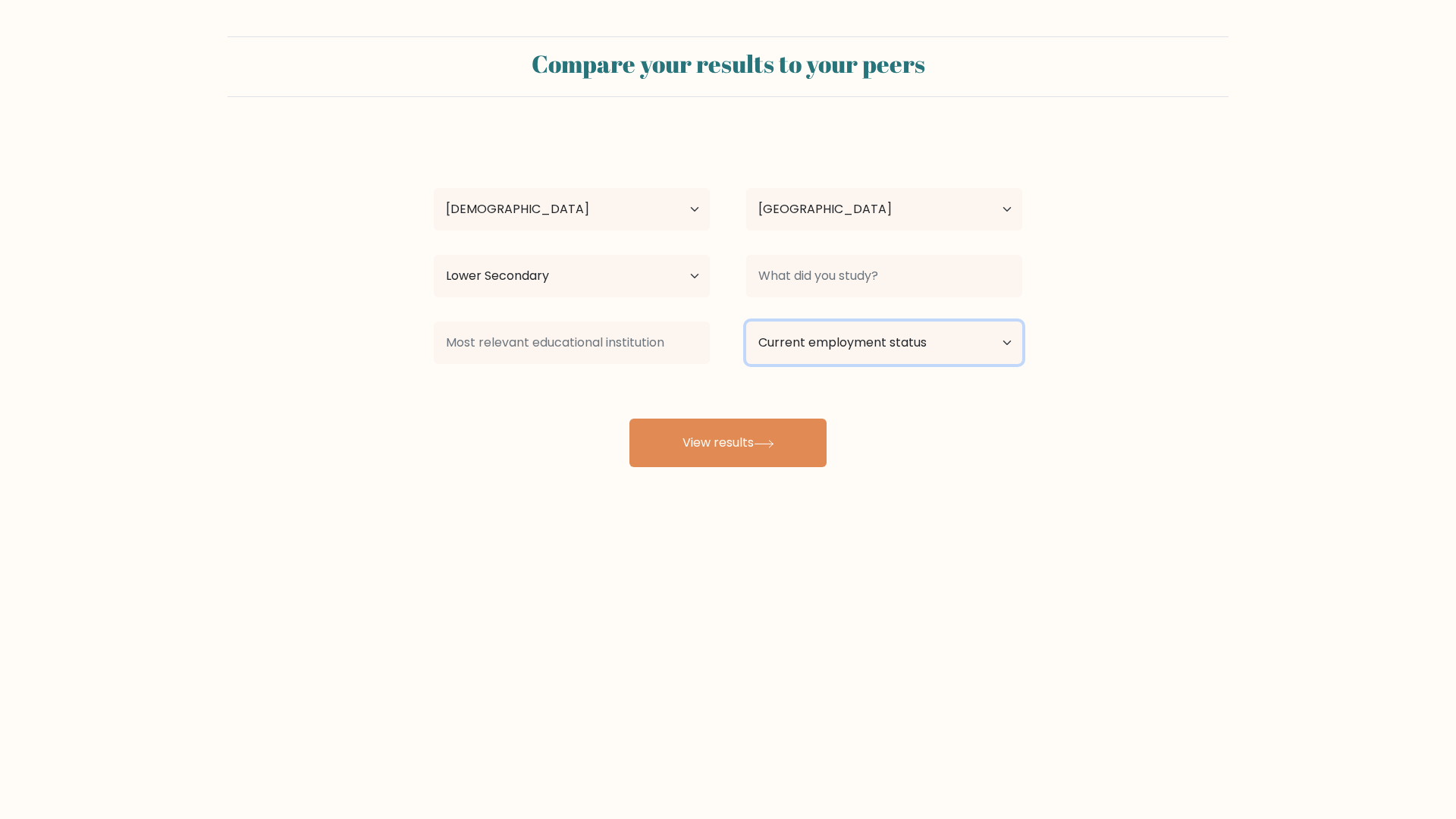
click at [993, 328] on select "Current employment status Employed Student Retired Other / prefer not to answer" at bounding box center [884, 342] width 276 height 42
select select "student"
click at [746, 321] on select "Current employment status Employed Student Retired Other / prefer not to answer" at bounding box center [884, 342] width 276 height 42
click at [848, 303] on div "ALex dem Age Under [DEMOGRAPHIC_DATA] [DEMOGRAPHIC_DATA] [DEMOGRAPHIC_DATA] [DE…" at bounding box center [728, 300] width 606 height 334
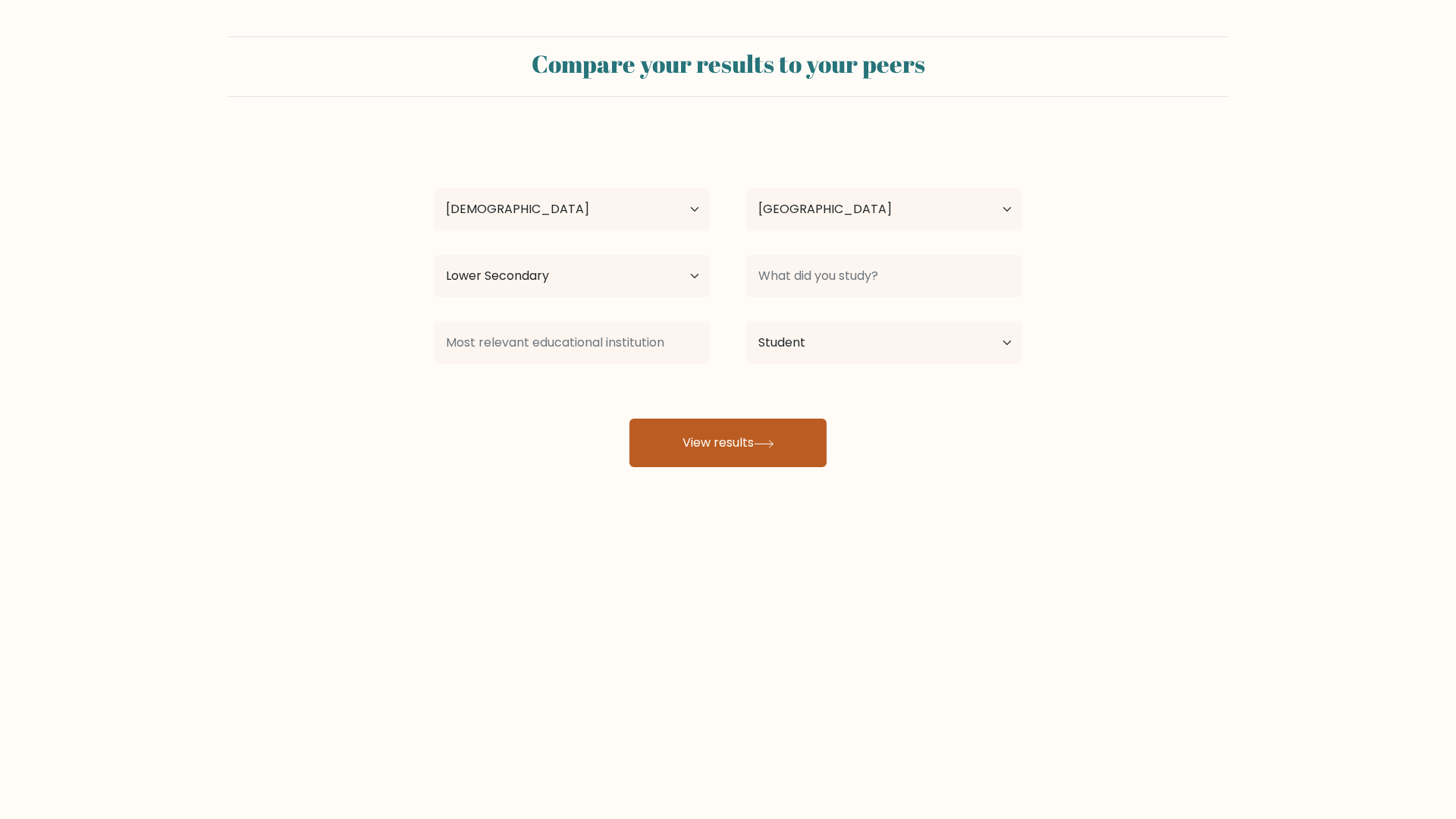
click at [725, 424] on button "View results" at bounding box center [728, 443] width 197 height 48
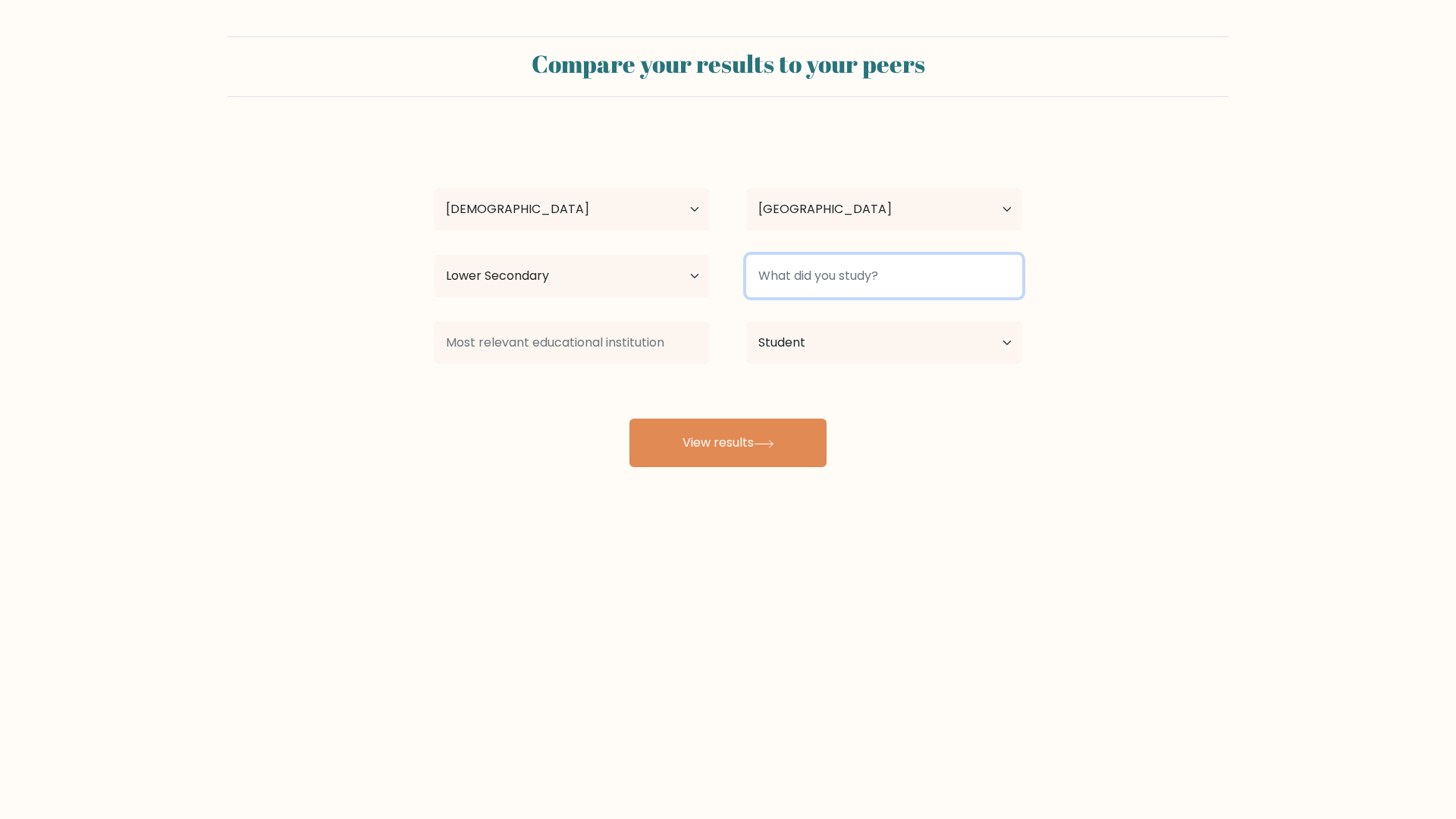
click at [840, 260] on input at bounding box center [884, 275] width 276 height 42
type input "3"
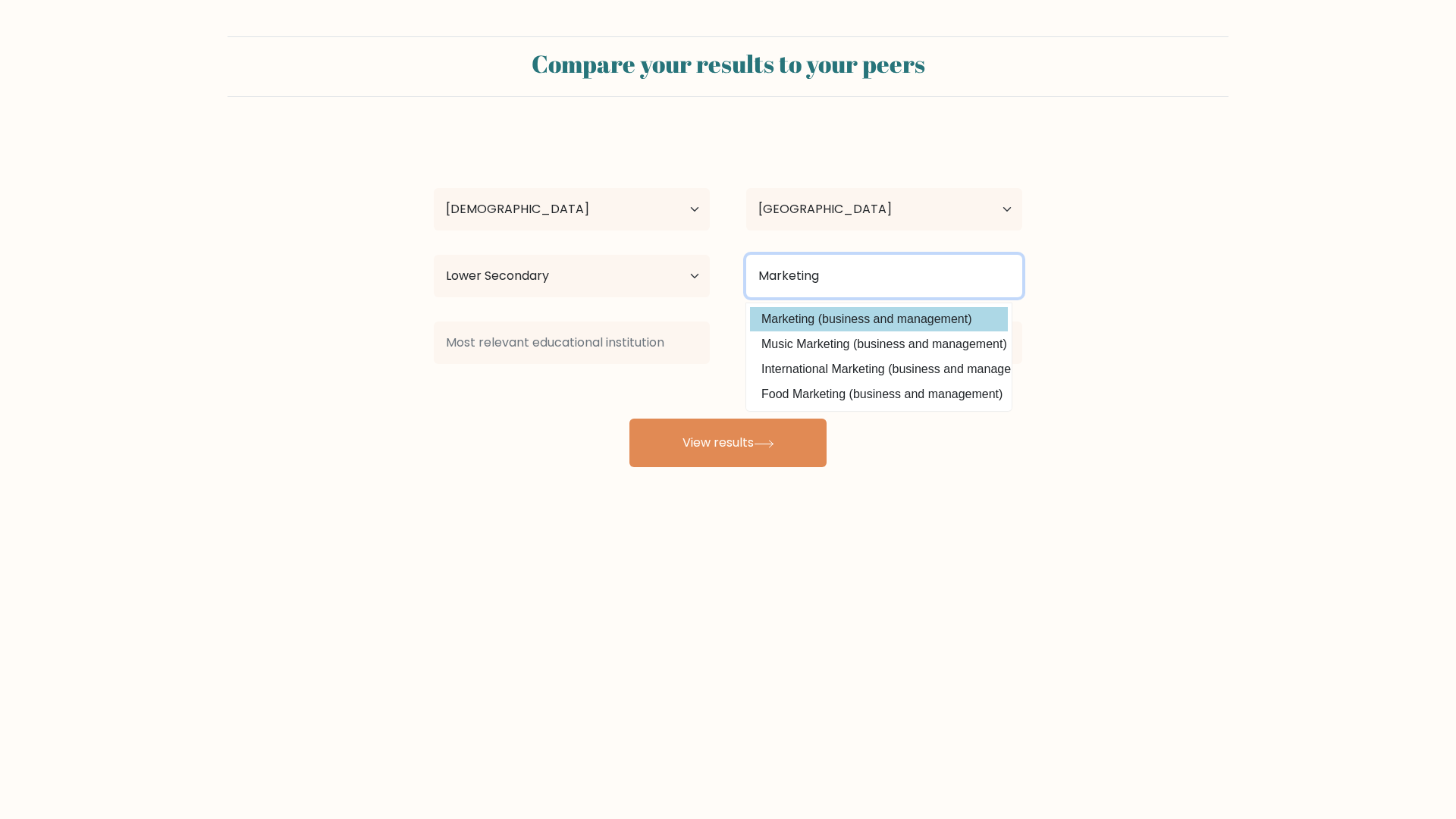
type input "Marketing"
click at [876, 323] on option "Marketing (business and management)" at bounding box center [879, 318] width 258 height 24
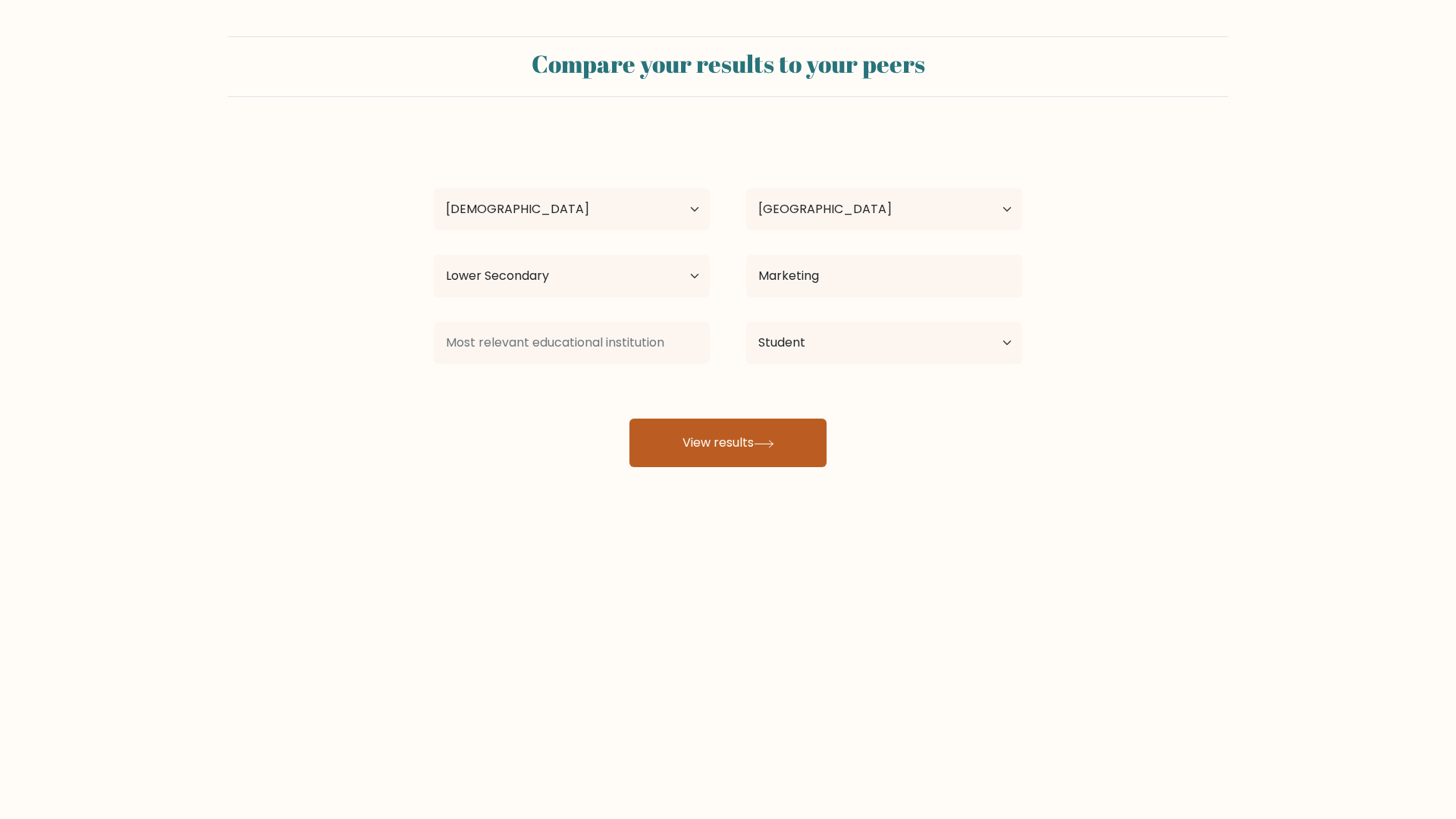
click at [741, 441] on button "View results" at bounding box center [728, 443] width 197 height 48
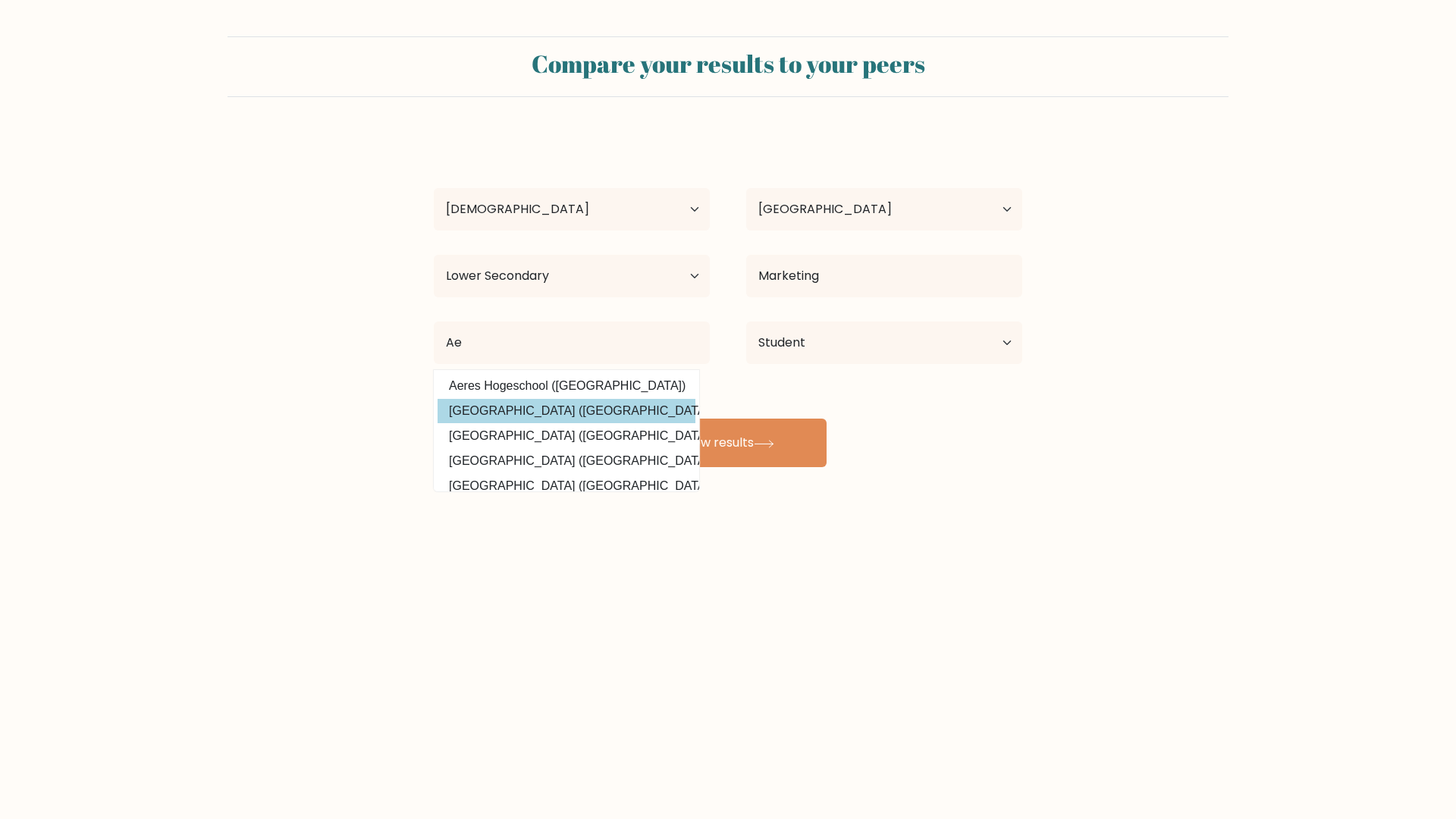
click at [489, 403] on option "Asia e University (Malaysia)" at bounding box center [566, 410] width 258 height 24
type input "Asia e University"
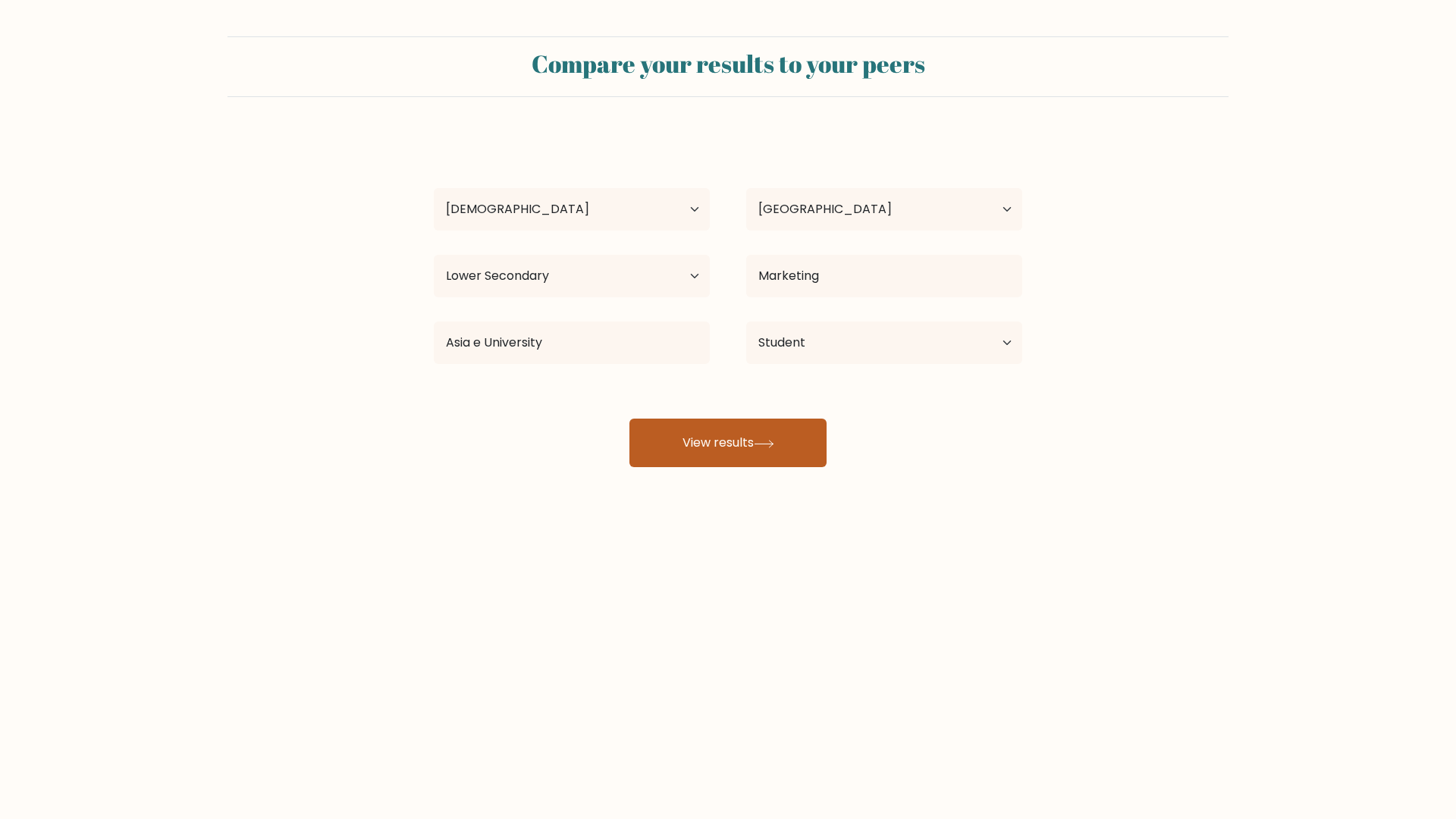
click at [685, 428] on button "View results" at bounding box center [728, 443] width 197 height 48
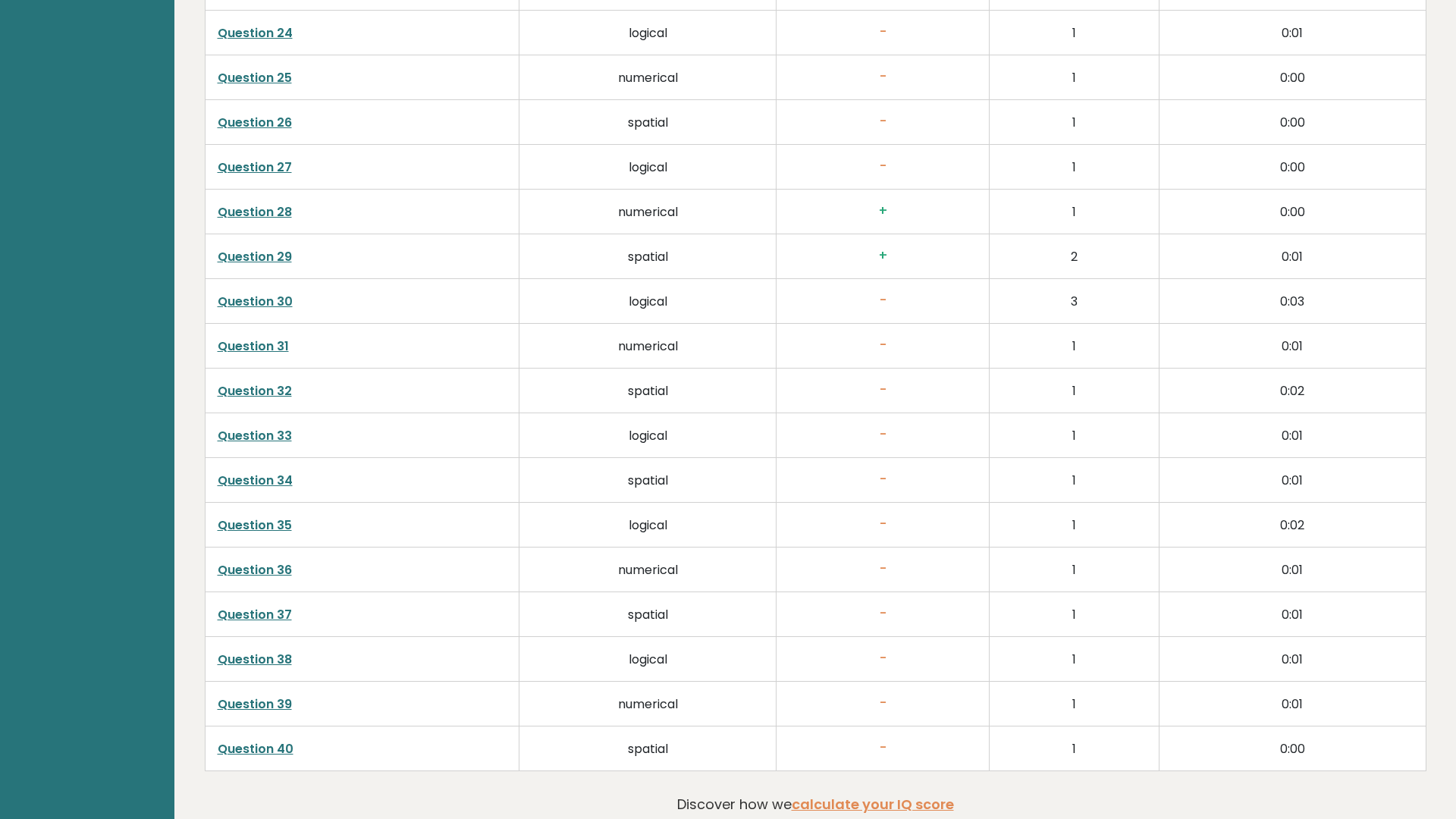
scroll to position [3647, 0]
